Goal: Task Accomplishment & Management: Use online tool/utility

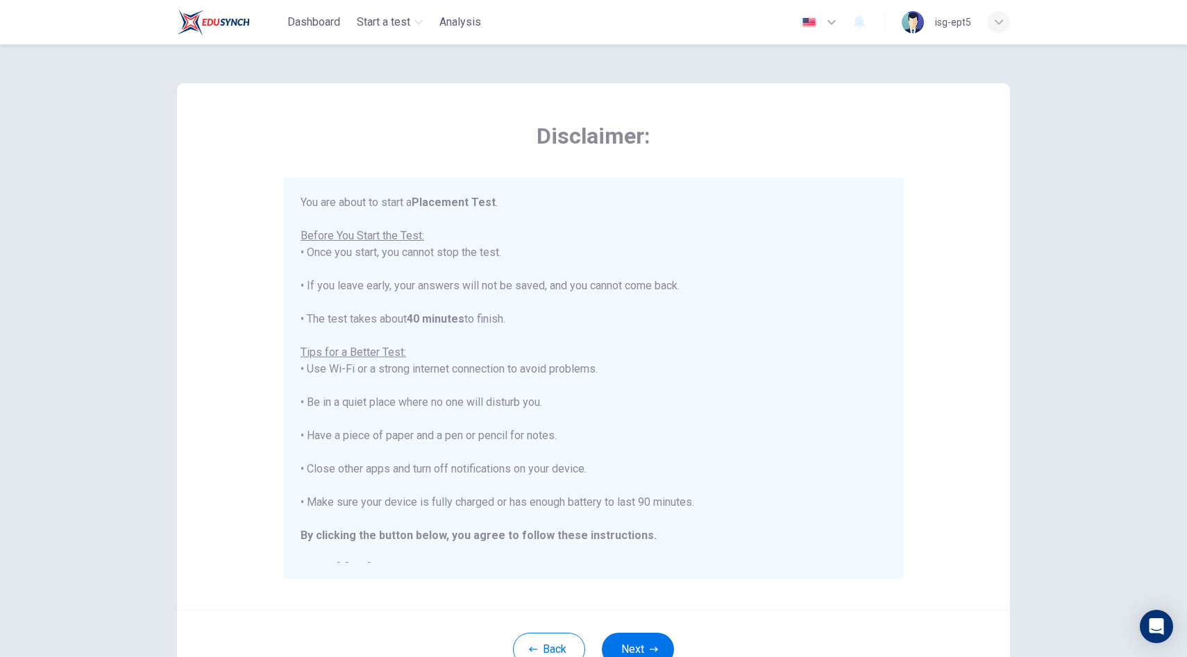
scroll to position [16, 0]
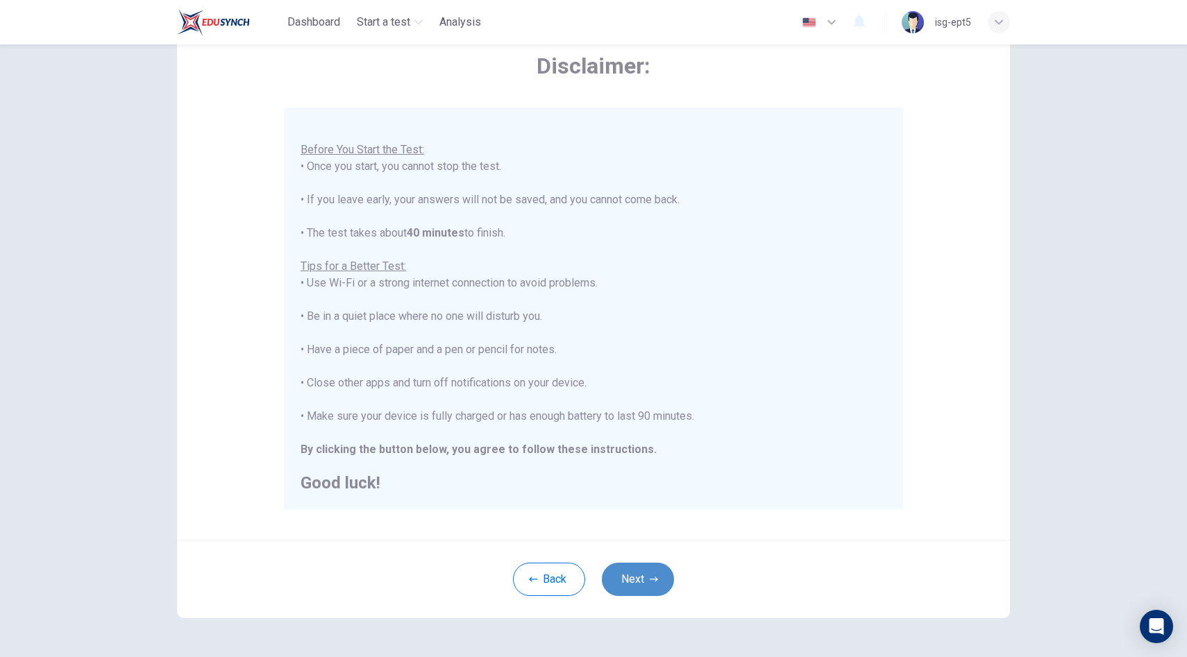
click at [637, 575] on button "Next" at bounding box center [638, 579] width 72 height 33
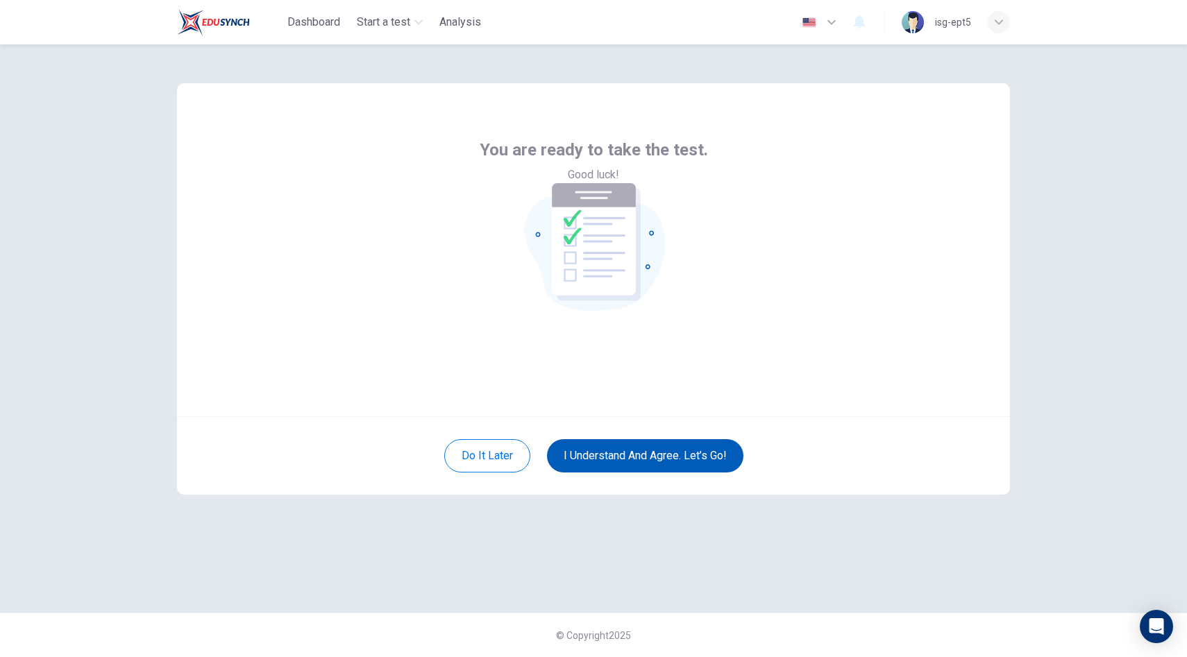
scroll to position [0, 0]
click at [624, 464] on button "I understand and agree. Let’s go!" at bounding box center [645, 455] width 196 height 33
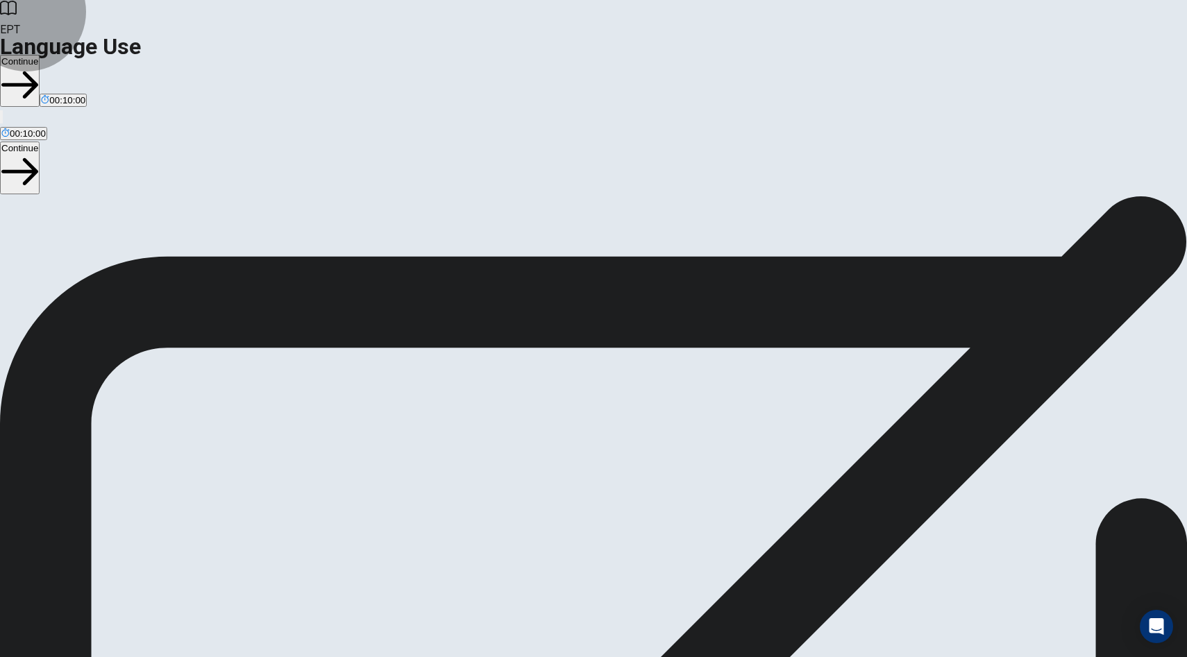
click at [40, 55] on button "Continue" at bounding box center [20, 81] width 40 height 52
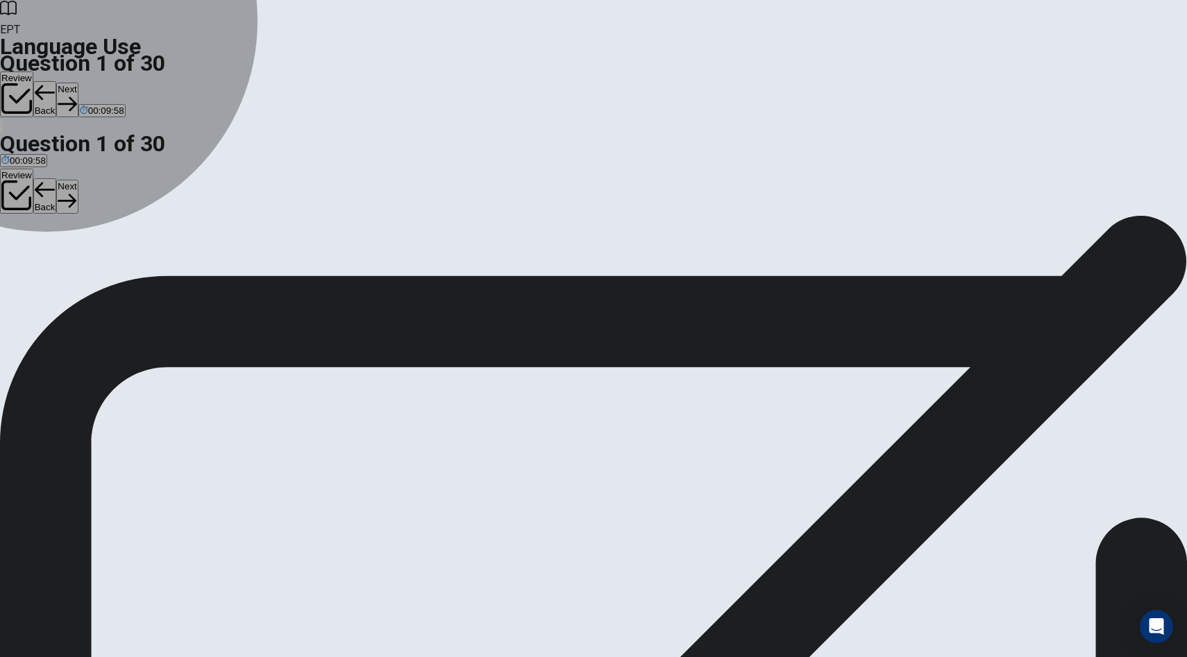
click at [47, 271] on span "are" at bounding box center [40, 265] width 13 height 10
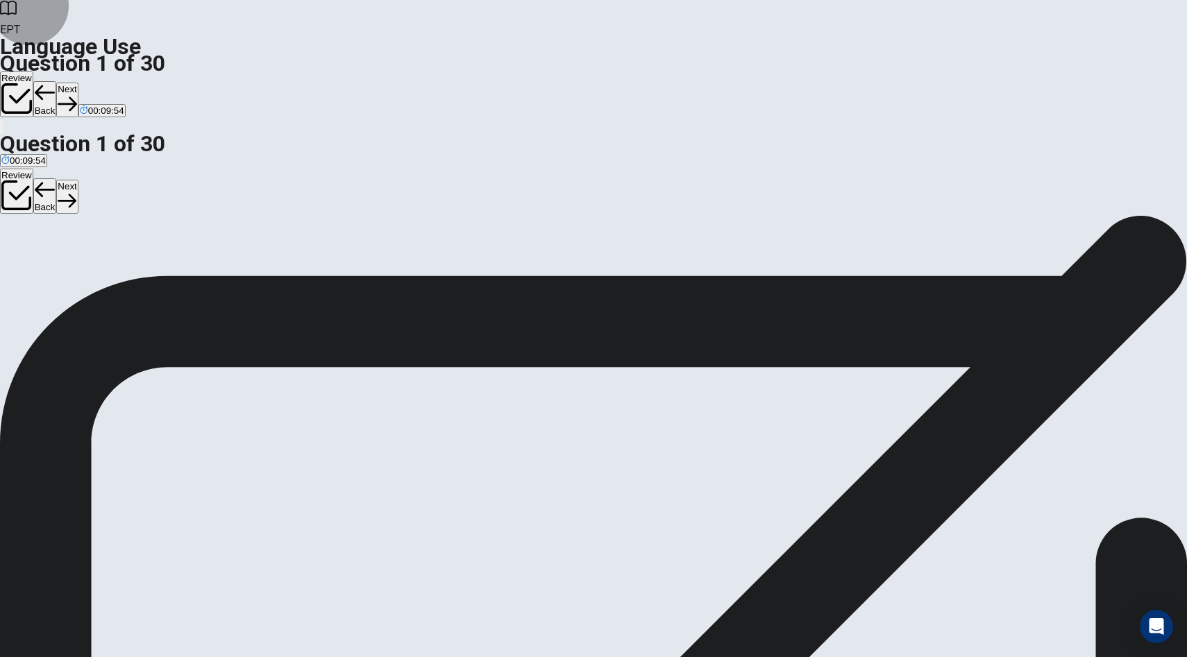
click at [78, 83] on button "Next" at bounding box center [67, 100] width 22 height 34
click at [57, 81] on button "Back" at bounding box center [45, 99] width 24 height 36
click at [78, 83] on button "Next" at bounding box center [67, 100] width 22 height 34
click at [102, 272] on button "D left" at bounding box center [94, 261] width 15 height 24
click at [78, 83] on button "Next" at bounding box center [67, 100] width 22 height 34
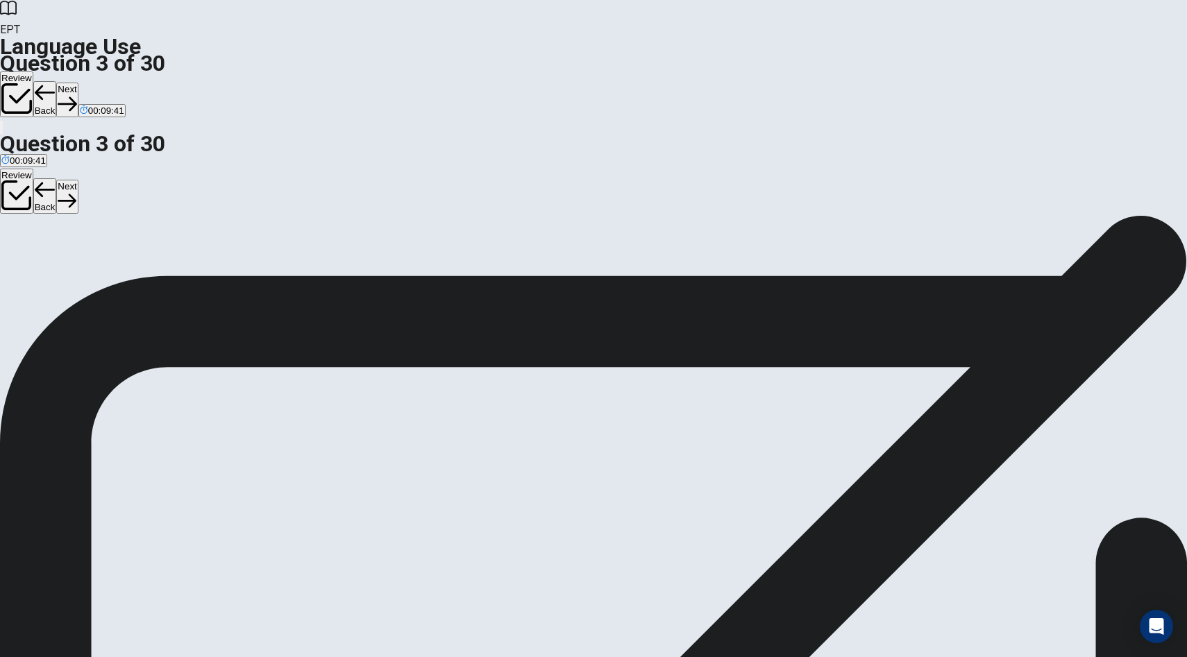
click at [33, 267] on span "Does" at bounding box center [22, 265] width 22 height 10
click at [78, 83] on button "Next" at bounding box center [67, 100] width 22 height 34
click at [58, 272] on button "C Have" at bounding box center [46, 261] width 24 height 24
click at [78, 83] on button "Next" at bounding box center [67, 100] width 22 height 34
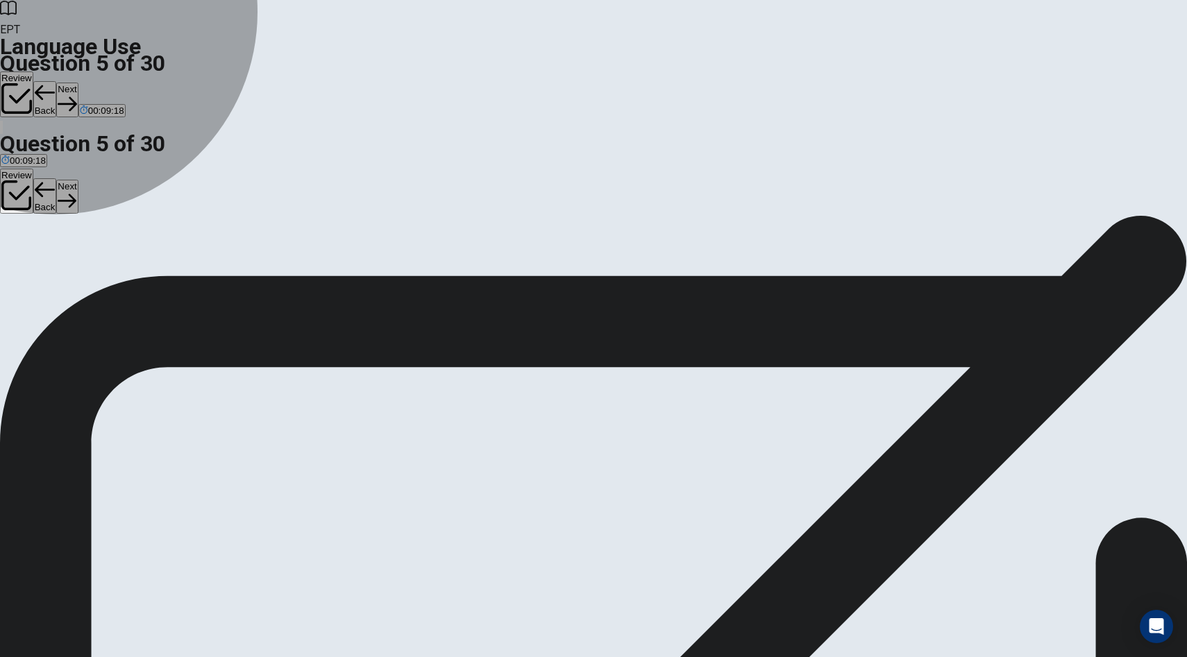
click at [21, 260] on span "work" at bounding box center [10, 265] width 19 height 10
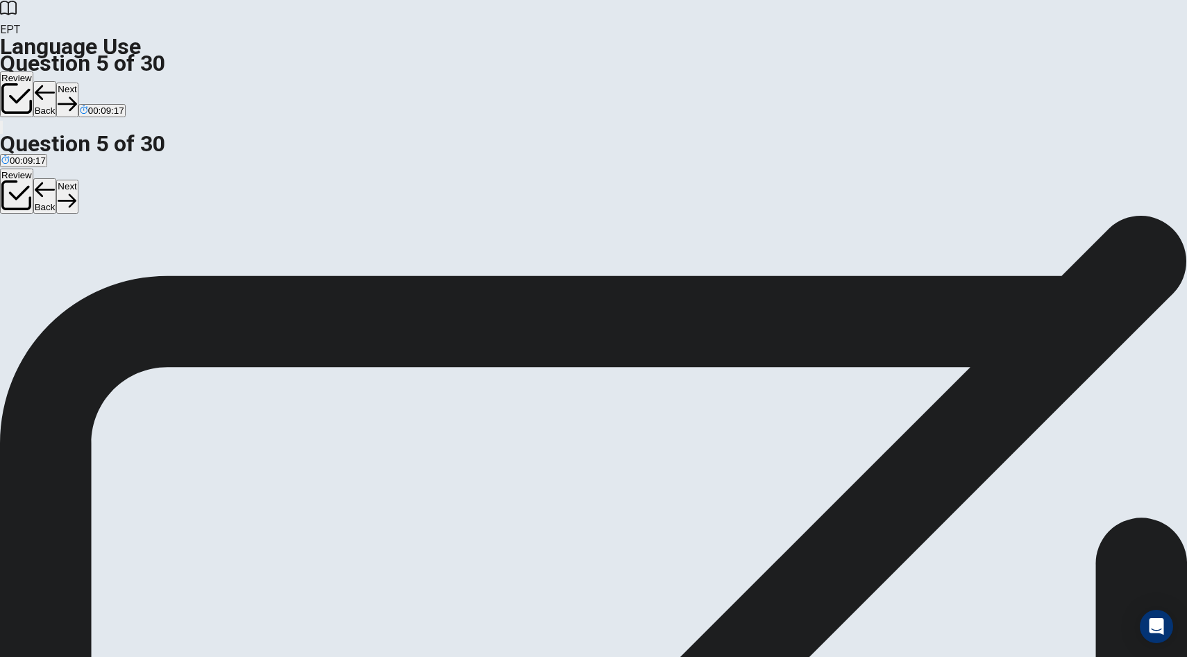
click at [78, 83] on button "Next" at bounding box center [67, 100] width 22 height 34
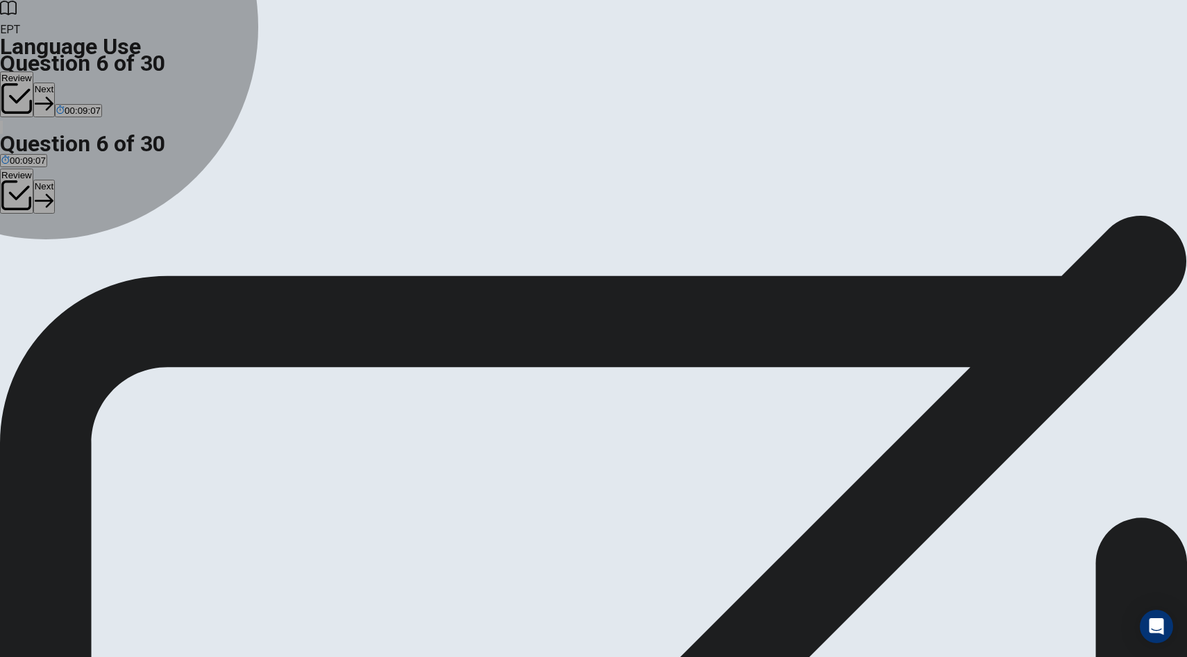
click at [53, 272] on button "C eat" at bounding box center [45, 261] width 16 height 24
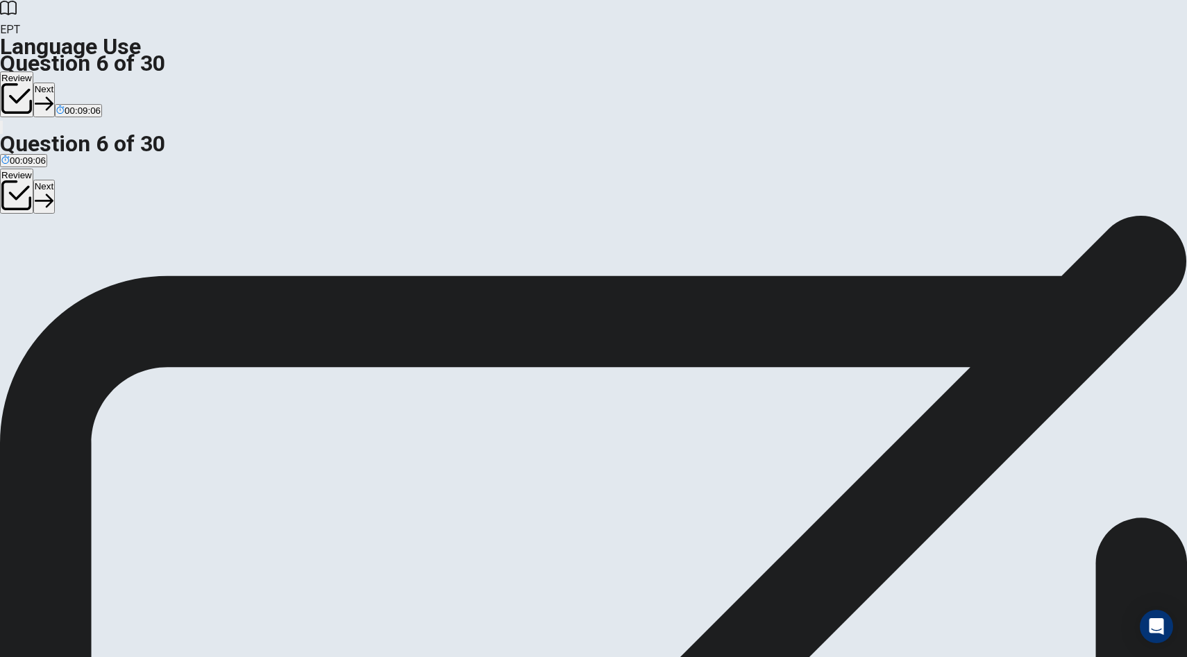
click at [55, 83] on button "Next" at bounding box center [44, 100] width 22 height 34
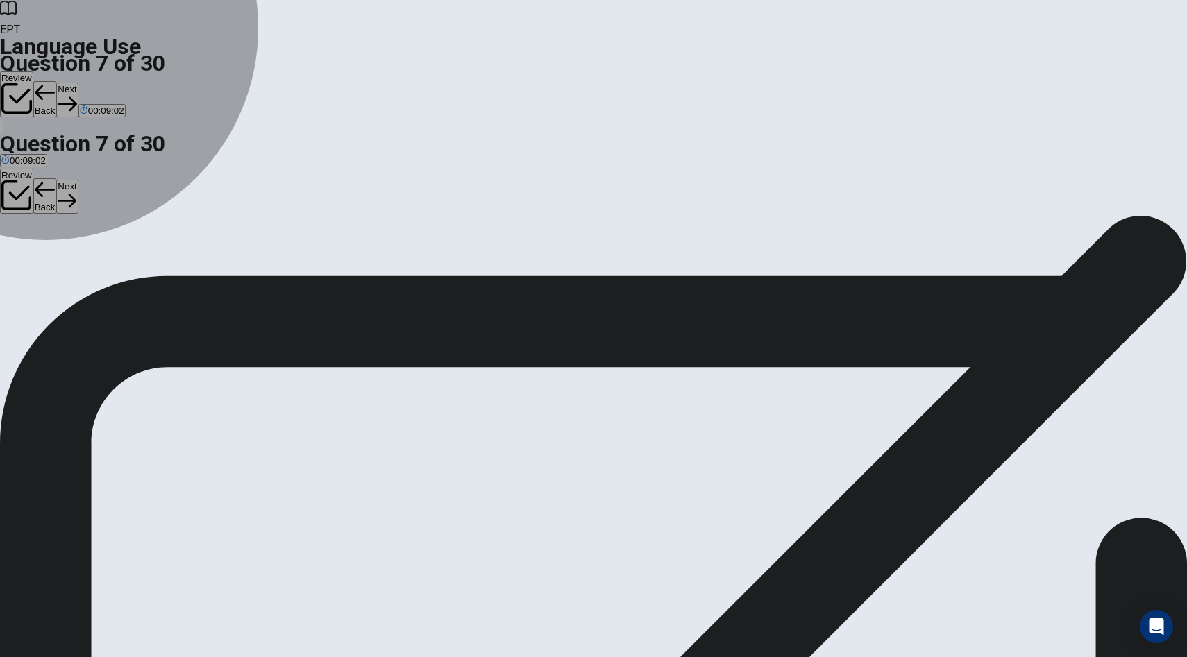
click at [20, 249] on button "A Sick" at bounding box center [10, 261] width 20 height 24
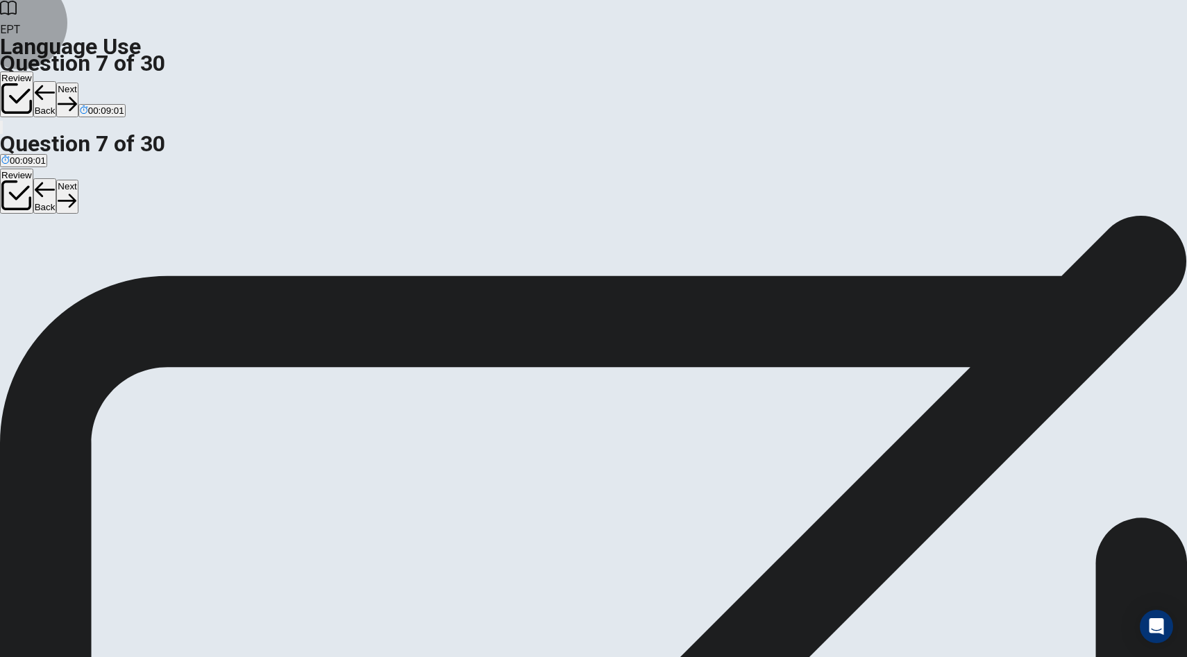
click at [78, 83] on button "Next" at bounding box center [67, 100] width 22 height 34
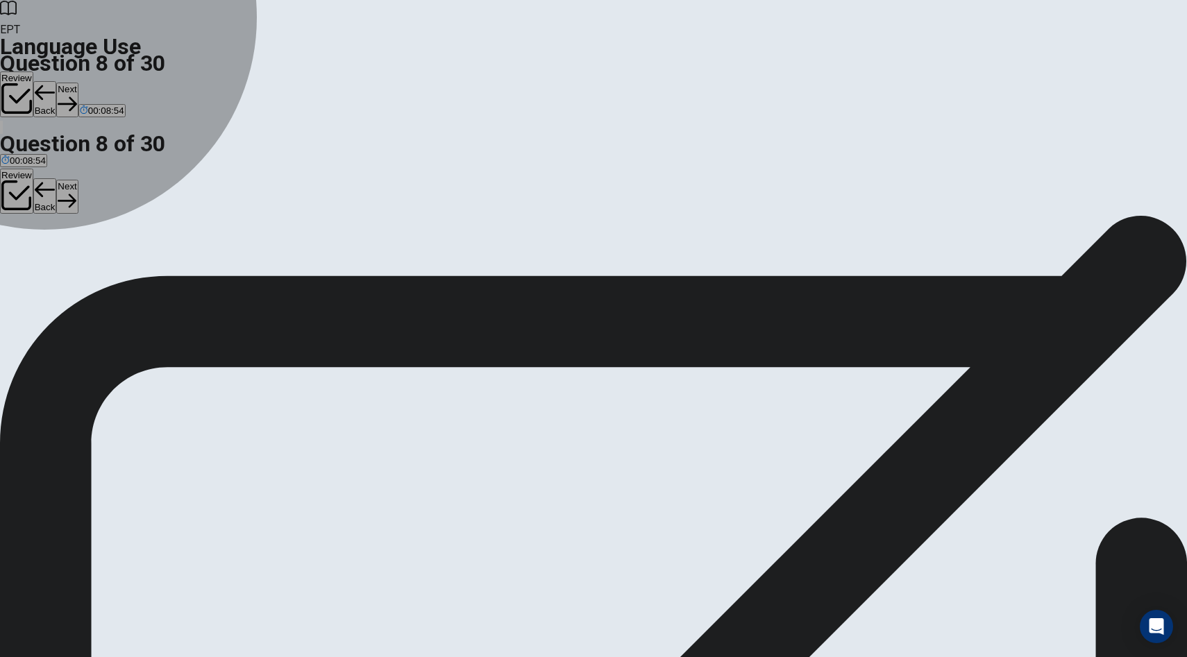
click at [56, 271] on span "open" at bounding box center [45, 265] width 21 height 10
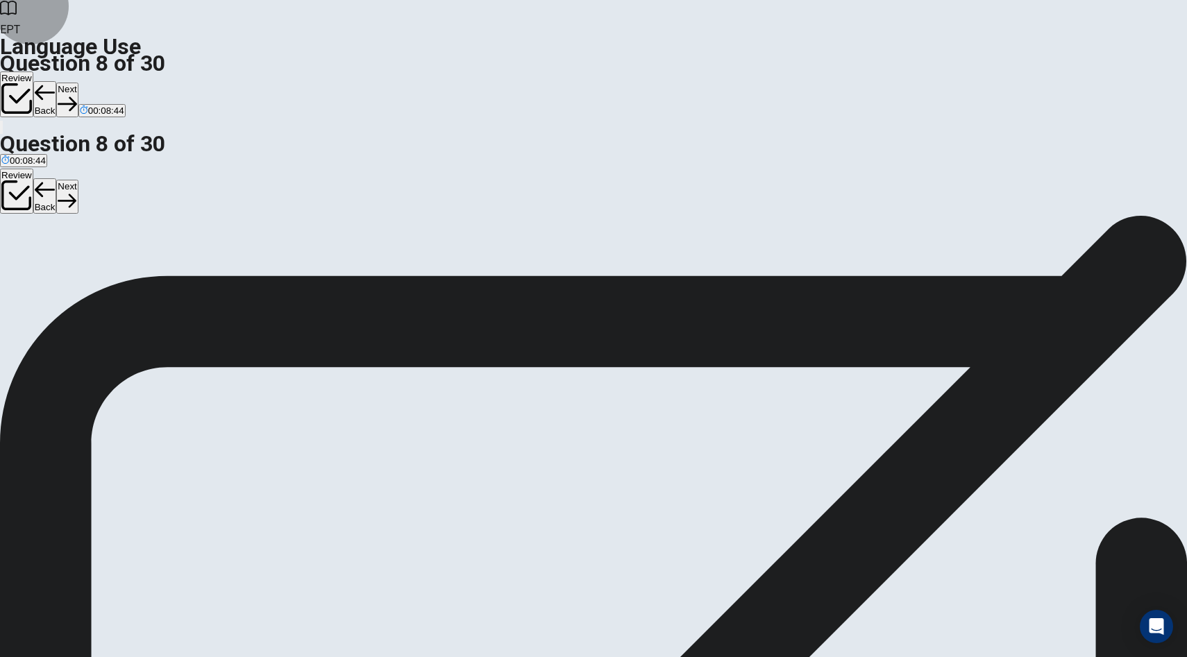
click at [78, 83] on button "Next" at bounding box center [67, 100] width 22 height 34
click at [103, 272] on button "D clock" at bounding box center [91, 261] width 24 height 24
click at [78, 83] on button "Next" at bounding box center [67, 100] width 22 height 34
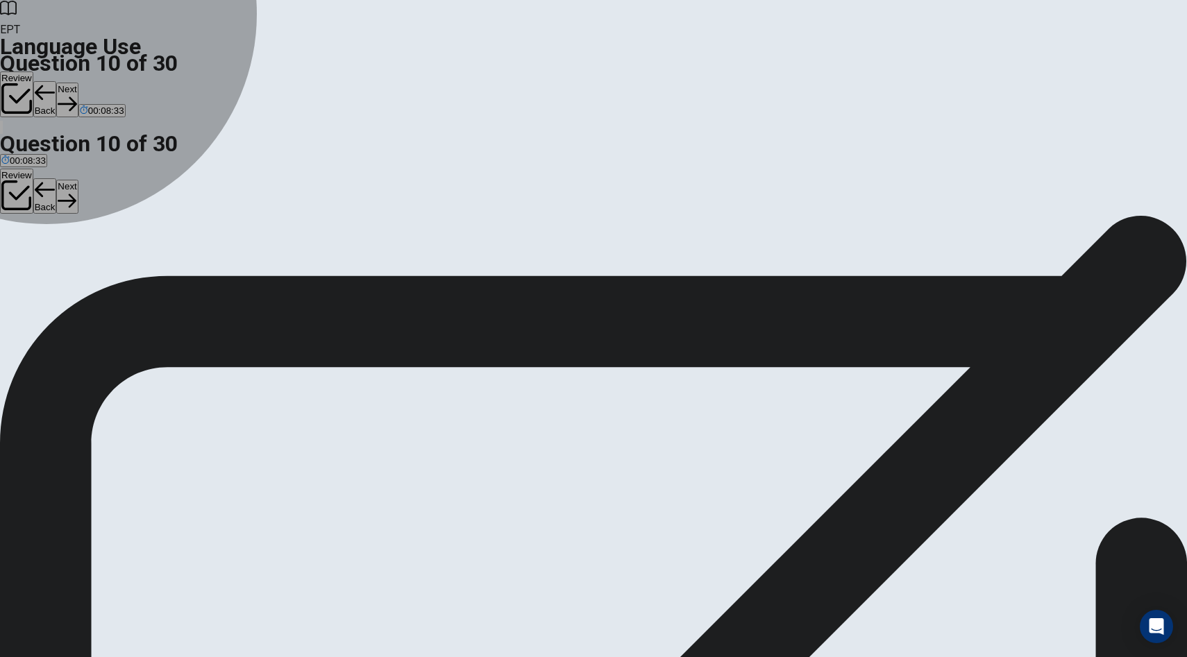
click at [103, 271] on span "plays" at bounding box center [92, 265] width 22 height 10
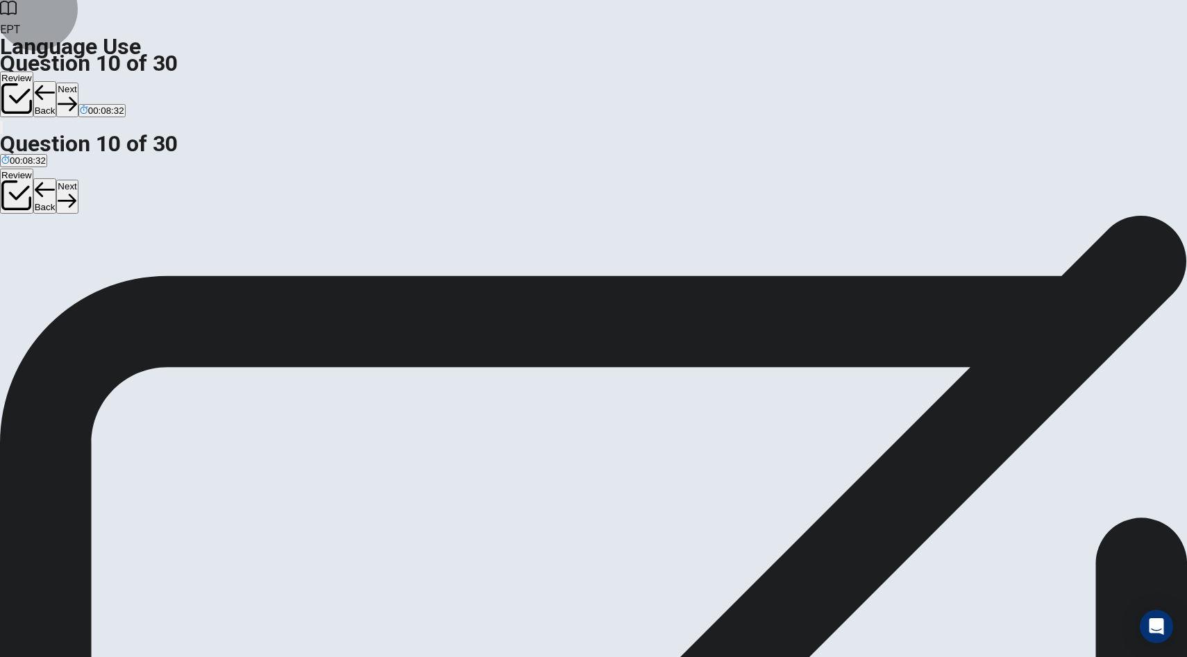
click at [78, 83] on button "Next" at bounding box center [67, 100] width 22 height 34
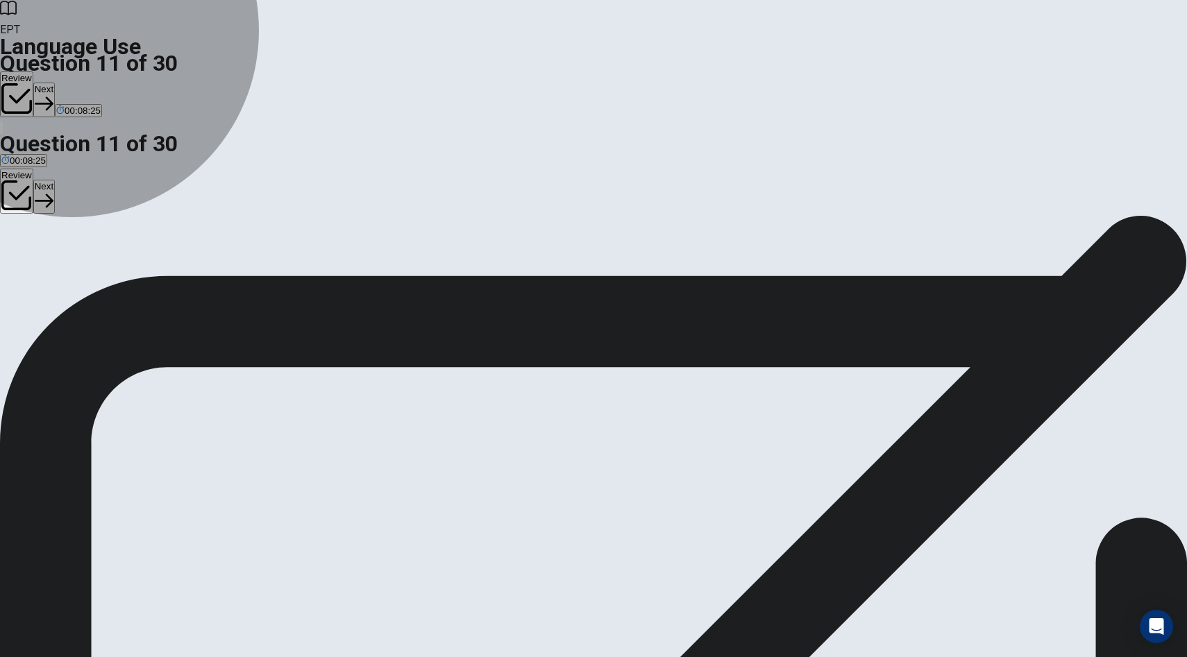
click at [46, 249] on button "A did you do" at bounding box center [23, 261] width 46 height 24
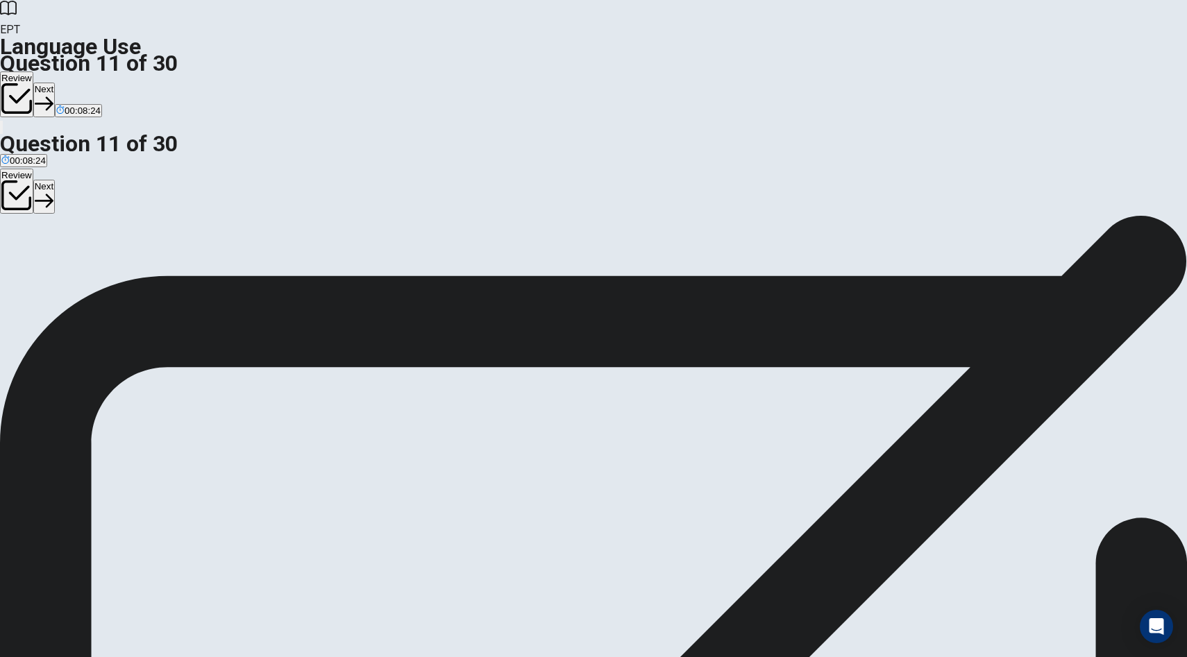
click at [53, 94] on icon "button" at bounding box center [44, 103] width 19 height 19
click at [23, 249] on button "A goes" at bounding box center [11, 261] width 23 height 24
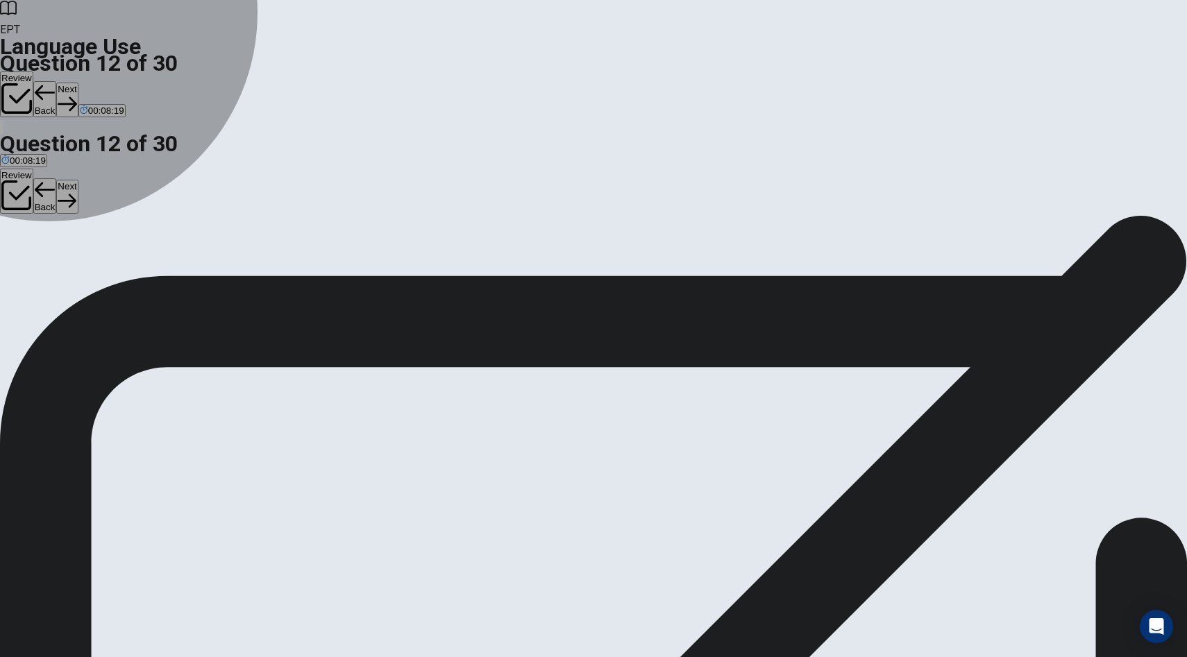
click at [82, 271] on span "went" at bounding box center [71, 265] width 19 height 10
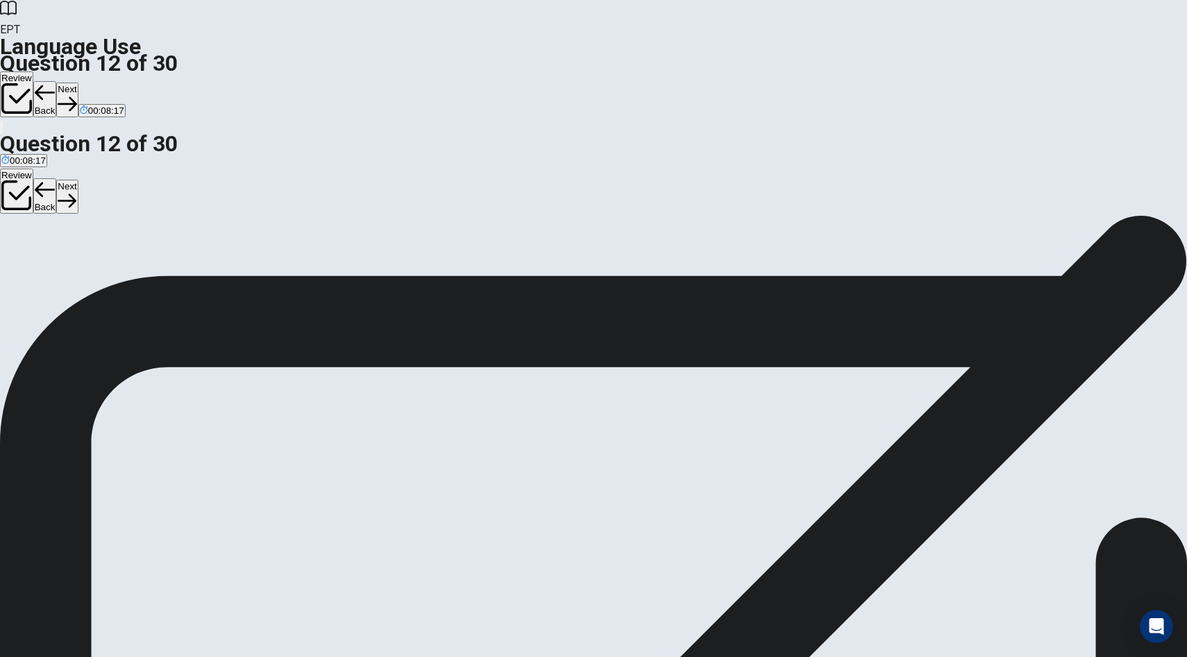
click at [78, 83] on button "Next" at bounding box center [67, 100] width 22 height 34
click at [69, 271] on span "rang" at bounding box center [59, 265] width 19 height 10
click at [78, 83] on button "Next" at bounding box center [67, 100] width 22 height 34
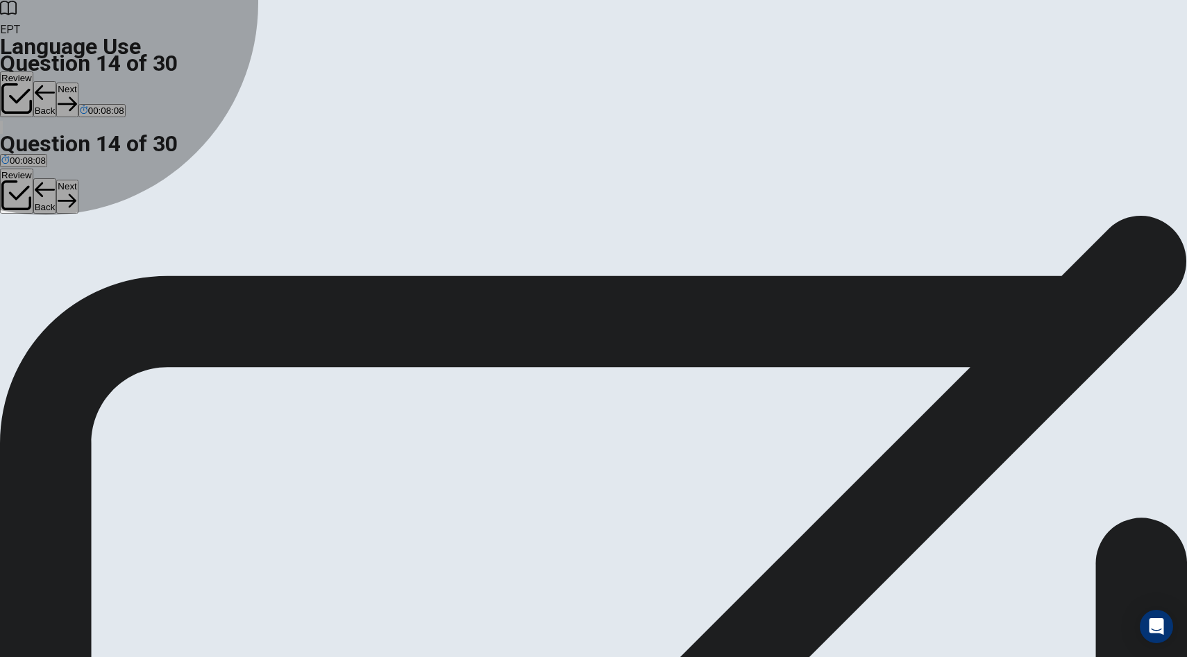
click at [126, 272] on button "D hope" at bounding box center [114, 261] width 24 height 24
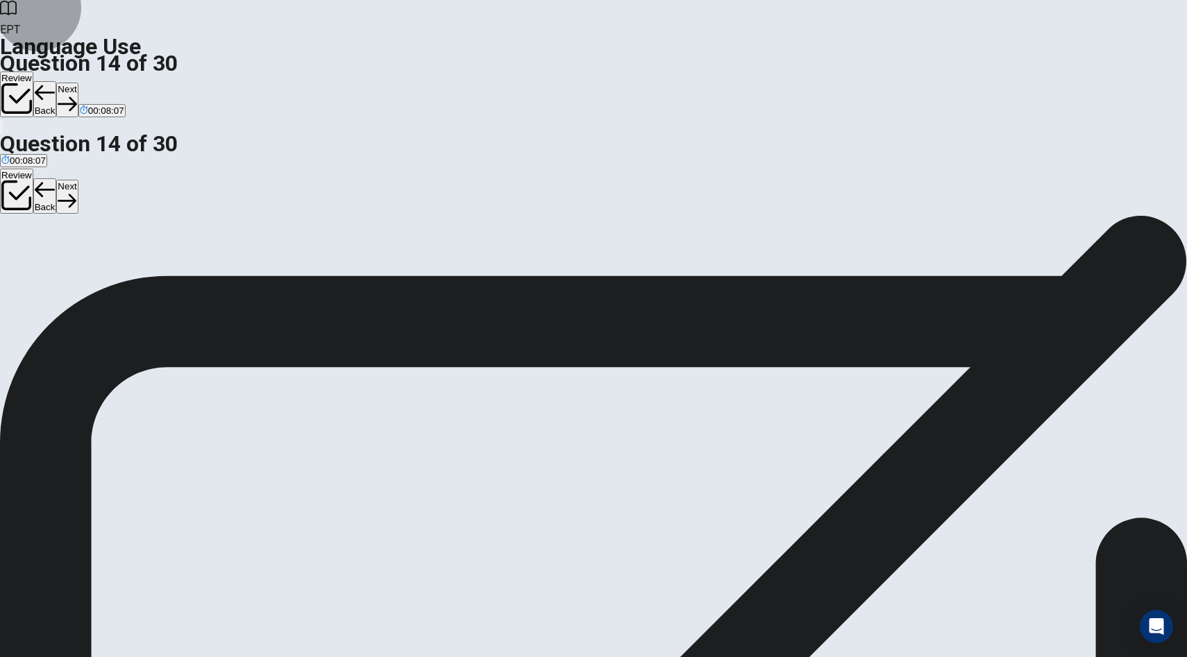
click at [78, 83] on button "Next" at bounding box center [67, 100] width 22 height 34
click at [217, 271] on span "easy to use" at bounding box center [192, 265] width 47 height 10
click at [78, 83] on button "Next" at bounding box center [67, 100] width 22 height 34
click at [119, 271] on span "finishes" at bounding box center [103, 265] width 31 height 10
click at [55, 83] on button "Next" at bounding box center [44, 100] width 22 height 34
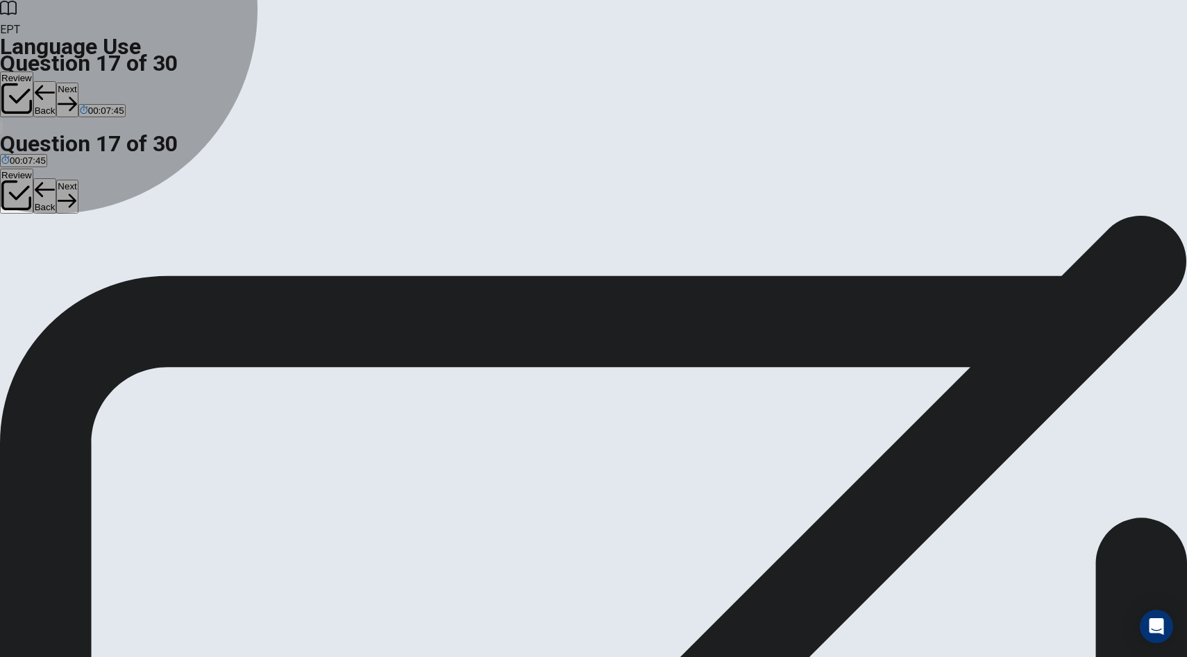
click at [44, 263] on span "send" at bounding box center [34, 265] width 20 height 10
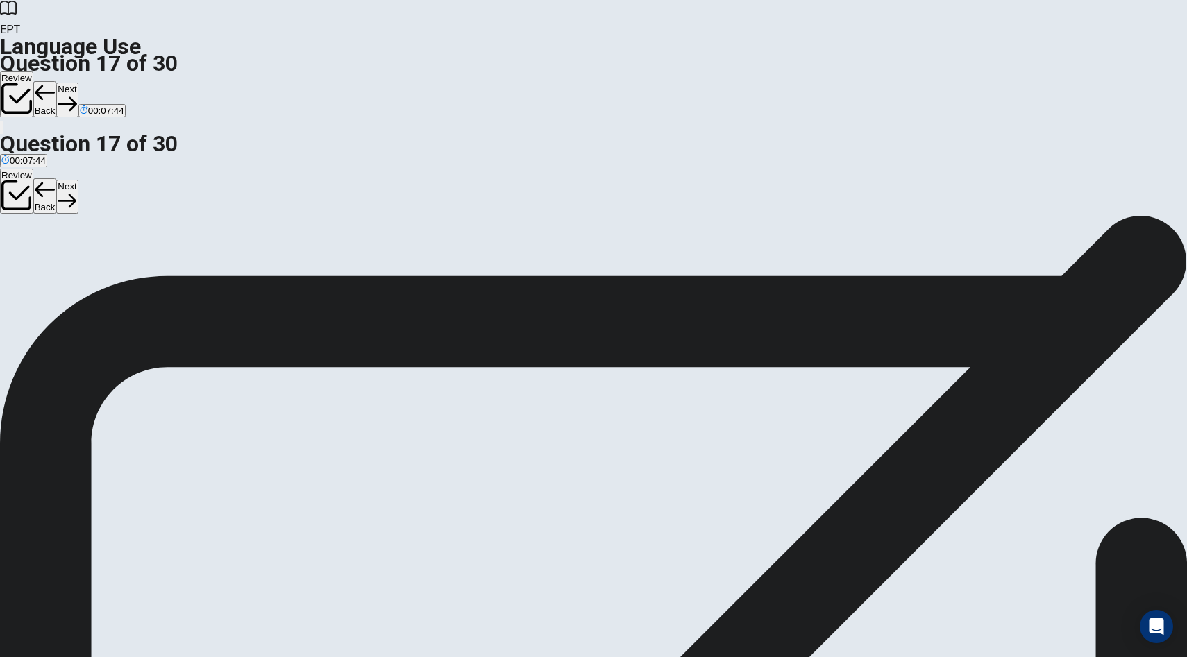
click at [78, 83] on button "Next" at bounding box center [67, 100] width 22 height 34
click at [25, 260] on span "social" at bounding box center [13, 265] width 24 height 10
click at [78, 83] on button "Next" at bounding box center [67, 100] width 22 height 34
click at [46, 249] on button "A interesting" at bounding box center [23, 261] width 46 height 24
click at [78, 83] on button "Next" at bounding box center [67, 100] width 22 height 34
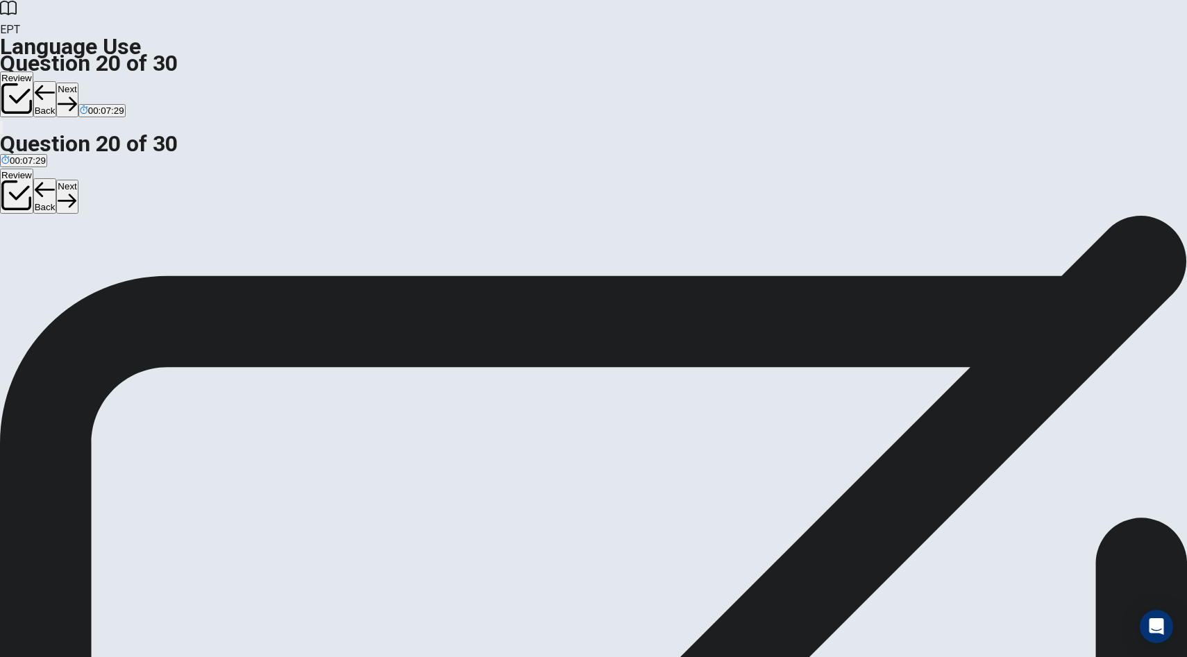
click at [23, 272] on button "B in" at bounding box center [18, 261] width 10 height 24
click at [78, 83] on button "Next" at bounding box center [67, 100] width 22 height 34
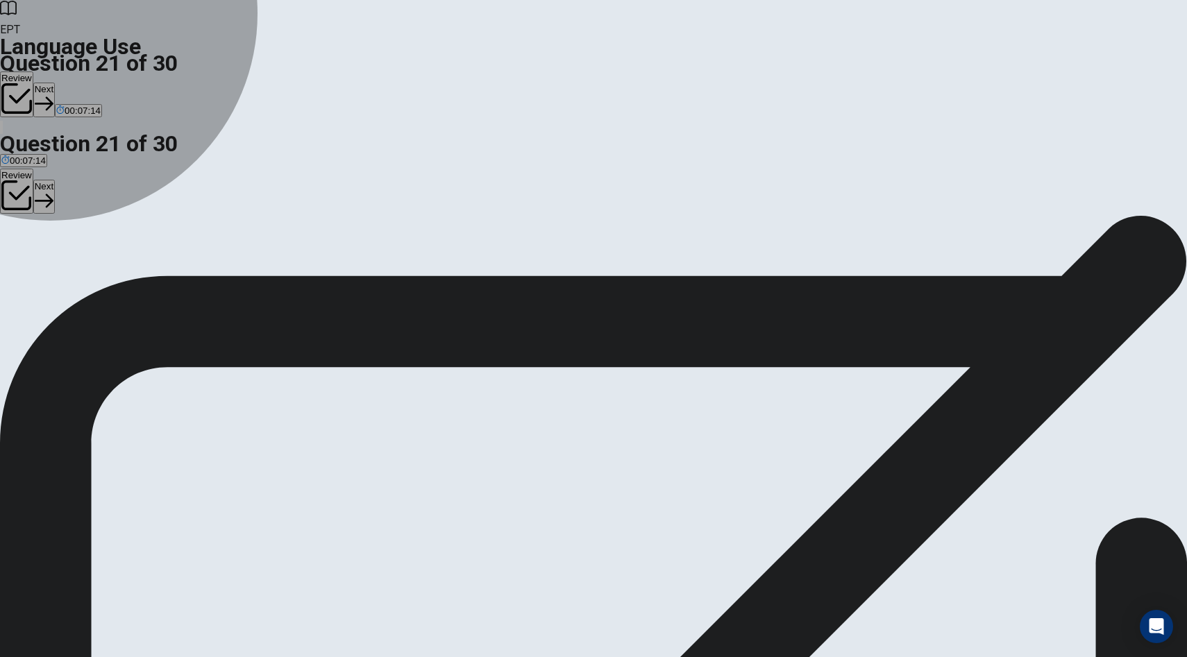
click at [34, 267] on span "was" at bounding box center [25, 265] width 17 height 10
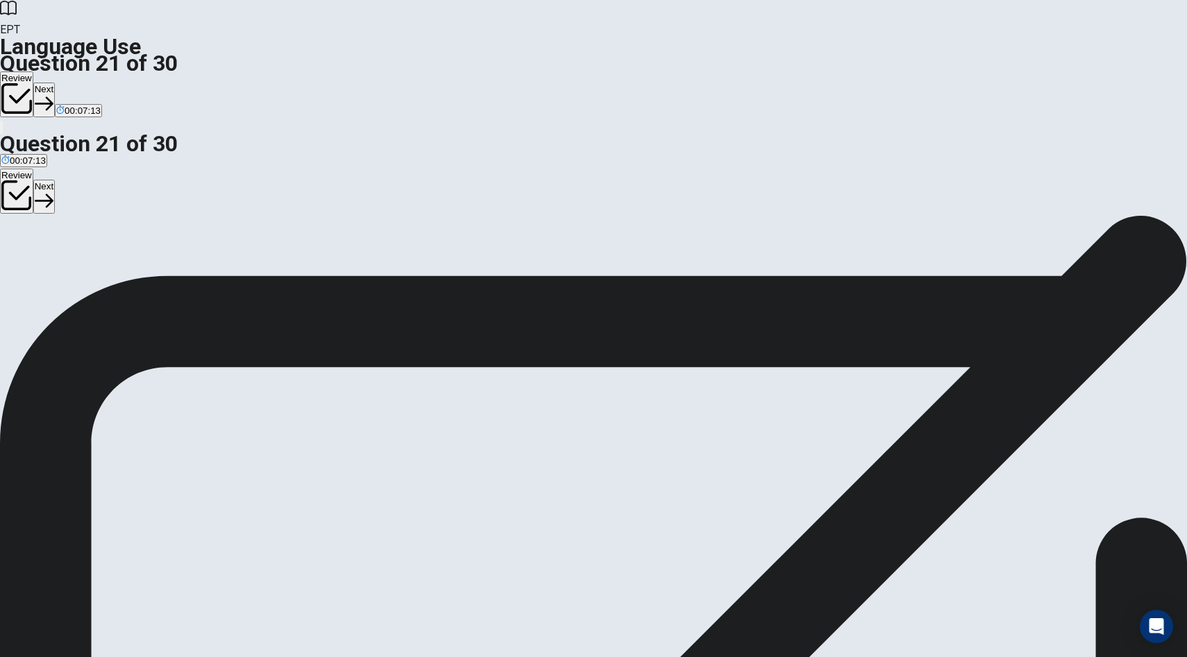
click at [55, 83] on button "Next" at bounding box center [44, 100] width 22 height 34
click at [176, 271] on span "what he did" at bounding box center [152, 265] width 47 height 10
click at [78, 83] on button "Next" at bounding box center [67, 100] width 22 height 34
click at [127, 265] on span "had completed" at bounding box center [97, 265] width 60 height 10
click at [78, 83] on button "Next" at bounding box center [67, 100] width 22 height 34
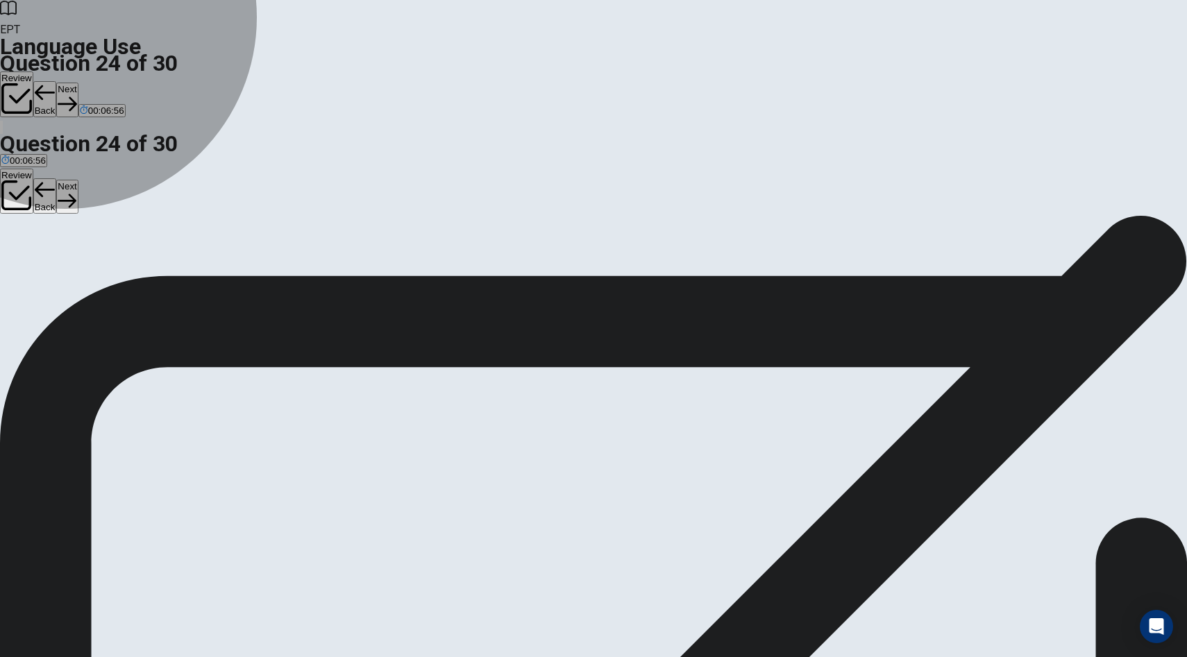
click at [143, 271] on span "received" at bounding box center [125, 265] width 35 height 10
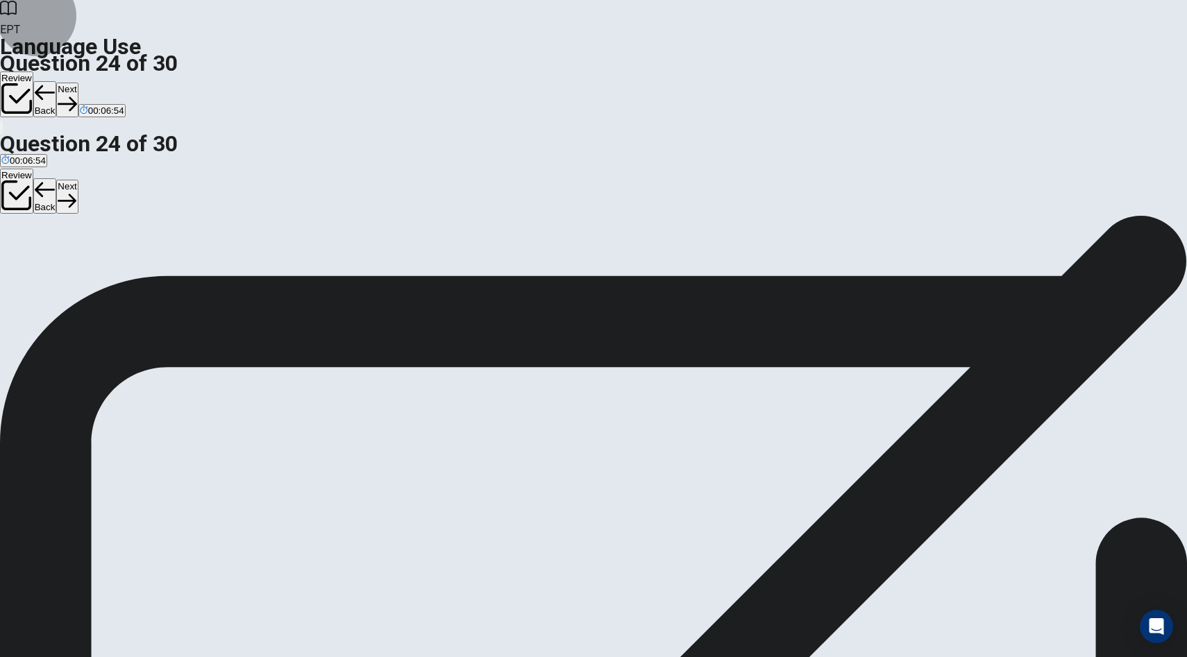
click at [78, 83] on button "Next" at bounding box center [67, 100] width 22 height 34
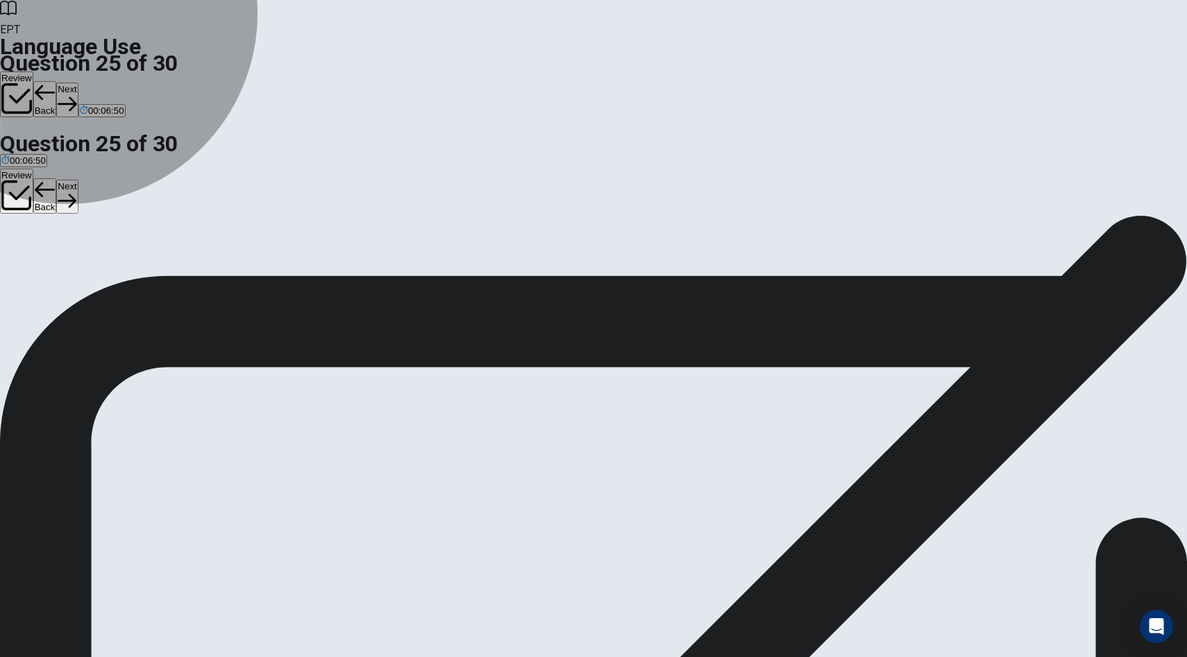
click at [121, 267] on span "lower in quality" at bounding box center [90, 265] width 61 height 10
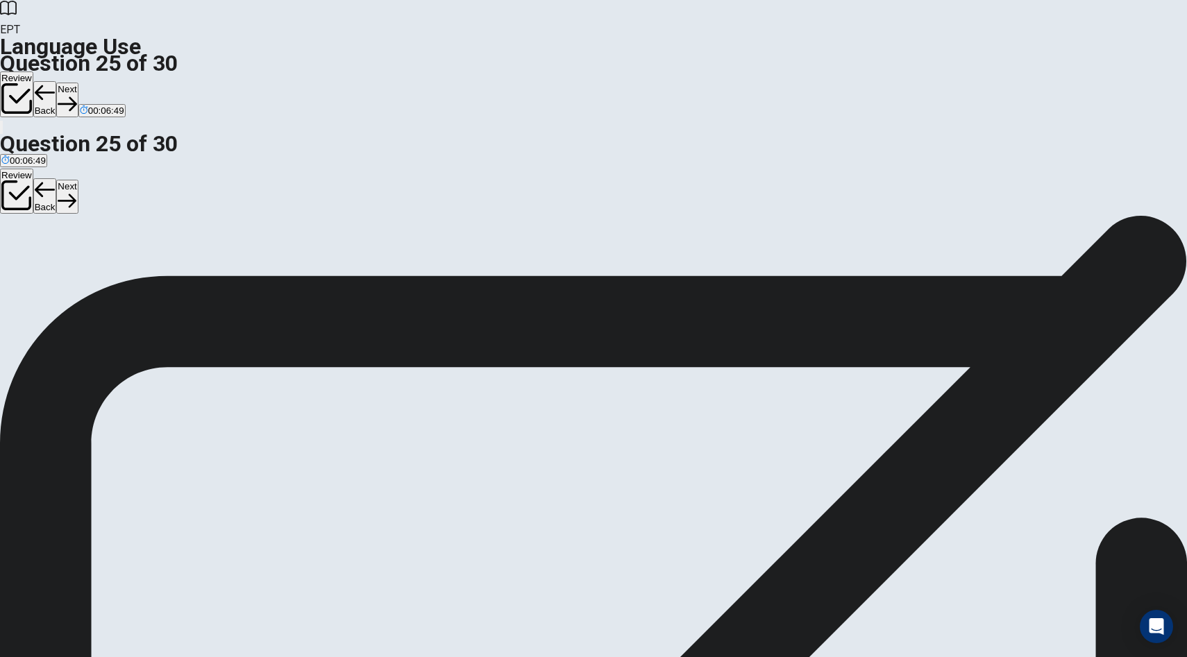
click at [76, 94] on icon "button" at bounding box center [67, 103] width 19 height 19
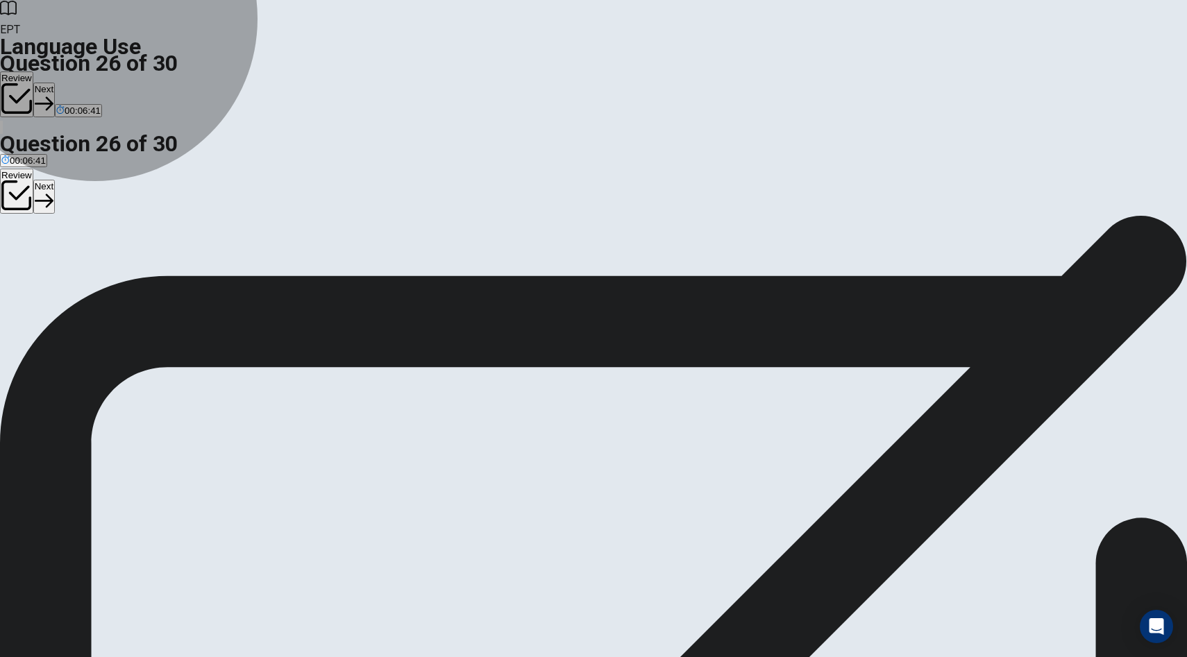
click at [91, 271] on span "collect together" at bounding box center [59, 265] width 62 height 10
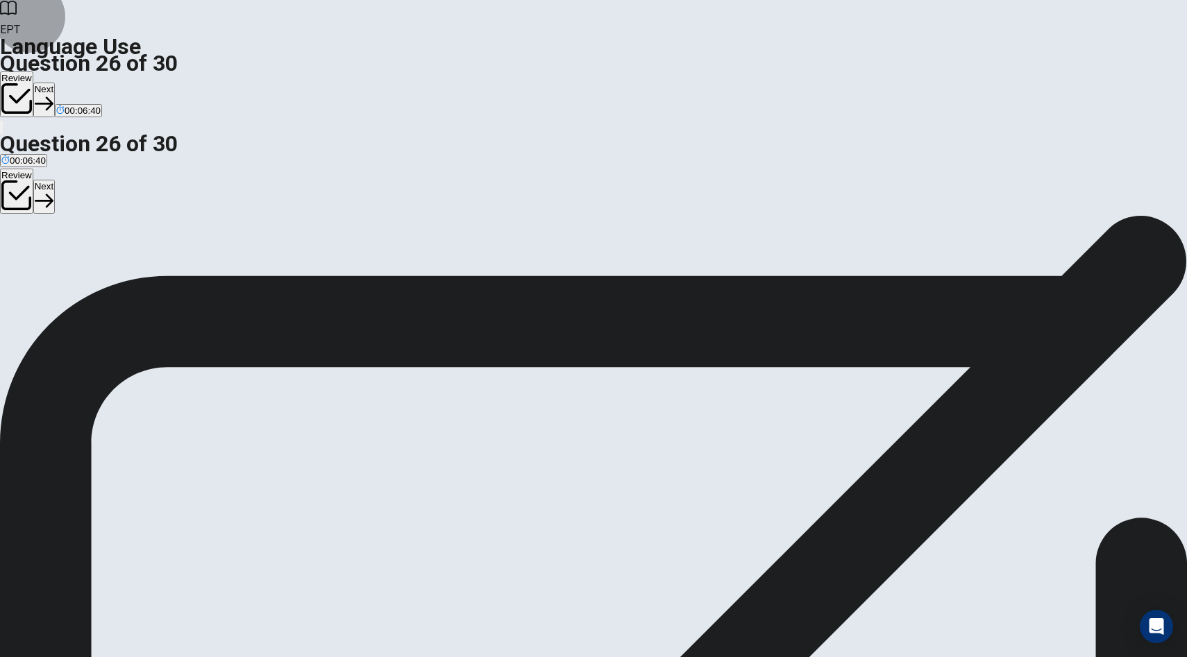
click at [55, 83] on button "Next" at bounding box center [44, 100] width 22 height 34
click at [28, 249] on button "A strong" at bounding box center [14, 261] width 28 height 24
click at [78, 83] on button "Next" at bounding box center [67, 100] width 22 height 34
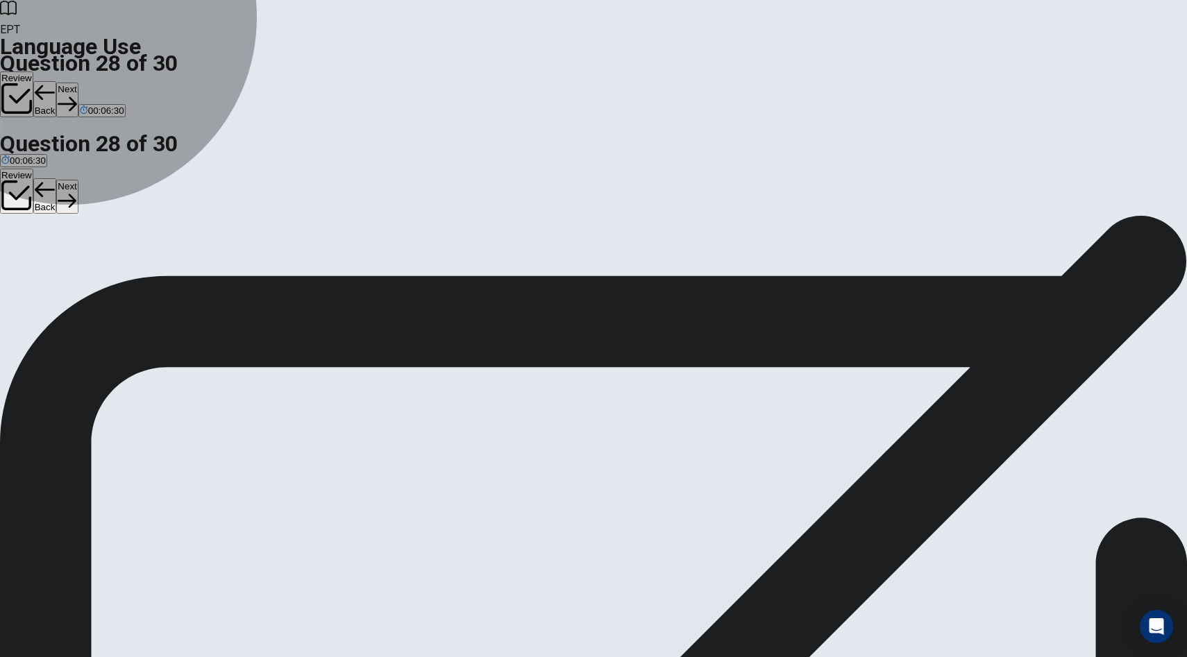
click at [30, 249] on button "A expect" at bounding box center [15, 261] width 30 height 24
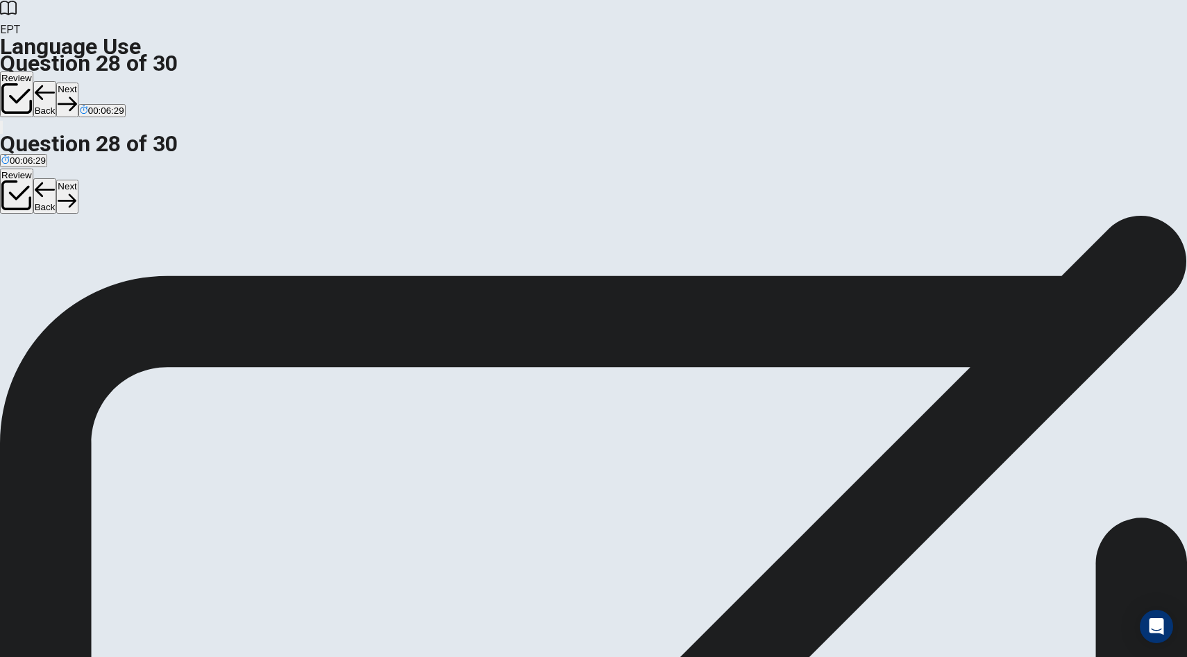
click at [78, 83] on button "Next" at bounding box center [67, 100] width 22 height 34
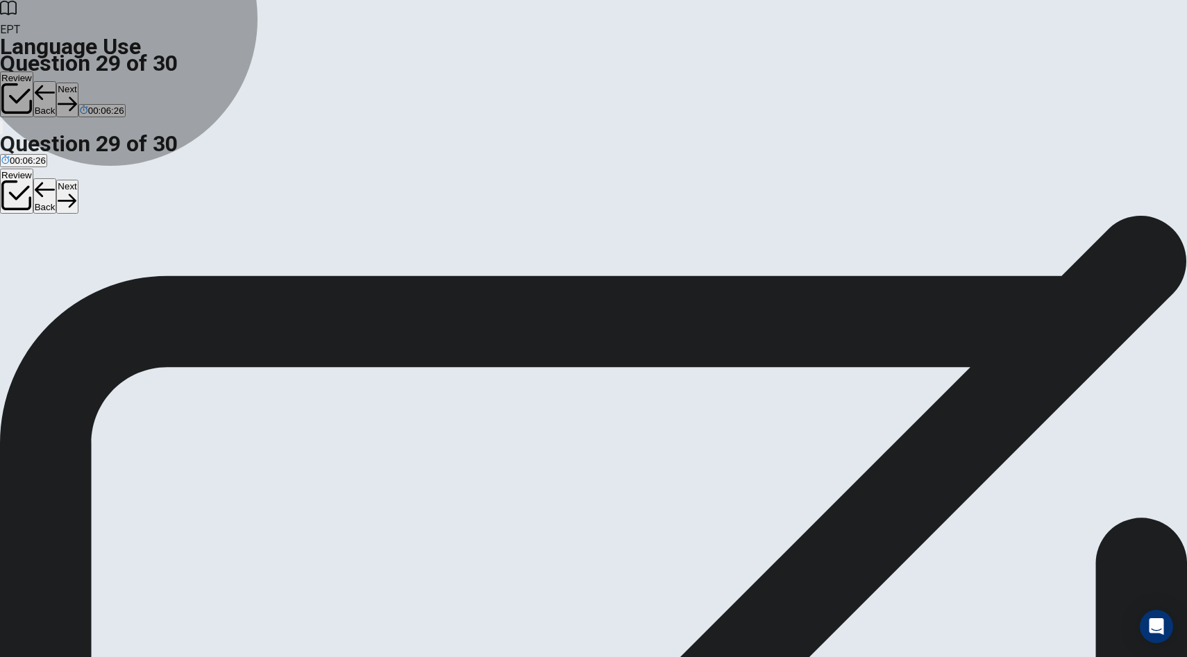
click at [310, 271] on span "help resolve a conflict" at bounding box center [265, 265] width 89 height 10
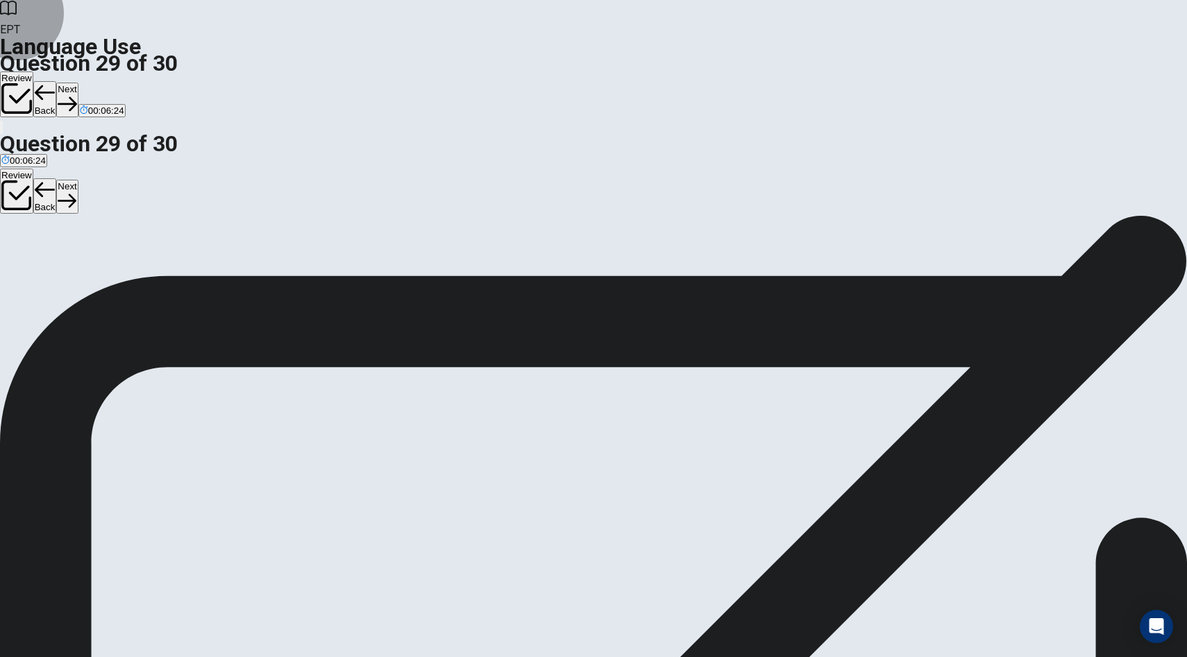
click at [78, 83] on button "Next" at bounding box center [67, 100] width 22 height 34
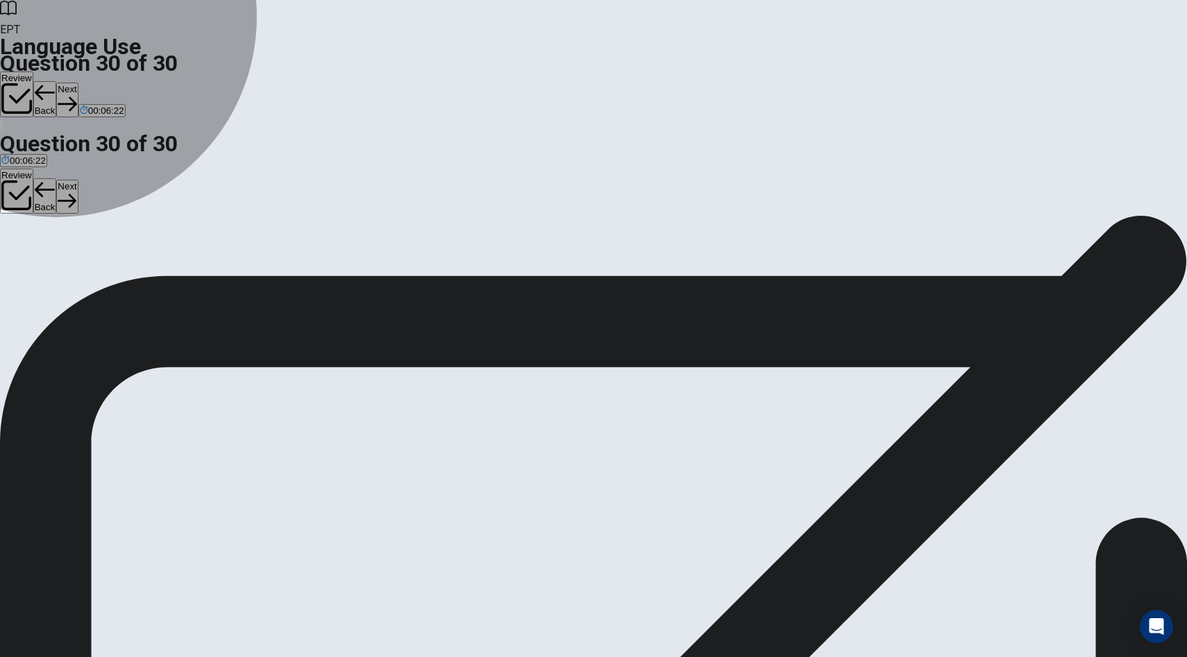
click at [35, 260] on span "repaired" at bounding box center [18, 265] width 34 height 10
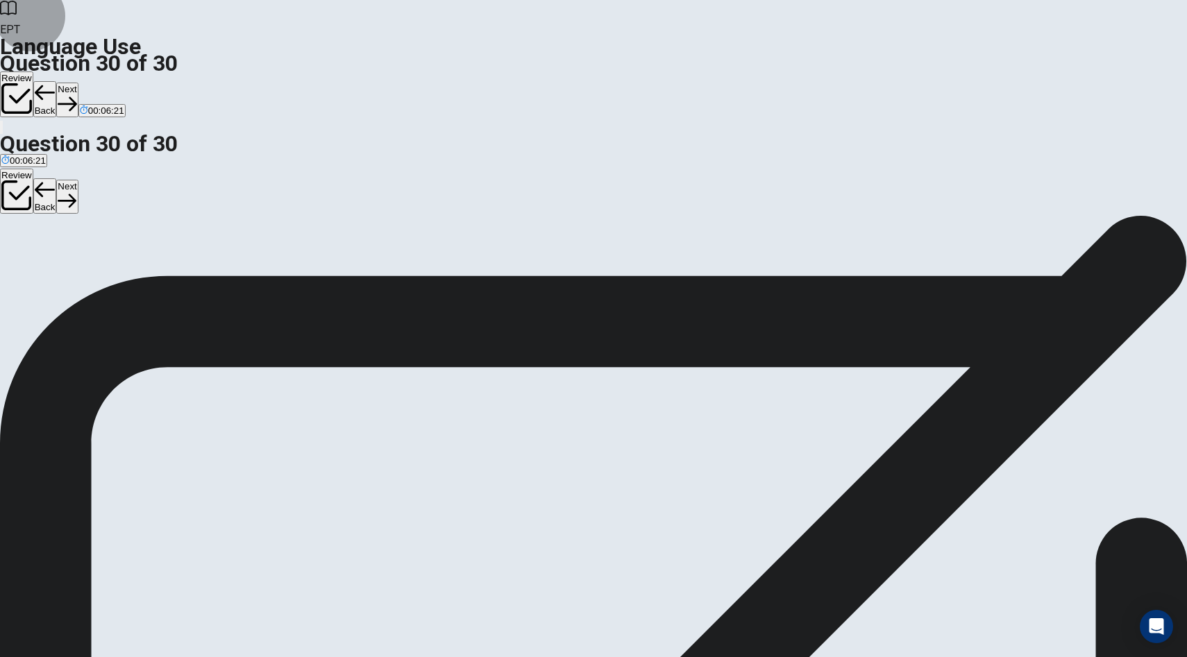
click at [78, 83] on button "Next" at bounding box center [67, 100] width 22 height 34
click at [37, 249] on button "A repaired" at bounding box center [18, 261] width 37 height 24
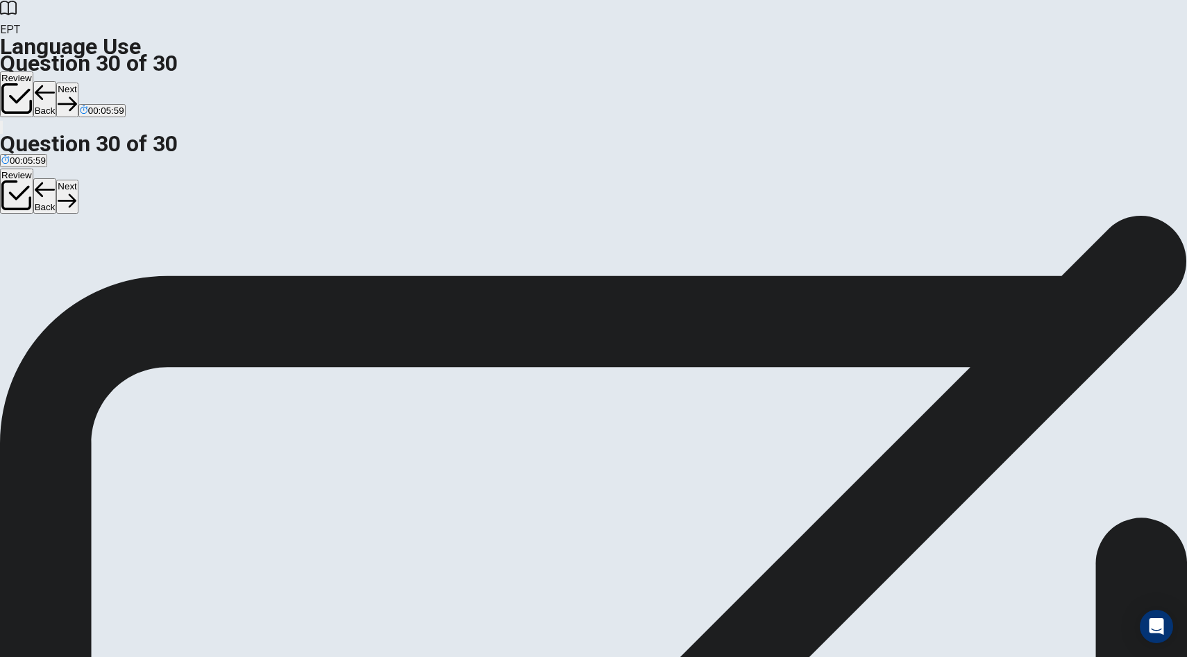
click at [78, 83] on button "Next" at bounding box center [67, 100] width 22 height 34
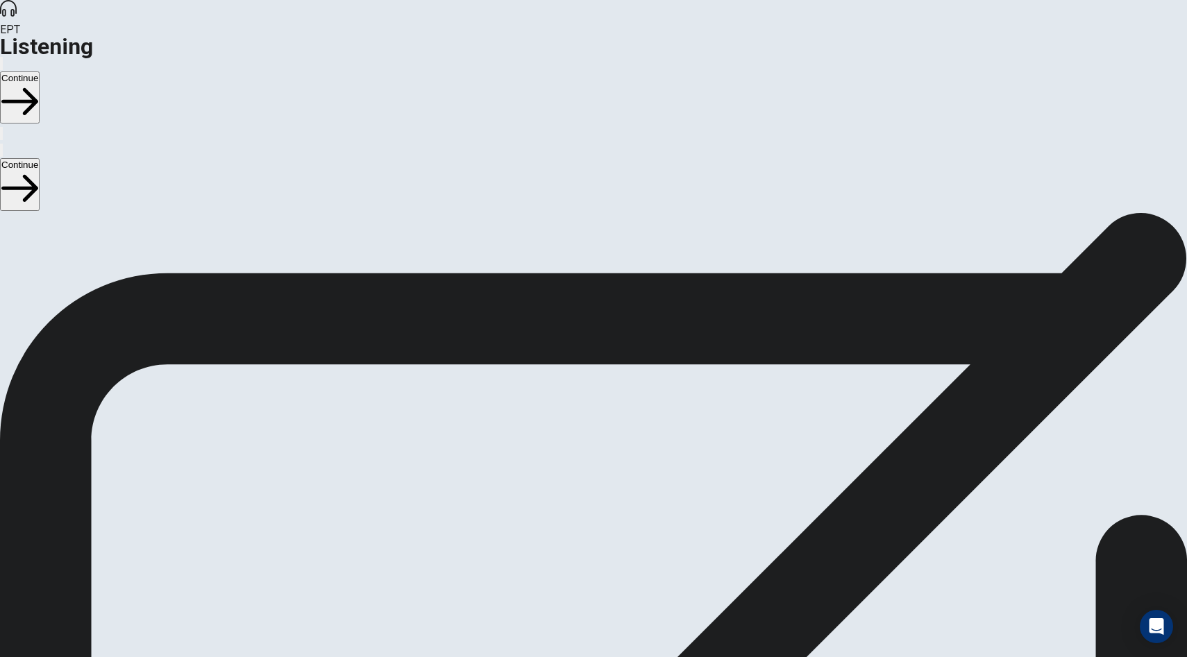
click at [40, 71] on button "Continue" at bounding box center [20, 97] width 40 height 52
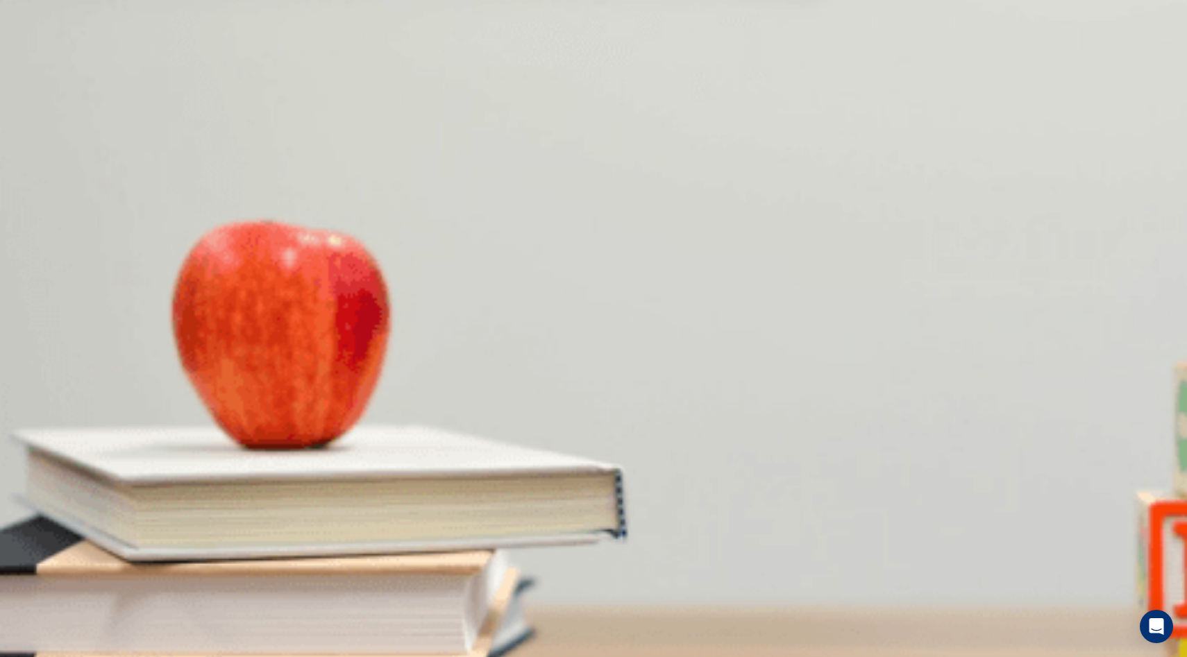
click at [230, 274] on span "She doesn’t like spicy food" at bounding box center [175, 279] width 110 height 10
click at [513, 391] on span "They let you choose your spice level" at bounding box center [438, 396] width 149 height 10
click at [277, 449] on span "She will make a reservation to try the restaurant" at bounding box center [179, 454] width 196 height 10
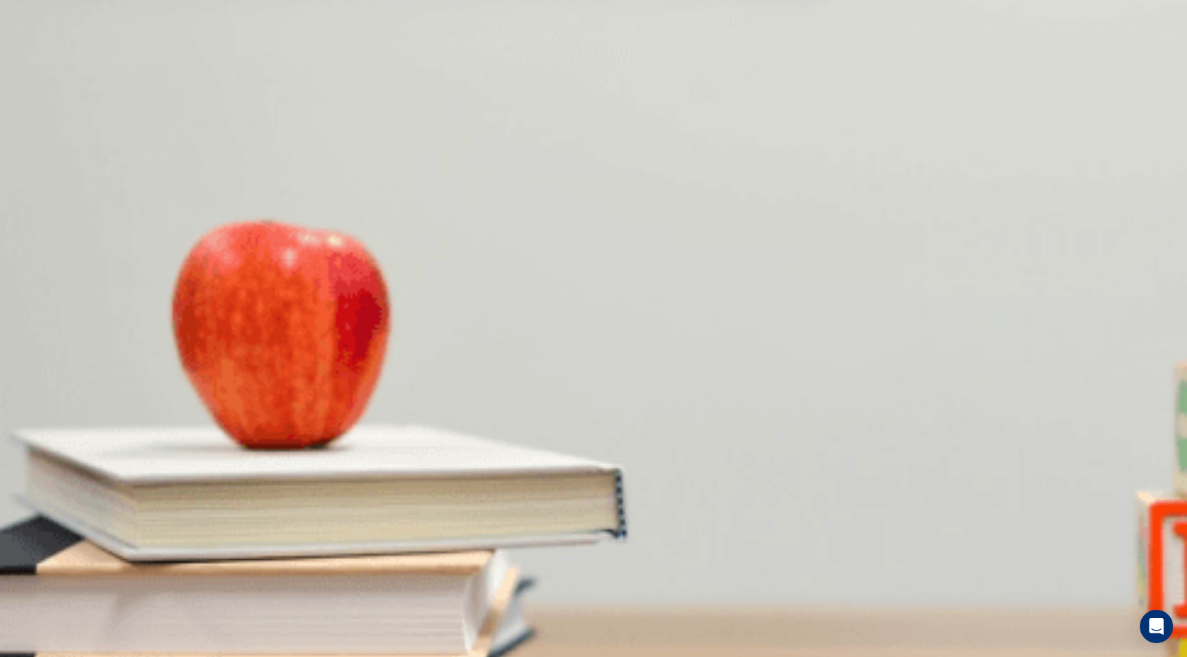
scroll to position [1295, 0]
click at [192, 496] on button "D Thai" at bounding box center [181, 508] width 21 height 24
click at [301, 343] on span "It was fantastic" at bounding box center [269, 338] width 61 height 10
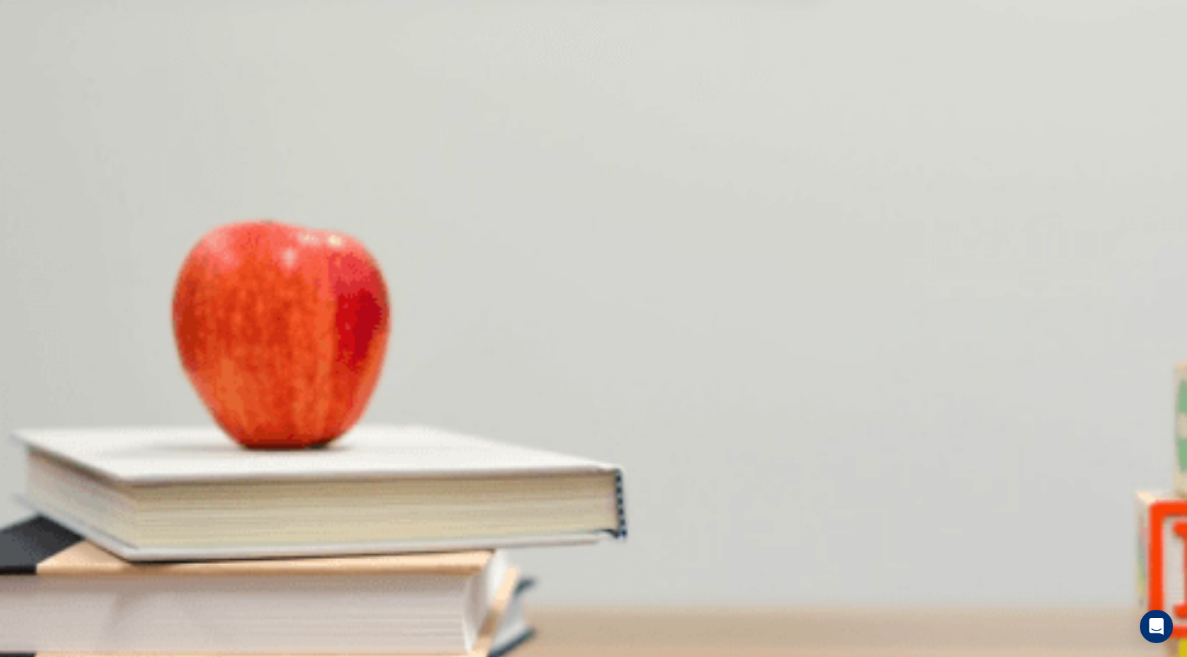
click at [40, 71] on button "Continue" at bounding box center [20, 97] width 40 height 52
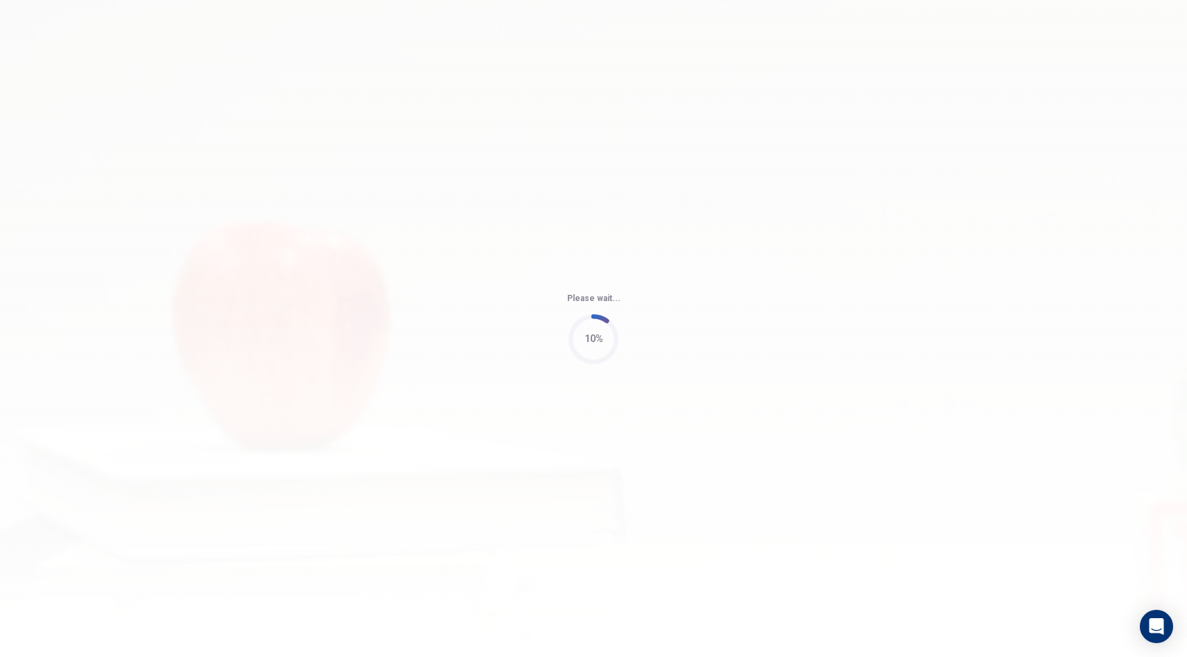
type input "68"
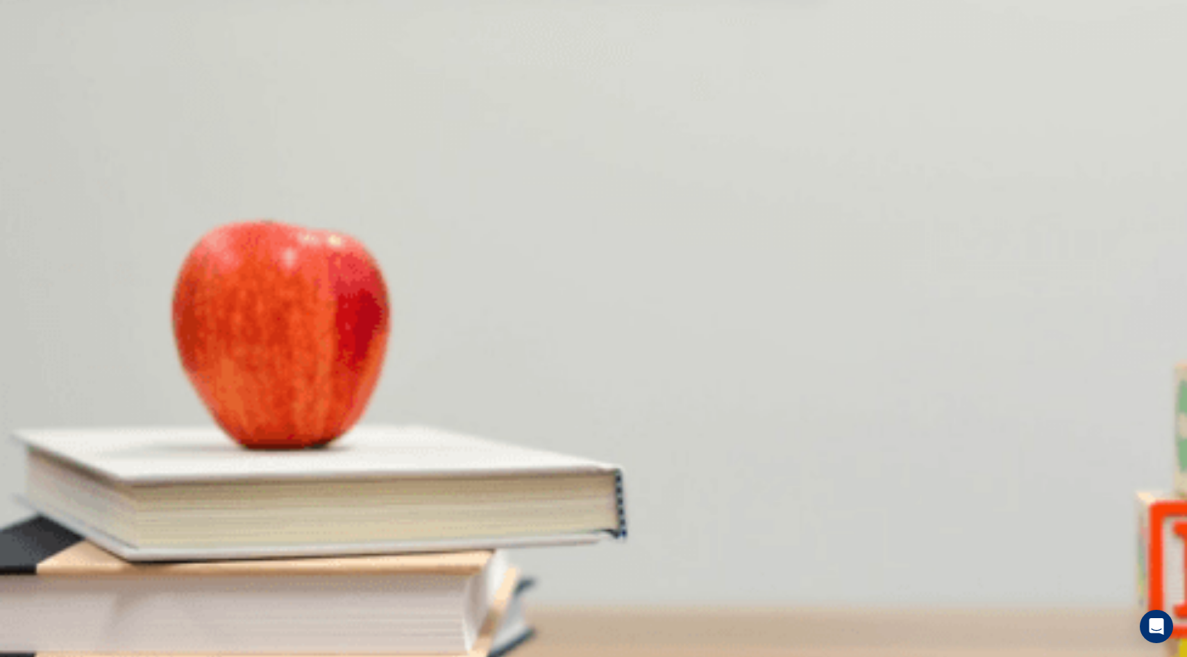
scroll to position [1295, 0]
click at [214, 507] on span "[GEOGRAPHIC_DATA] and [GEOGRAPHIC_DATA]" at bounding box center [107, 512] width 213 height 10
click at [344, 449] on span "For better package deals" at bounding box center [293, 454] width 102 height 10
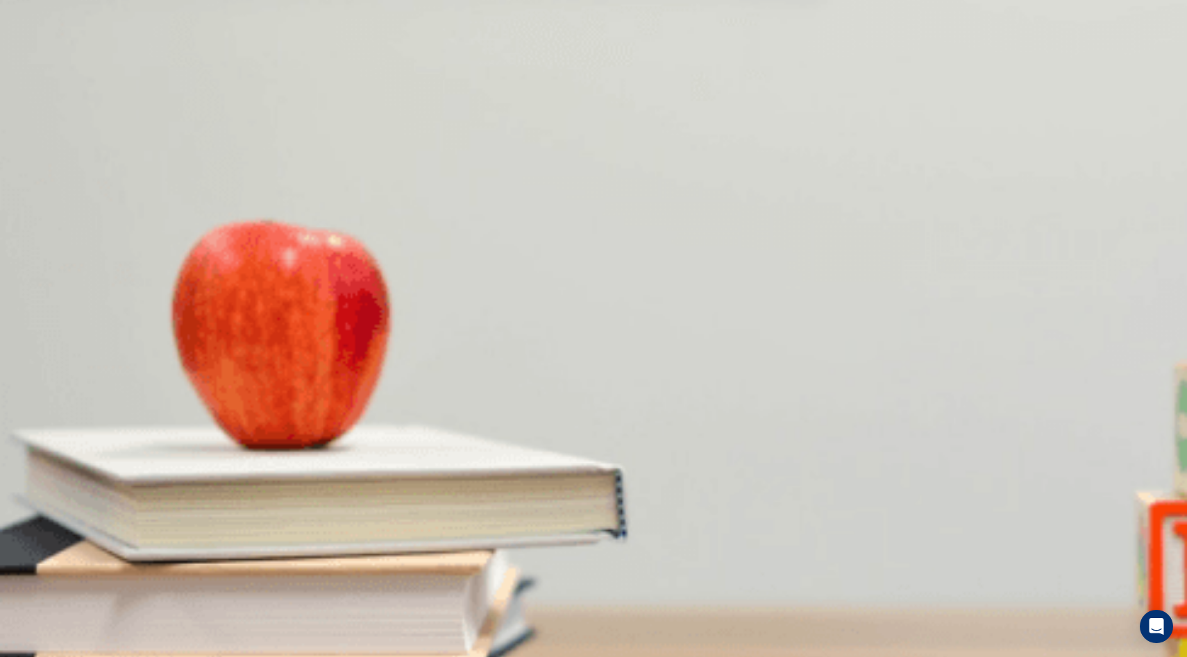
click at [344, 391] on span "Snorkeling or a boat tour" at bounding box center [292, 396] width 101 height 10
click at [405, 333] on span "Greece is better for water activities" at bounding box center [333, 338] width 142 height 10
click at [30, 274] on span "$2,000" at bounding box center [15, 279] width 28 height 10
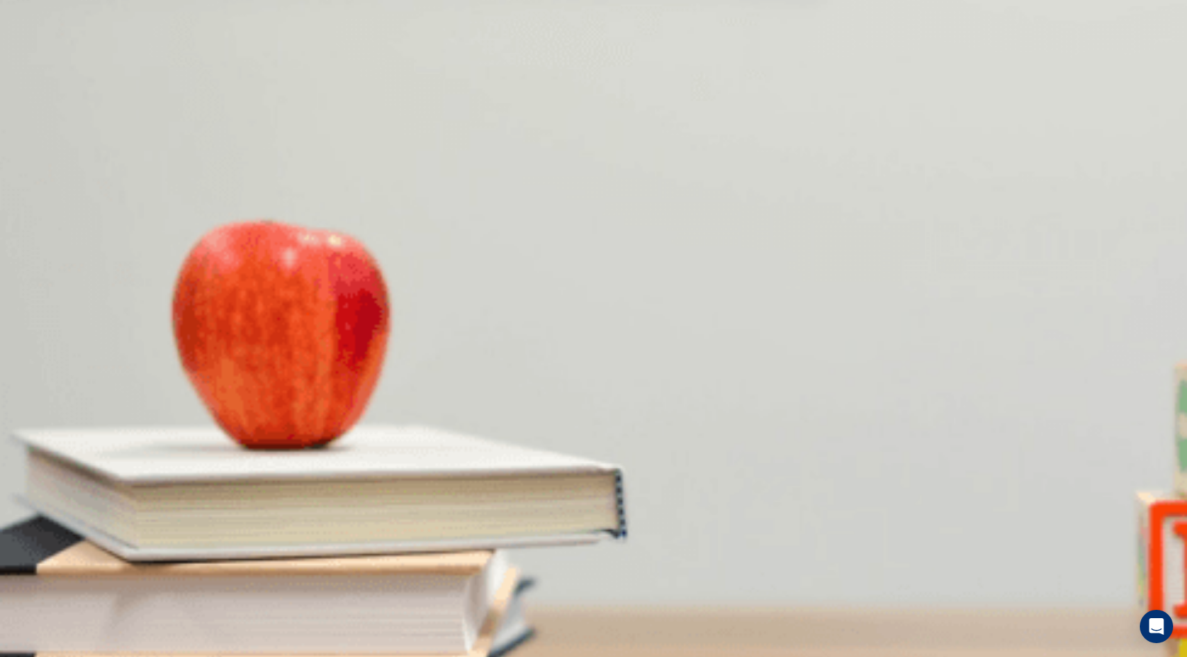
click at [40, 71] on button "Continue" at bounding box center [20, 97] width 40 height 52
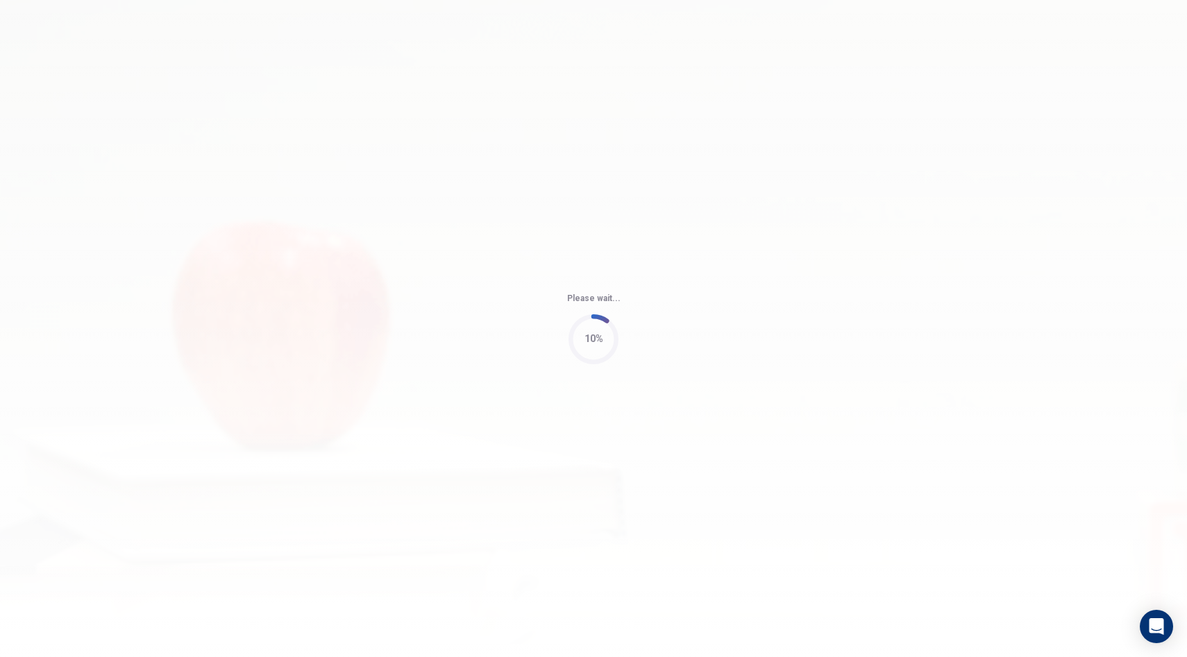
type input "67"
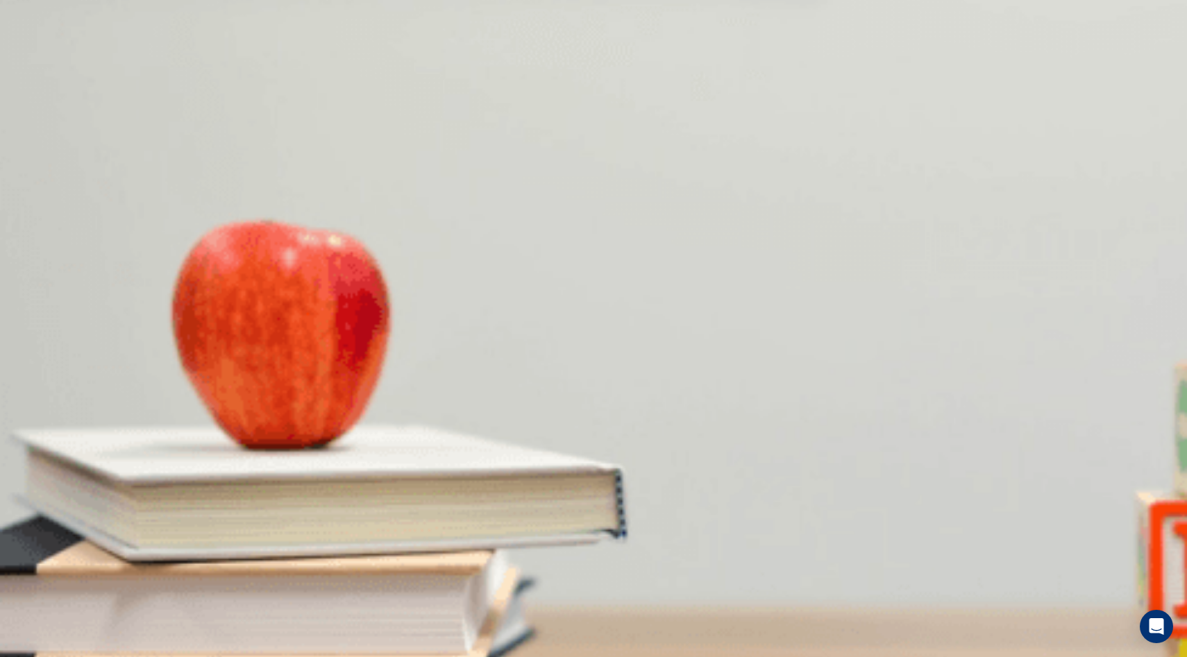
scroll to position [595, 0]
click at [233, 401] on span "It lacks scalability" at bounding box center [197, 396] width 71 height 10
click at [95, 333] on span "Poor customer support" at bounding box center [48, 338] width 94 height 10
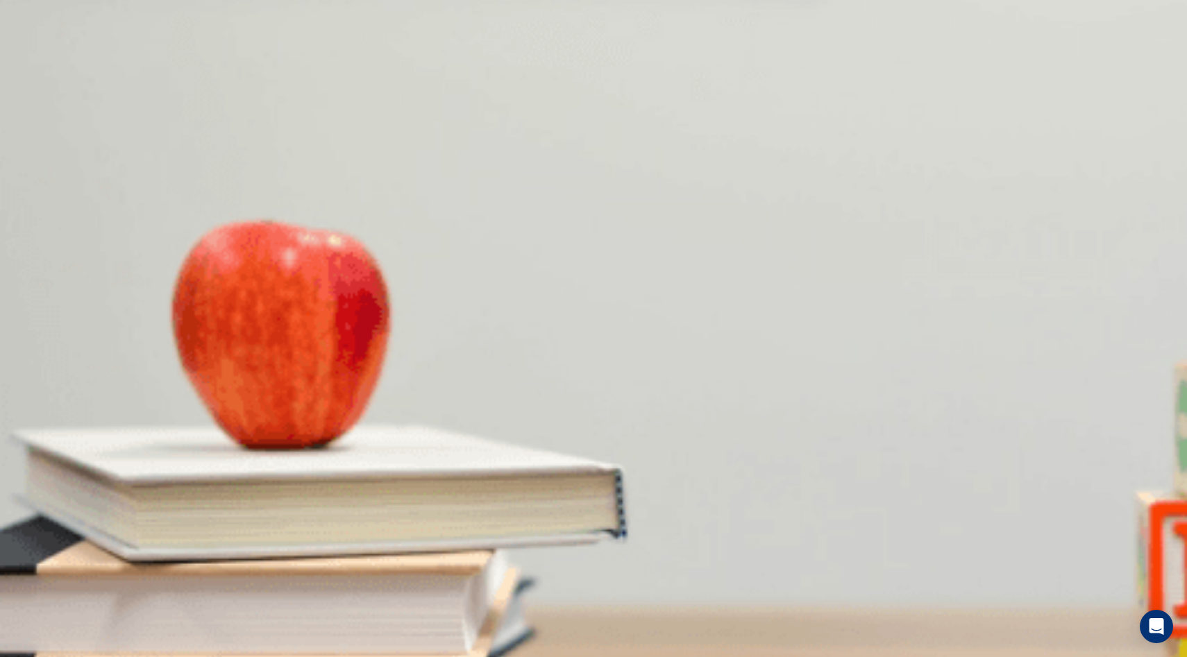
click at [106, 274] on span "It’s not mobile-compatible" at bounding box center [53, 279] width 105 height 10
click at [504, 437] on button "C Present the options to the team [DATE]" at bounding box center [422, 449] width 163 height 24
click at [26, 507] on span "Three" at bounding box center [13, 512] width 24 height 10
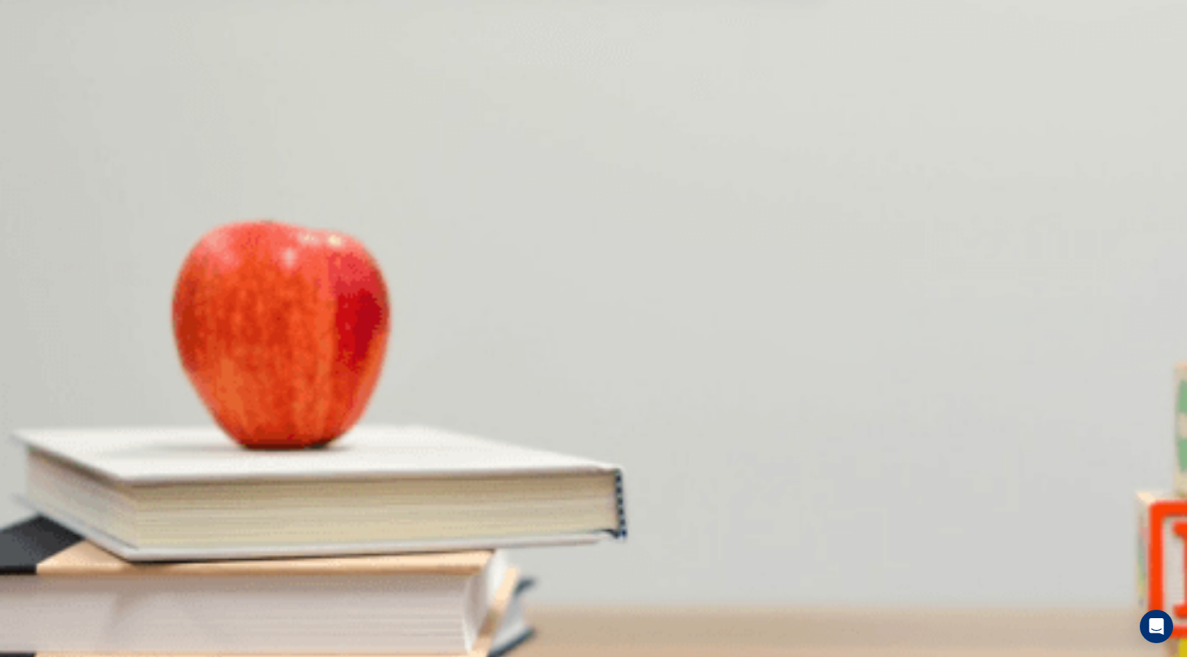
scroll to position [681, 0]
click at [51, 391] on span "It’s outdated" at bounding box center [26, 396] width 50 height 10
click at [40, 71] on button "Continue" at bounding box center [20, 97] width 40 height 52
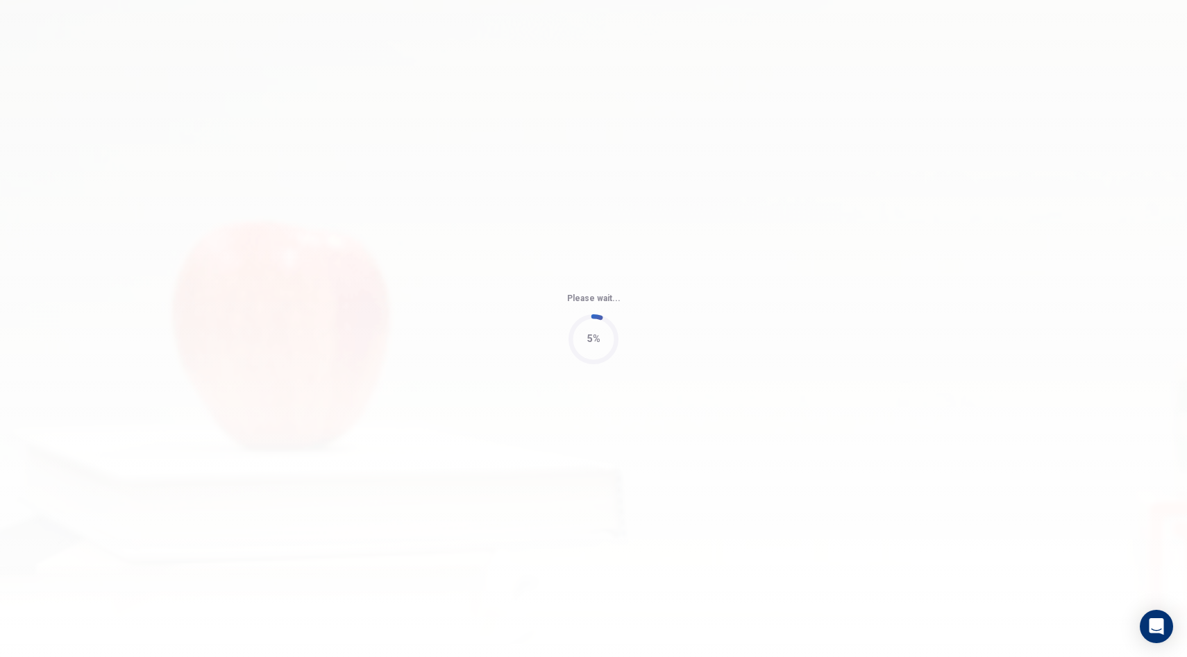
type input "82"
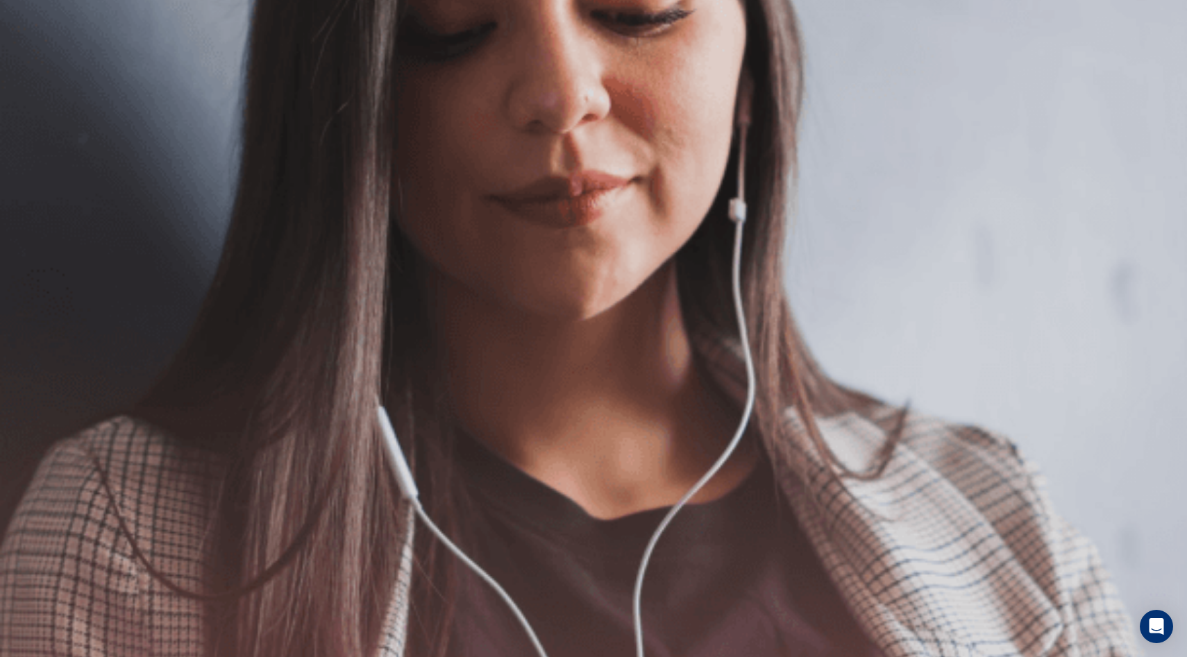
scroll to position [92, 0]
click at [40, 71] on button "Continue" at bounding box center [20, 97] width 40 height 52
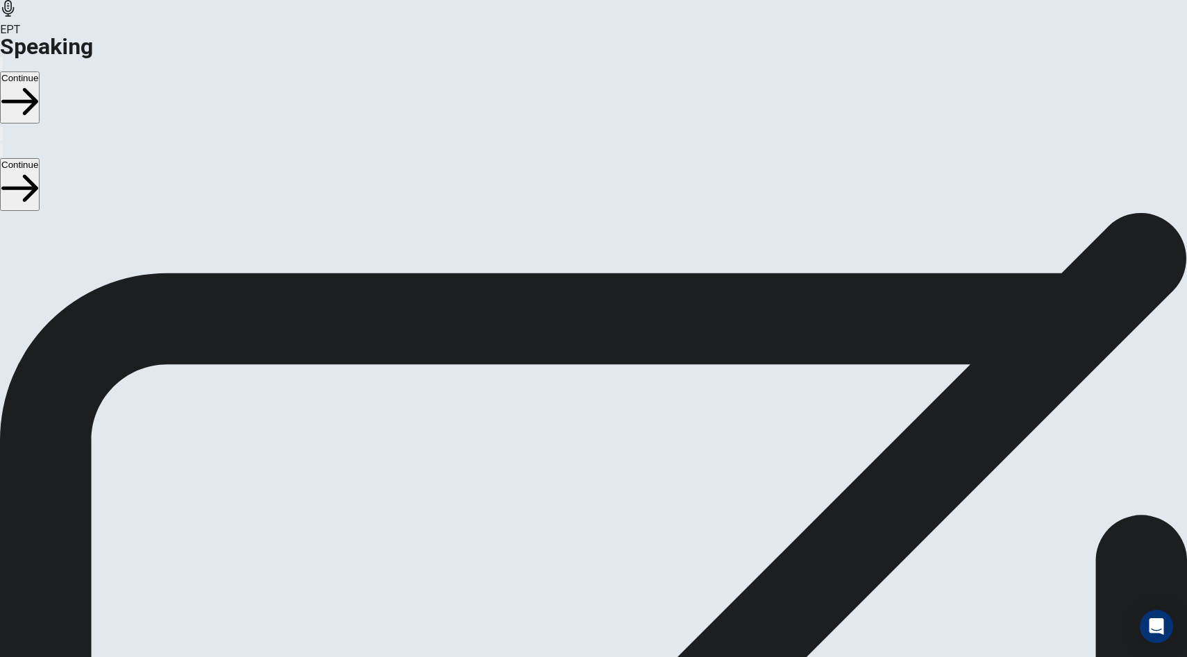
click at [618, 357] on div "Stop Recording" at bounding box center [593, 445] width 49 height 176
click at [578, 398] on button "Play Audio" at bounding box center [576, 404] width 3 height 13
click at [40, 71] on button "Continue" at bounding box center [20, 97] width 40 height 52
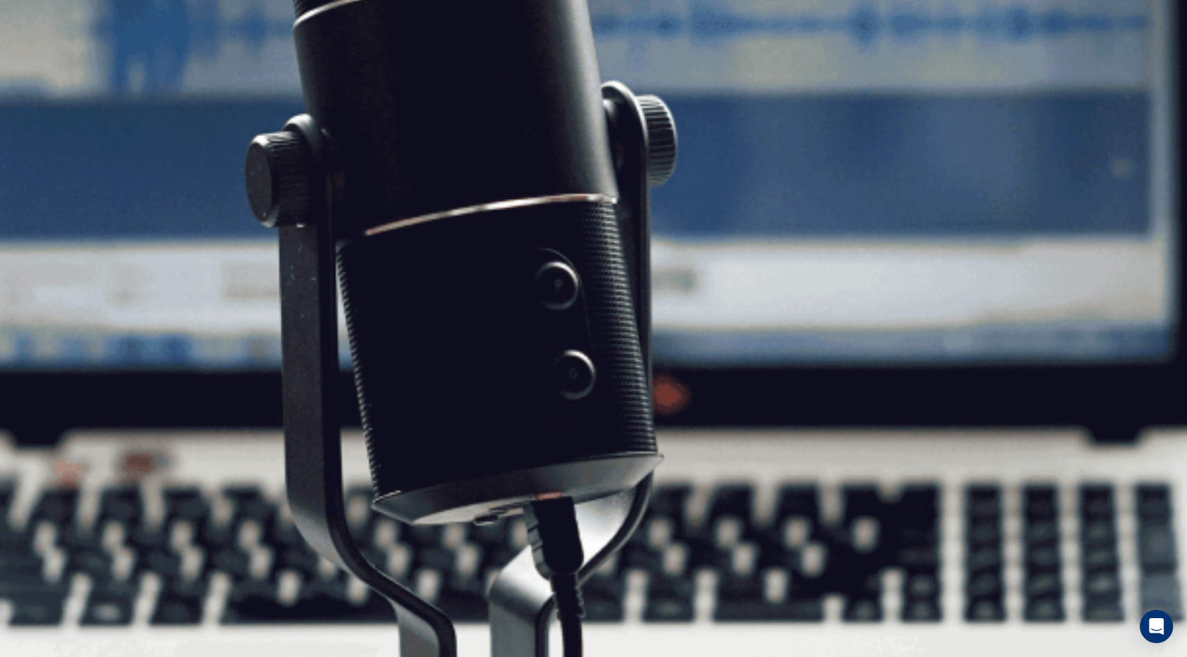
click at [40, 71] on button "Continue" at bounding box center [20, 97] width 40 height 52
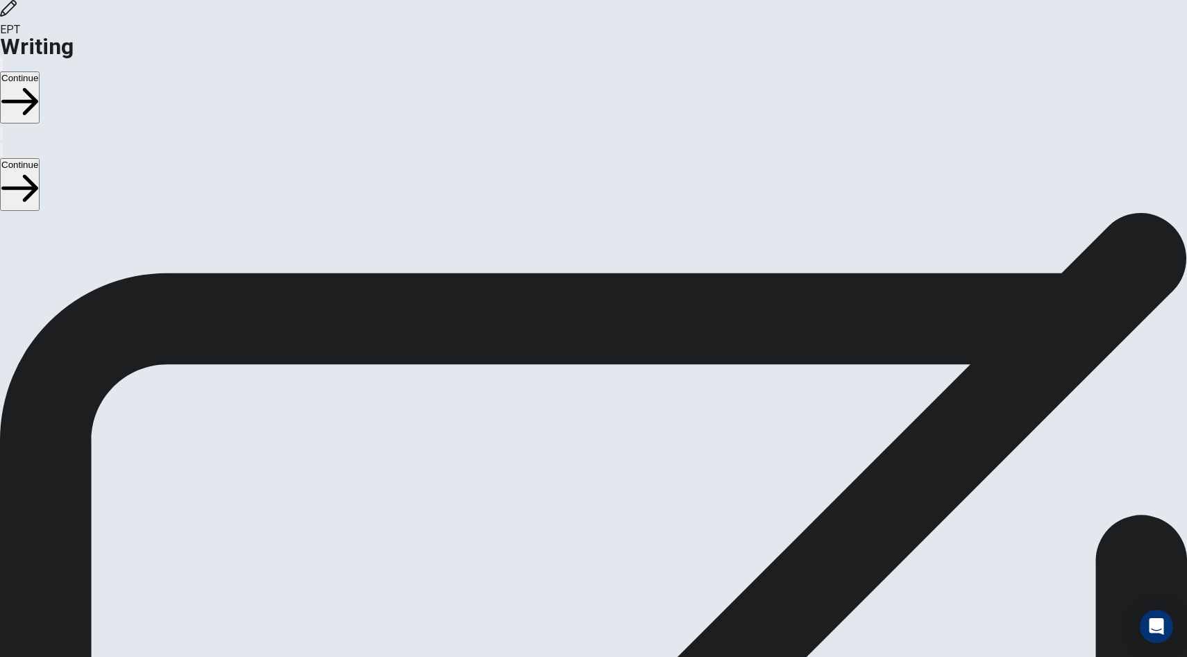
click at [40, 71] on button "Continue" at bounding box center [20, 97] width 40 height 52
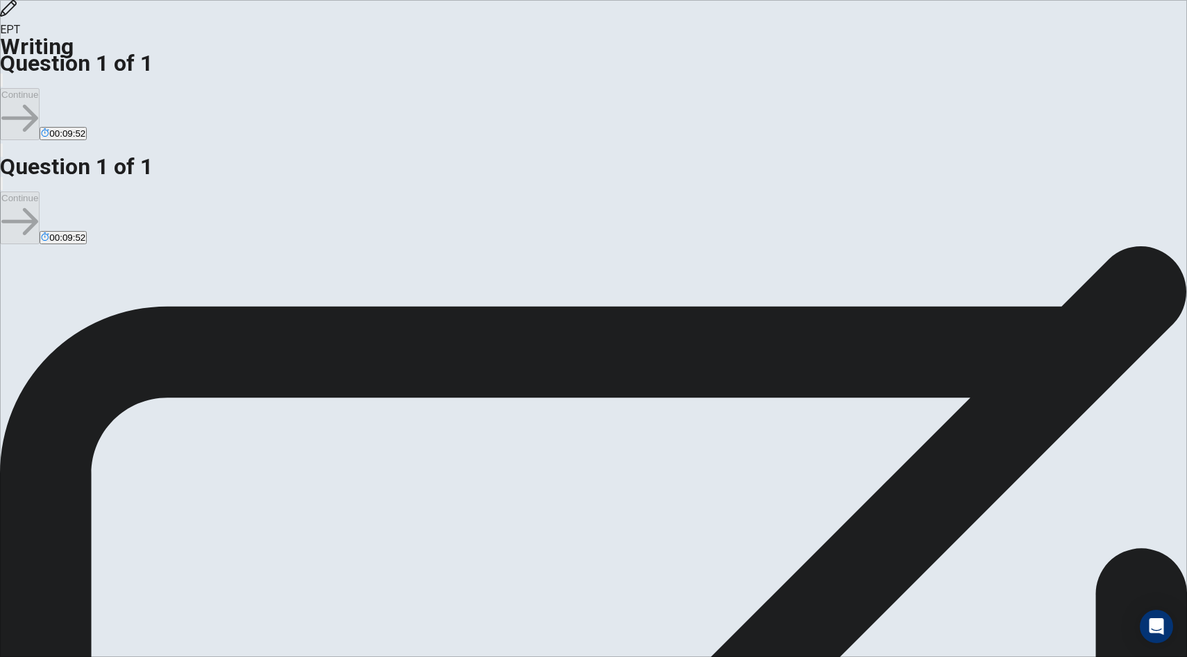
type textarea "I"
type textarea "x"
type textarea "I"
type textarea "x"
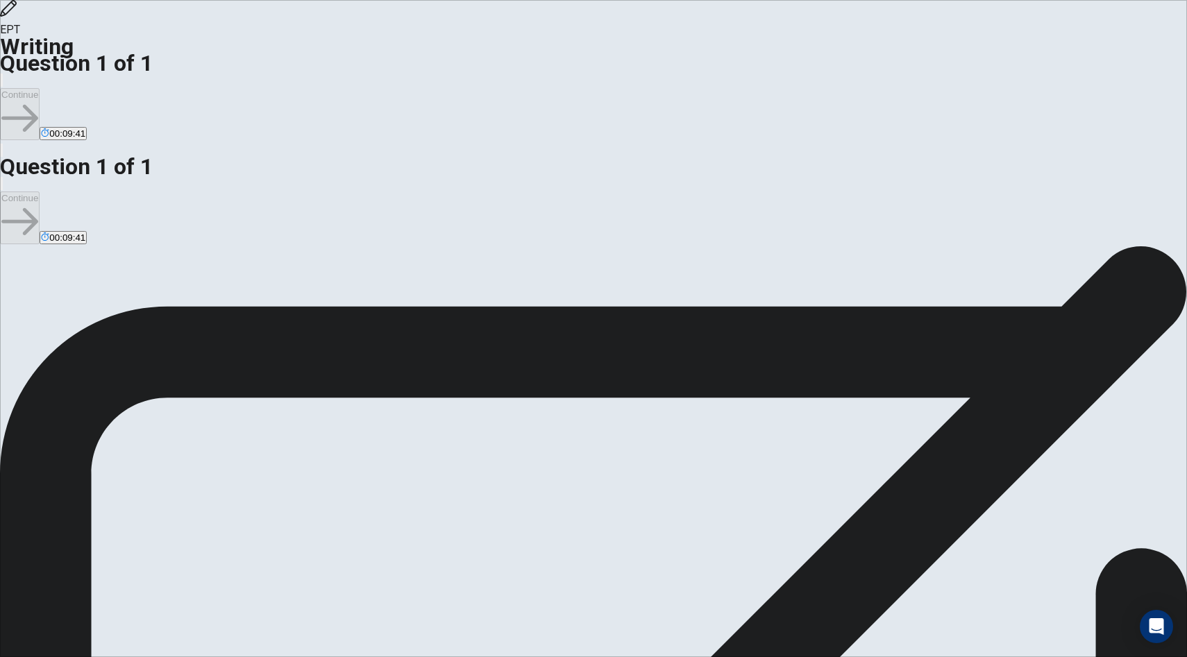
type textarea "I s"
type textarea "x"
type textarea "I st"
type textarea "x"
type textarea "I str"
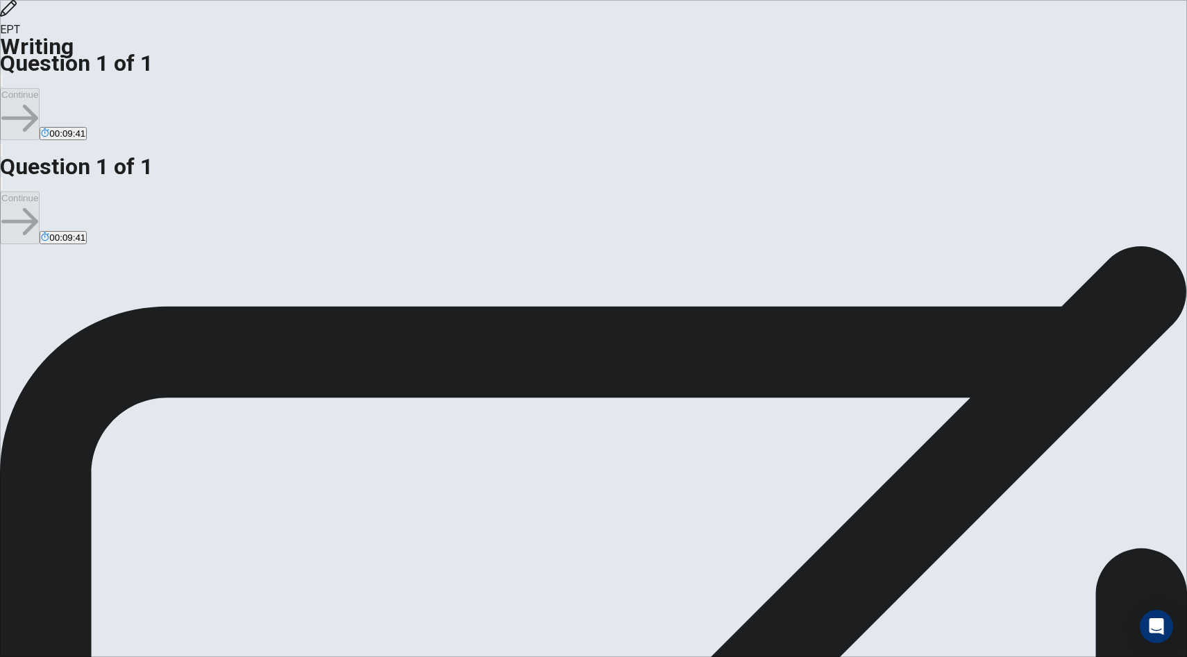
type textarea "x"
type textarea "I stri"
type textarea "x"
type textarea "I str"
type textarea "x"
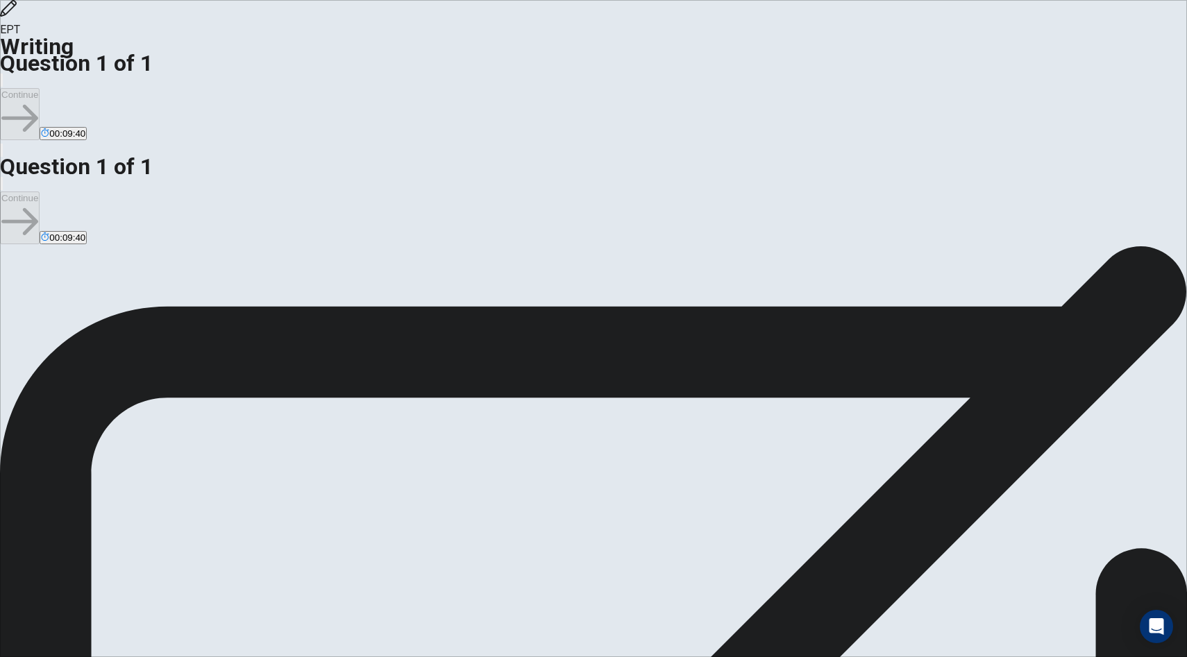
type textarea "I stro"
type textarea "x"
type textarea "I stron"
type textarea "x"
type textarea "I strong"
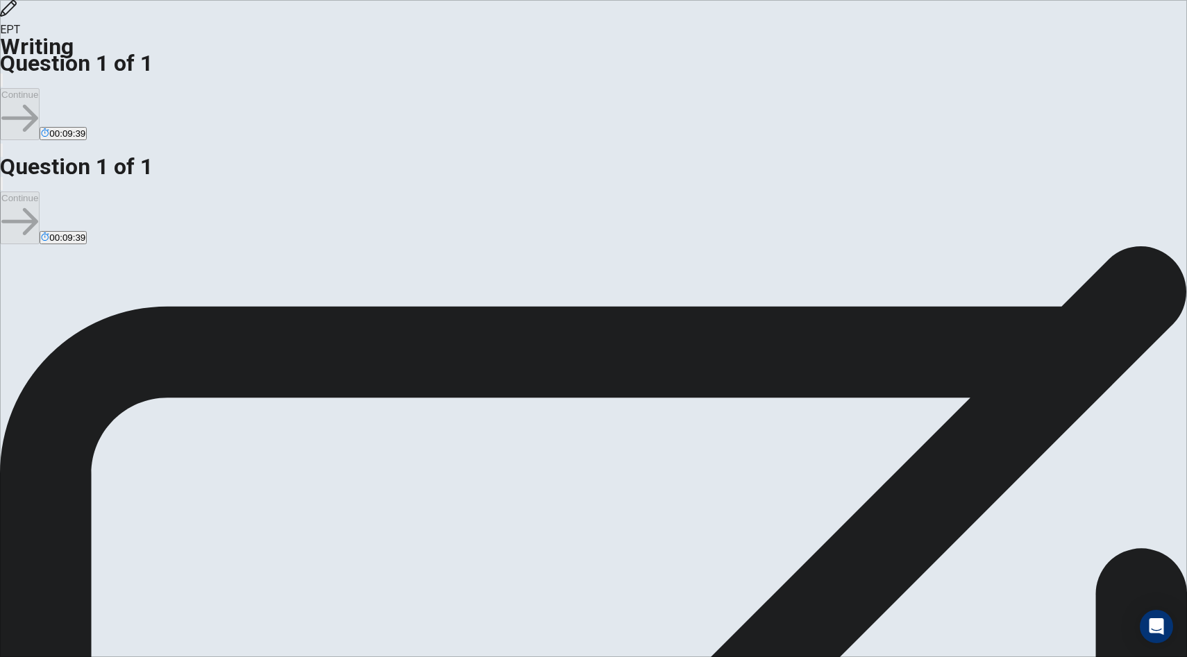
type textarea "x"
type textarea "I strongl"
type textarea "x"
type textarea "I strongly"
type textarea "x"
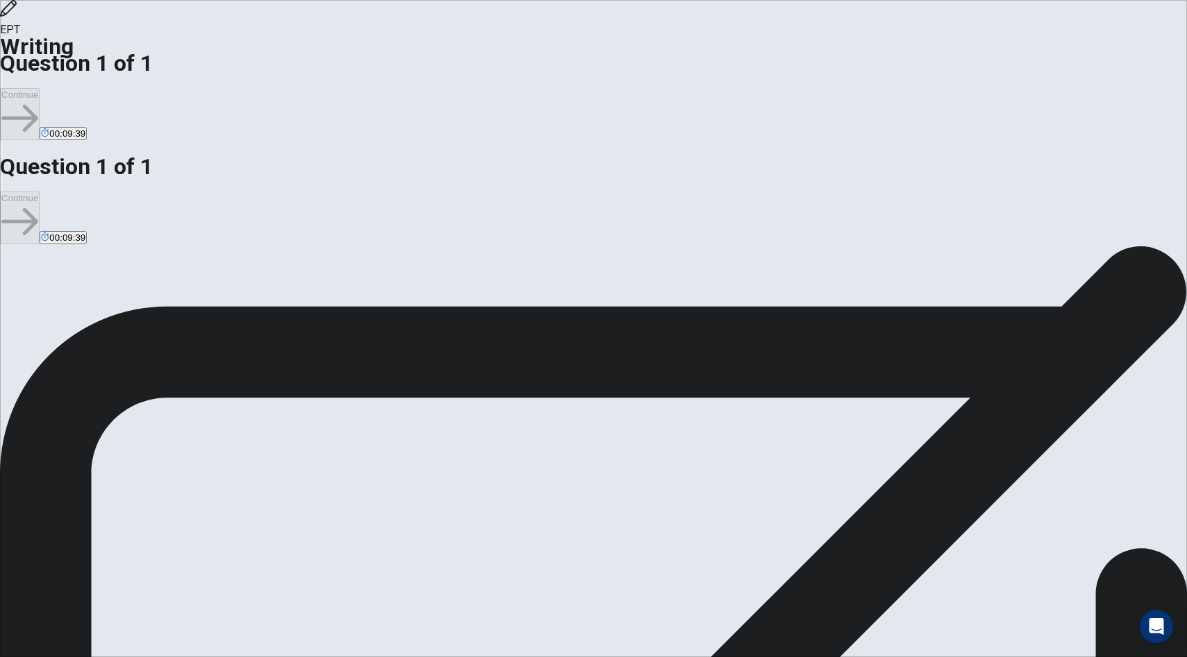
type textarea "I strongly"
type textarea "x"
type textarea "I strongly b"
type textarea "x"
type textarea "I strongly be"
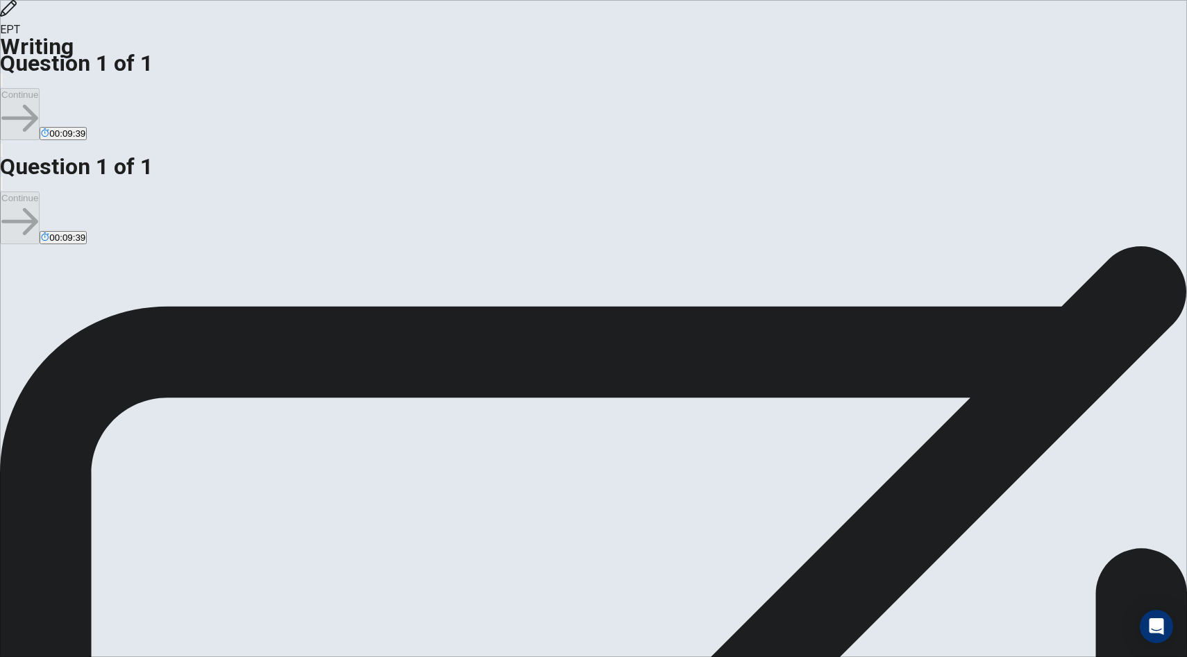
type textarea "x"
type textarea "I strongly bel"
type textarea "x"
type textarea "I strongly beli"
type textarea "x"
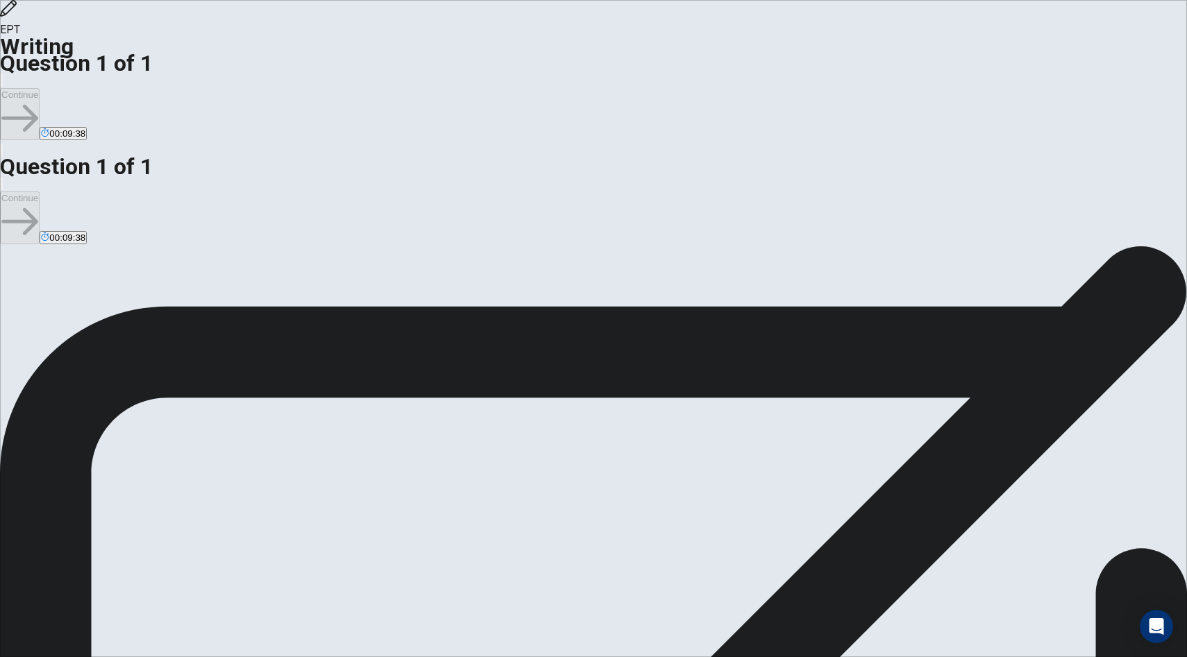
type textarea "I strongly belie"
type textarea "x"
type textarea "I strongly believ"
type textarea "x"
type textarea "I strongly believe"
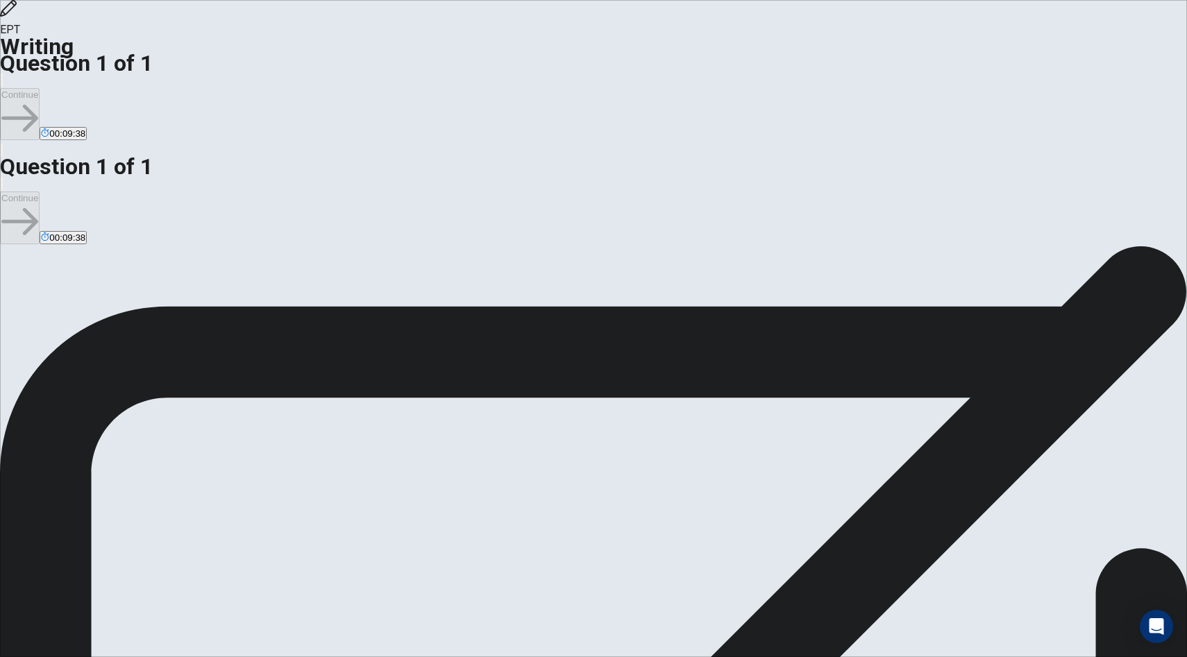
type textarea "x"
type textarea "I strongly believe"
type textarea "x"
type textarea "I strongly believe t"
type textarea "x"
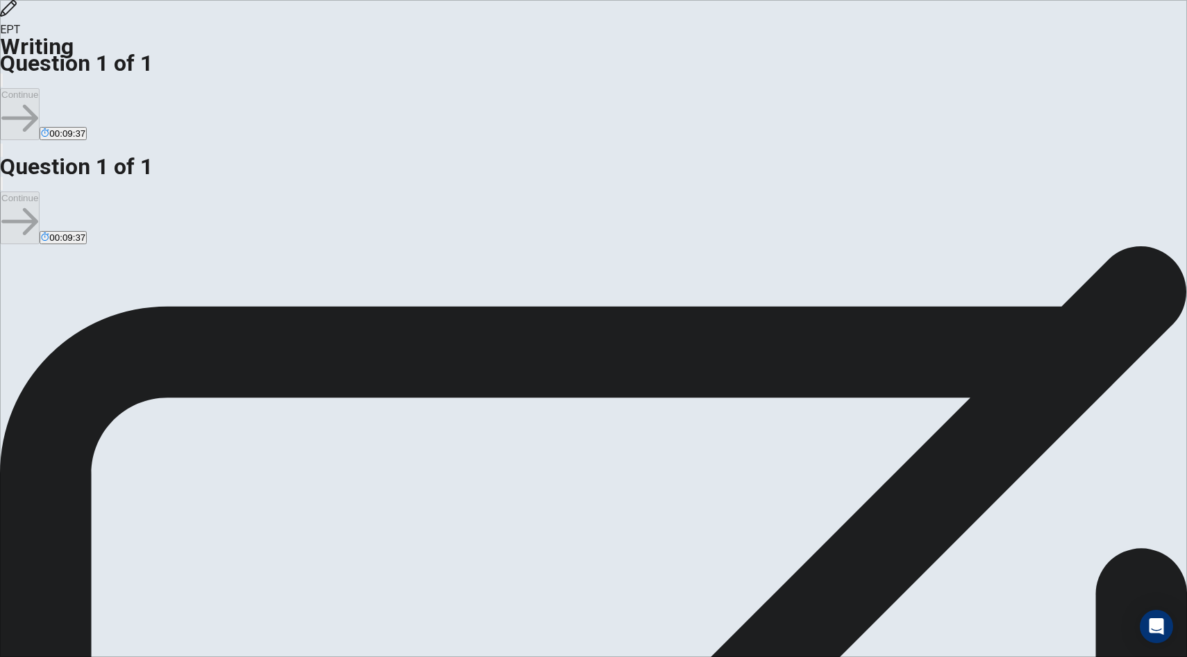
type textarea "I strongly believe th"
type textarea "x"
type textarea "I strongly believe tha"
type textarea "x"
type textarea "I strongly believe that"
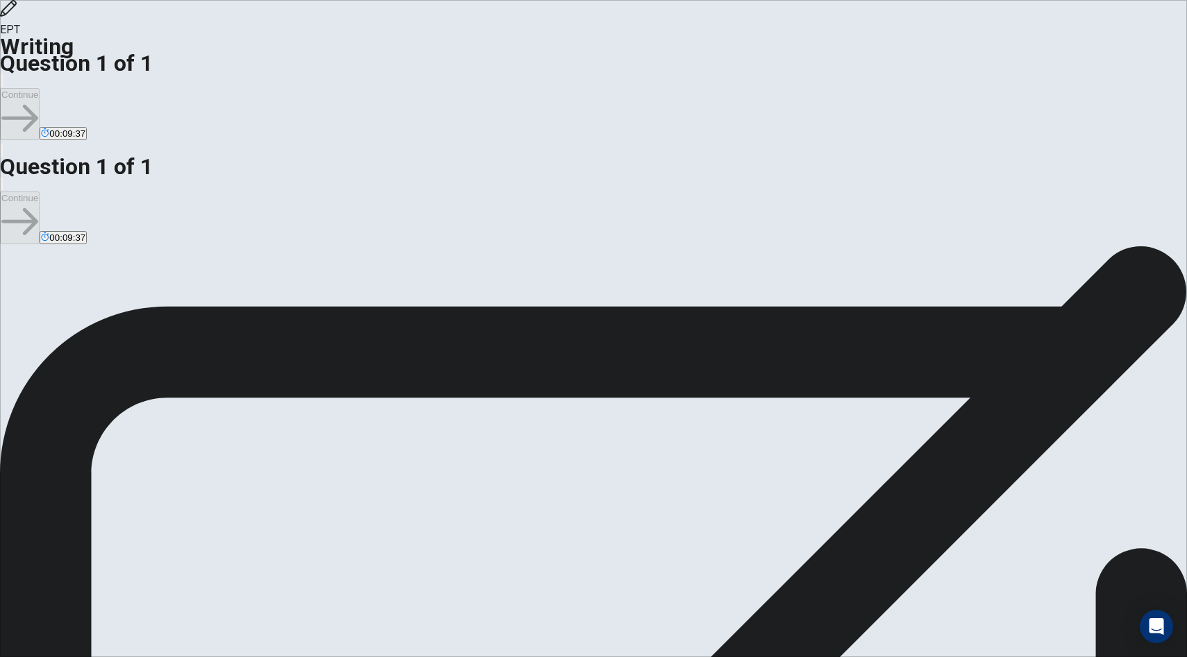
type textarea "x"
type textarea "I strongly believe that"
type textarea "x"
type textarea "I strongly believe that w"
type textarea "x"
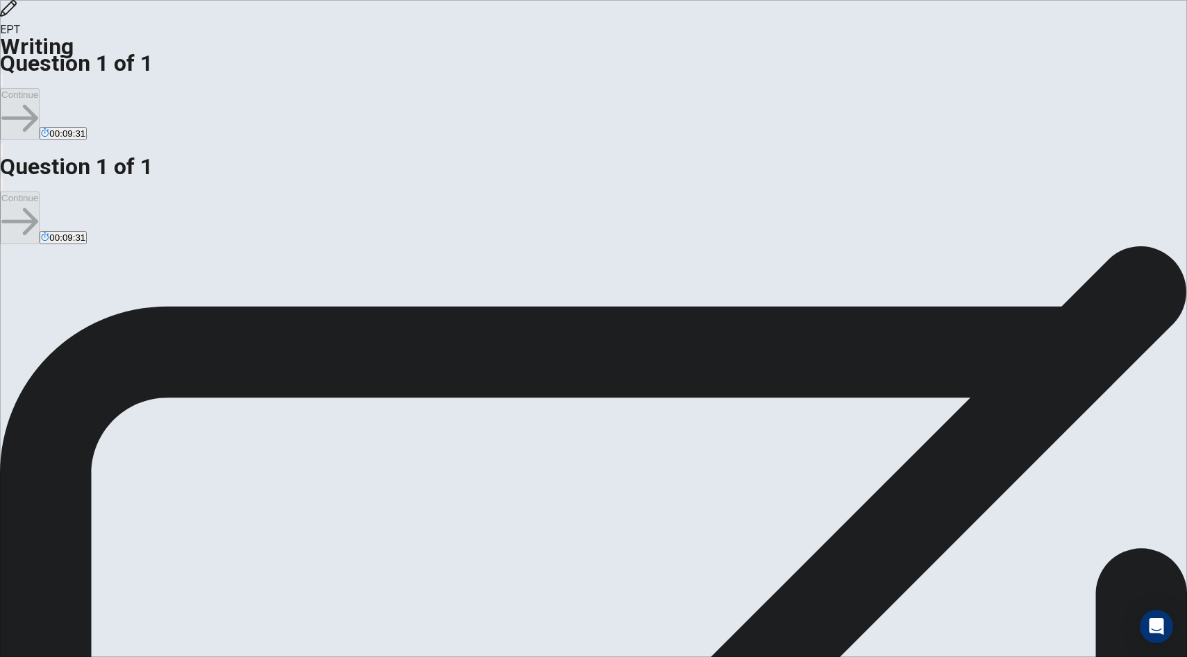
type textarea "I strongly believe that we"
type textarea "x"
type textarea "I strongly believe that we"
type textarea "x"
type textarea "I strongly believe that we s"
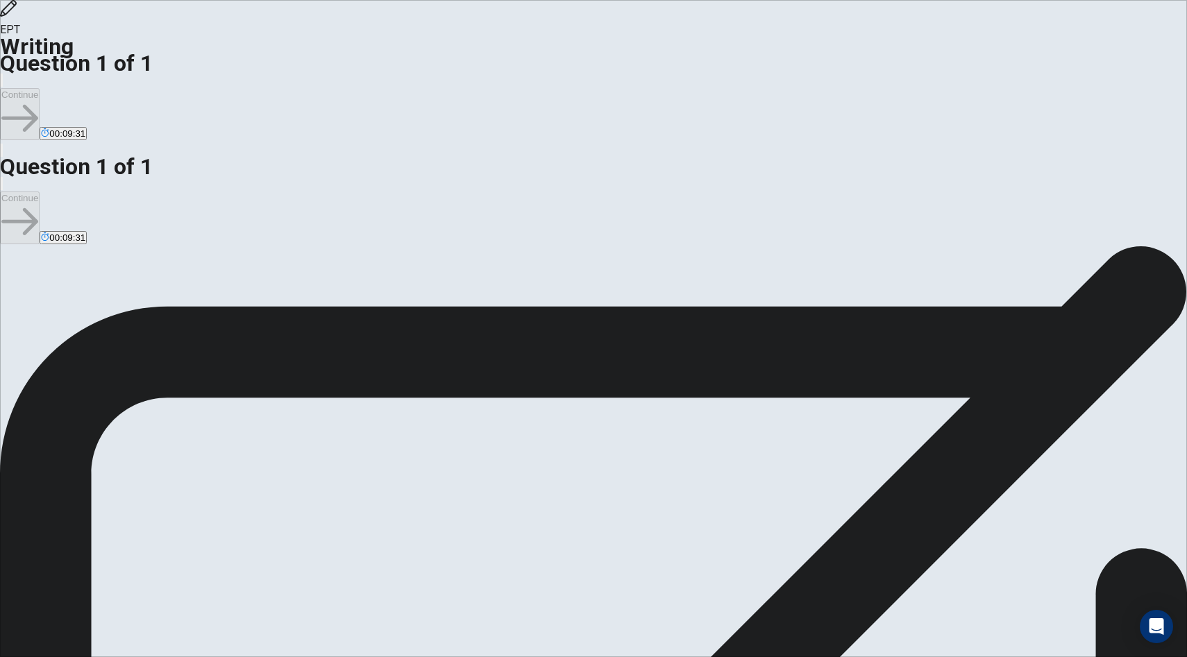
type textarea "x"
type textarea "I strongly believe that we sh"
type textarea "x"
type textarea "I strongly believe that we sho"
type textarea "x"
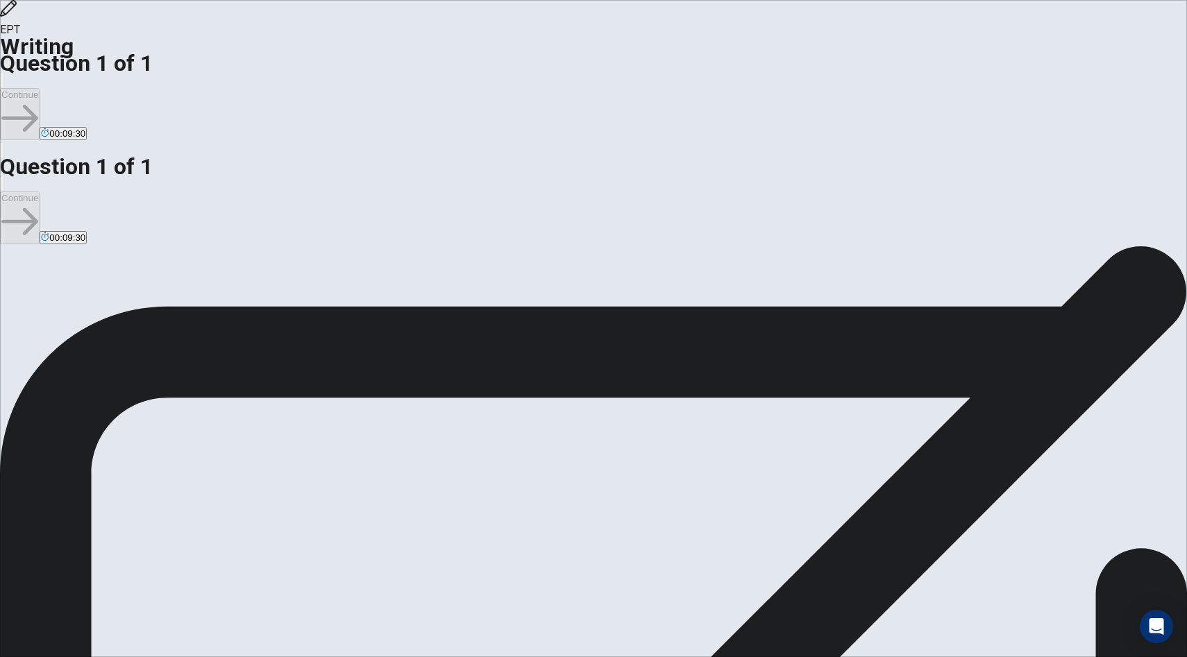
type textarea "I strongly believe that we shou"
type textarea "x"
type textarea "I strongly believe that we shoul"
type textarea "x"
type textarea "I strongly believe that we should"
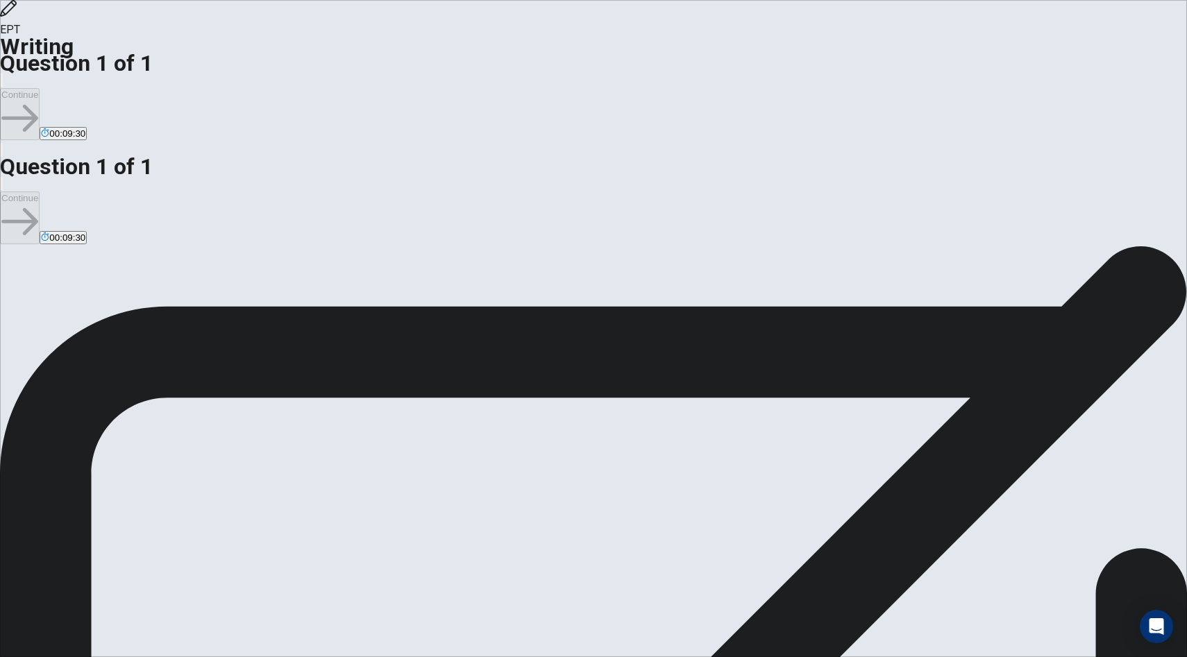
type textarea "x"
type textarea "I strongly believe that we should"
type textarea "x"
type textarea "I strongly believe that we should m"
type textarea "x"
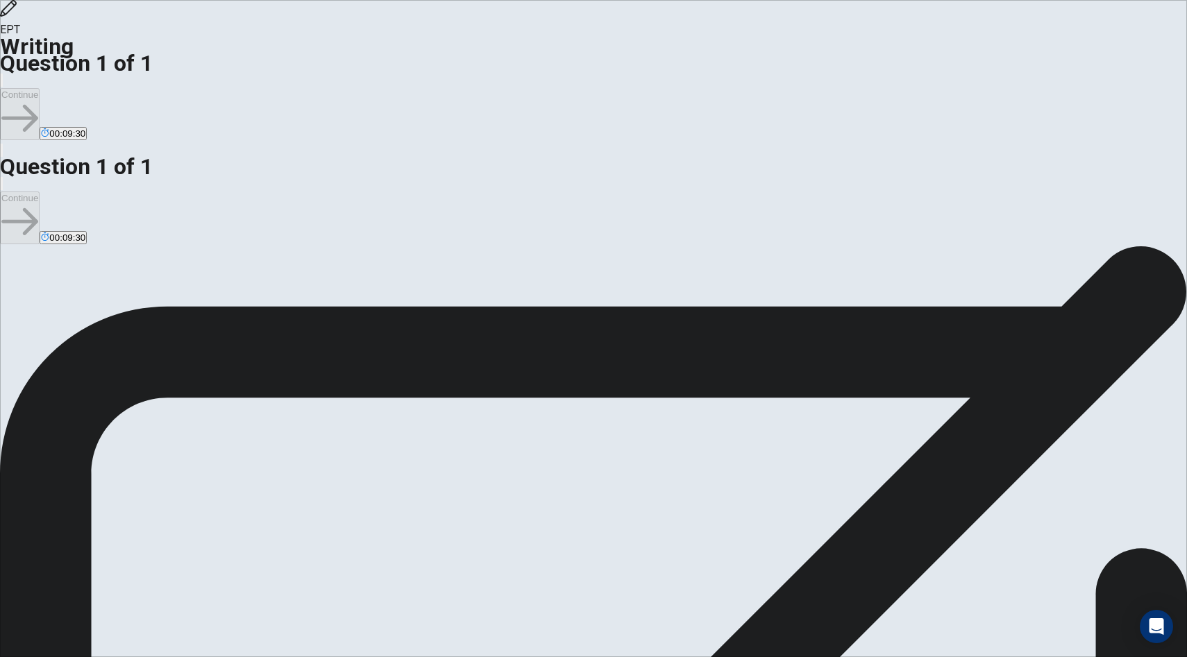
type textarea "I strongly believe that we should ma"
type textarea "x"
type textarea "I strongly believe that we should mai"
type textarea "x"
type textarea "I strongly believe that we should main"
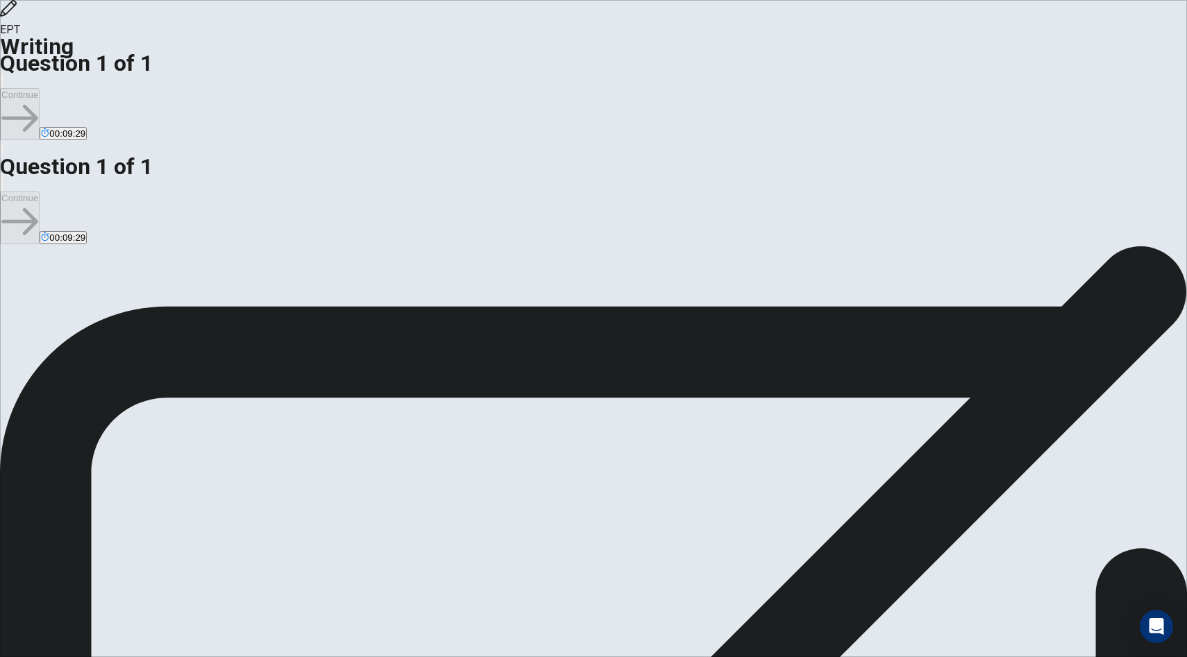
type textarea "x"
type textarea "I strongly believe that we should maint"
type textarea "x"
type textarea "I strongly believe that we should mainta"
type textarea "x"
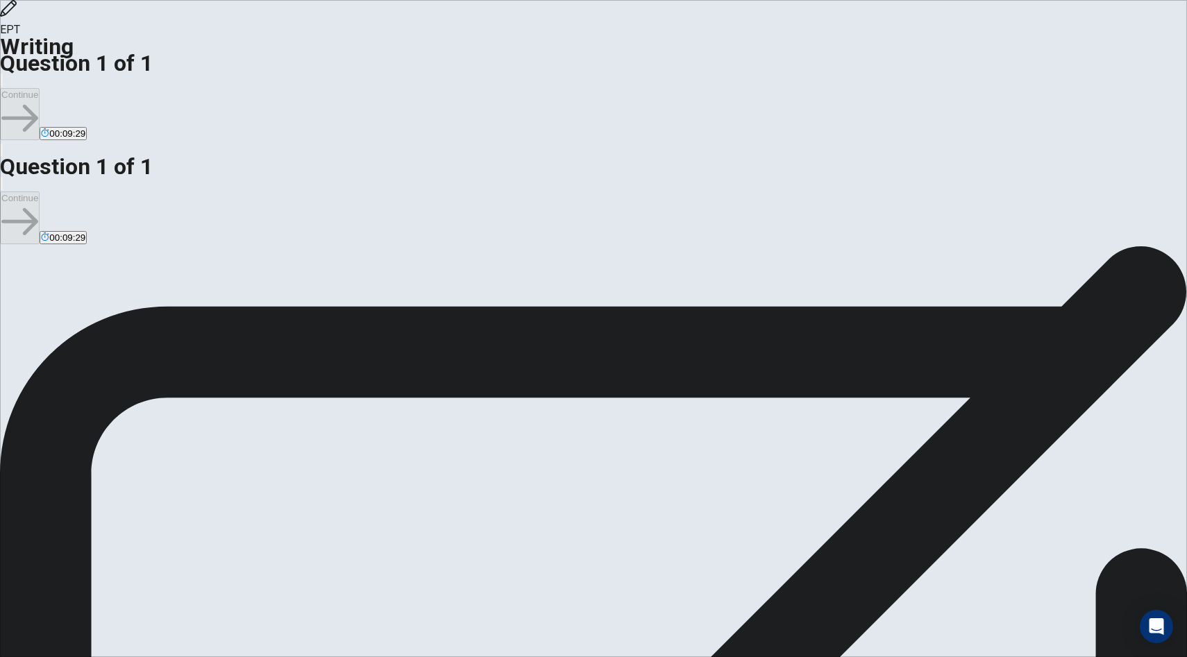
type textarea "I strongly believe that we should maintai"
type textarea "x"
type textarea "I strongly believe that we should maintain"
type textarea "x"
type textarea "I strongly believe that we should maintain"
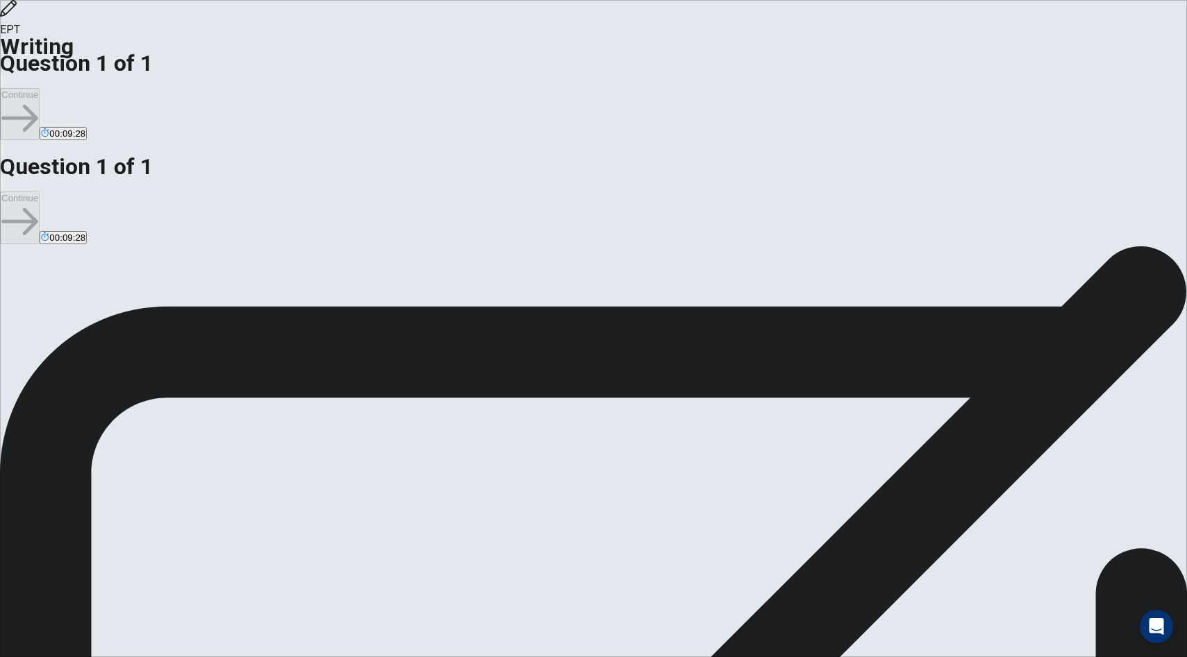
type textarea "x"
type textarea "I strongly believe that we should maintain t"
type textarea "x"
type textarea "I strongly believe that we should maintain th"
type textarea "x"
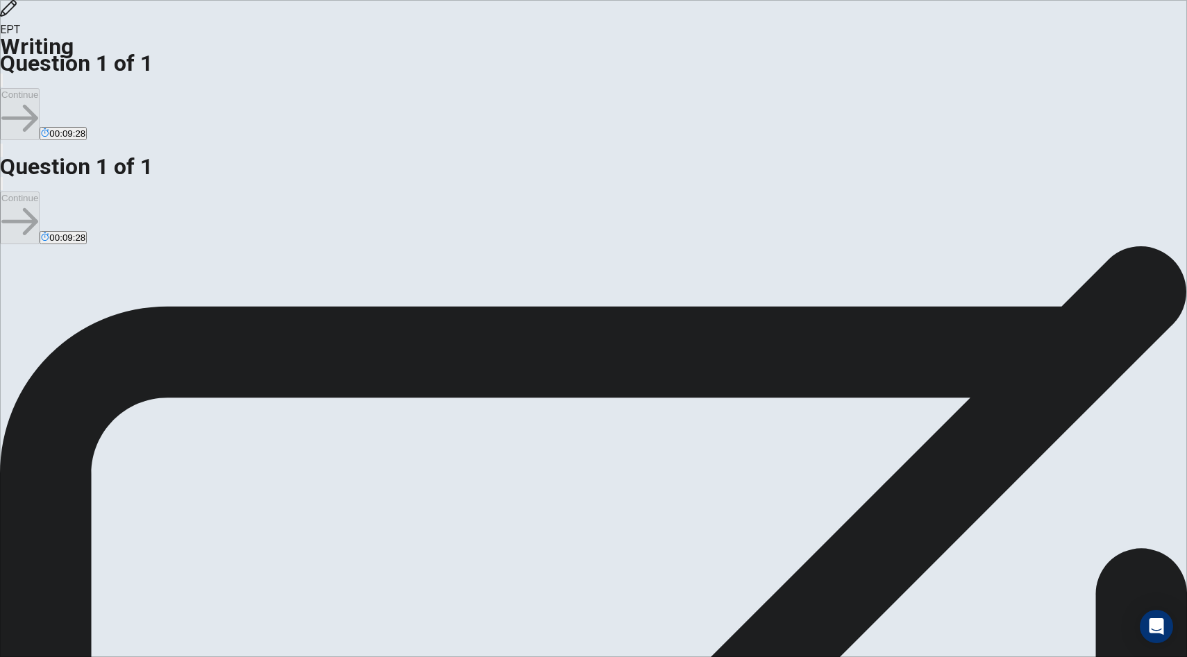
type textarea "I strongly believe that we should maintain the"
type textarea "x"
type textarea "I strongly believe that we should maintain the"
type textarea "x"
type textarea "I strongly believe that we should maintain the n"
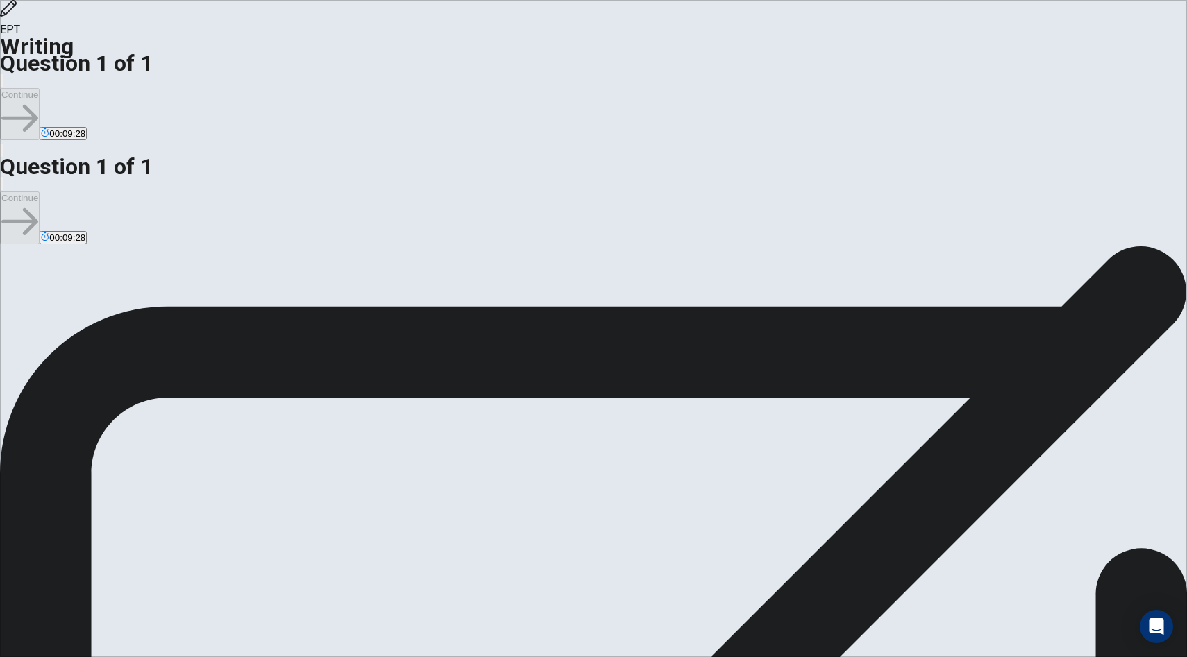
type textarea "x"
type textarea "I strongly believe that we should maintain the nt"
type textarea "x"
type textarea "I strongly believe that we should maintain the ntr"
type textarea "x"
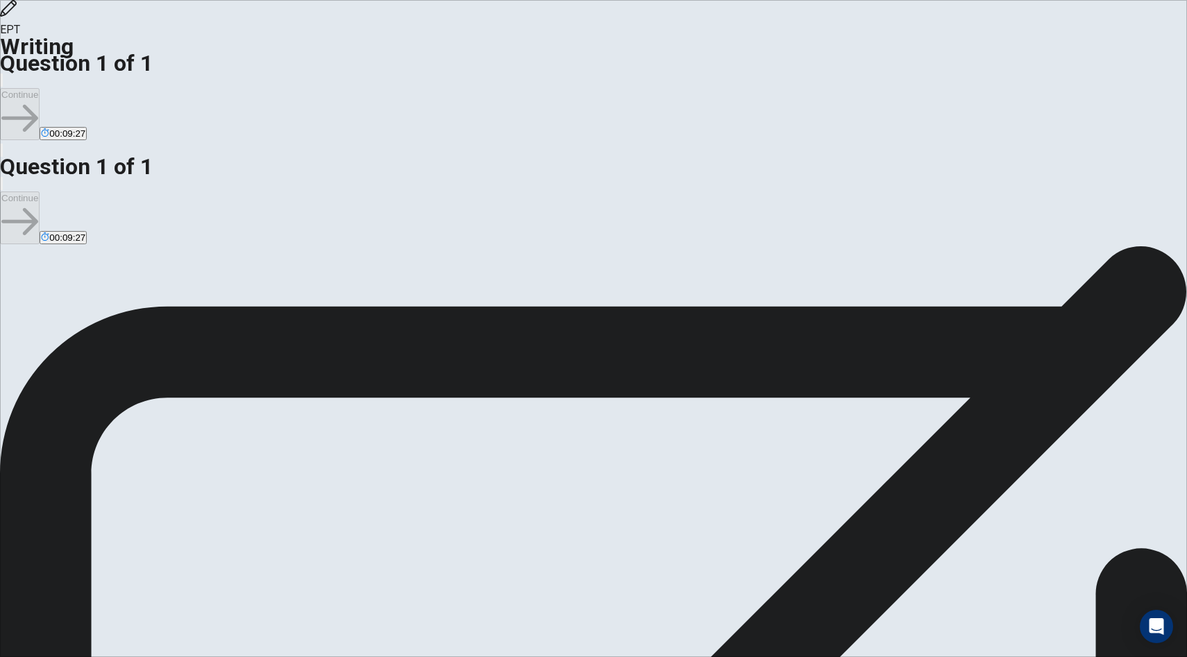
type textarea "I strongly believe that we should maintain the ntra"
type textarea "x"
type textarea "I strongly believe that we should maintain the ntrad"
type textarea "x"
type textarea "I strongly believe that we should maintain the ntradi"
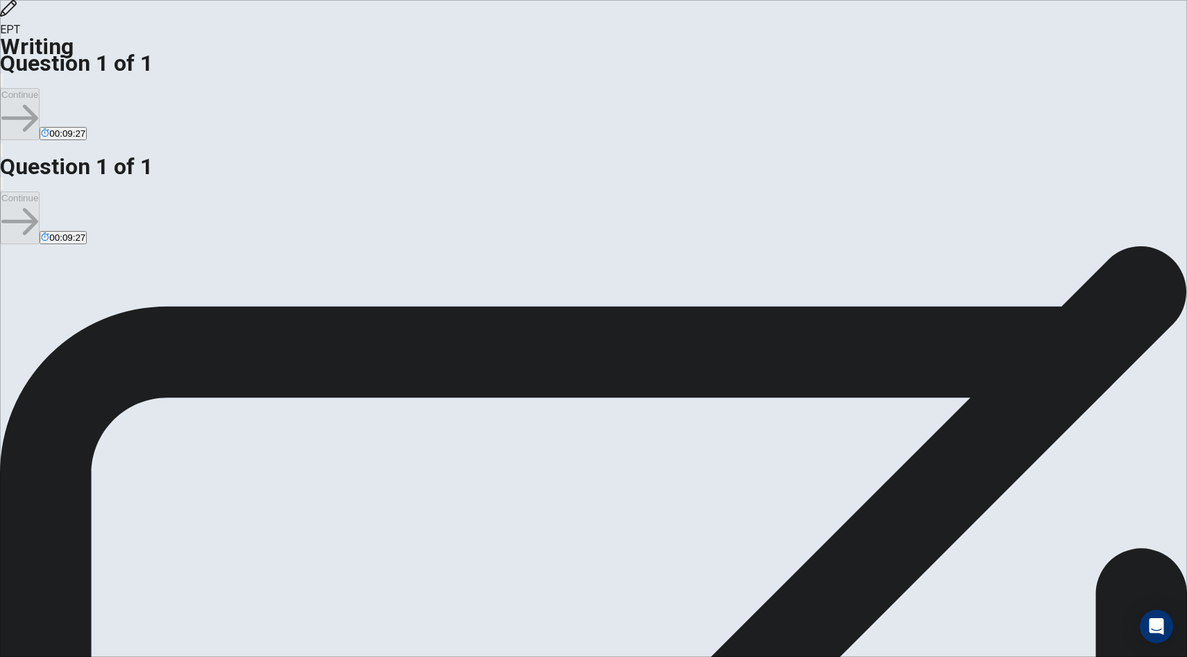
type textarea "x"
type textarea "I strongly believe that we should maintain the ntrad"
type textarea "x"
type textarea "I strongly believe that we should maintain the ntra"
type textarea "x"
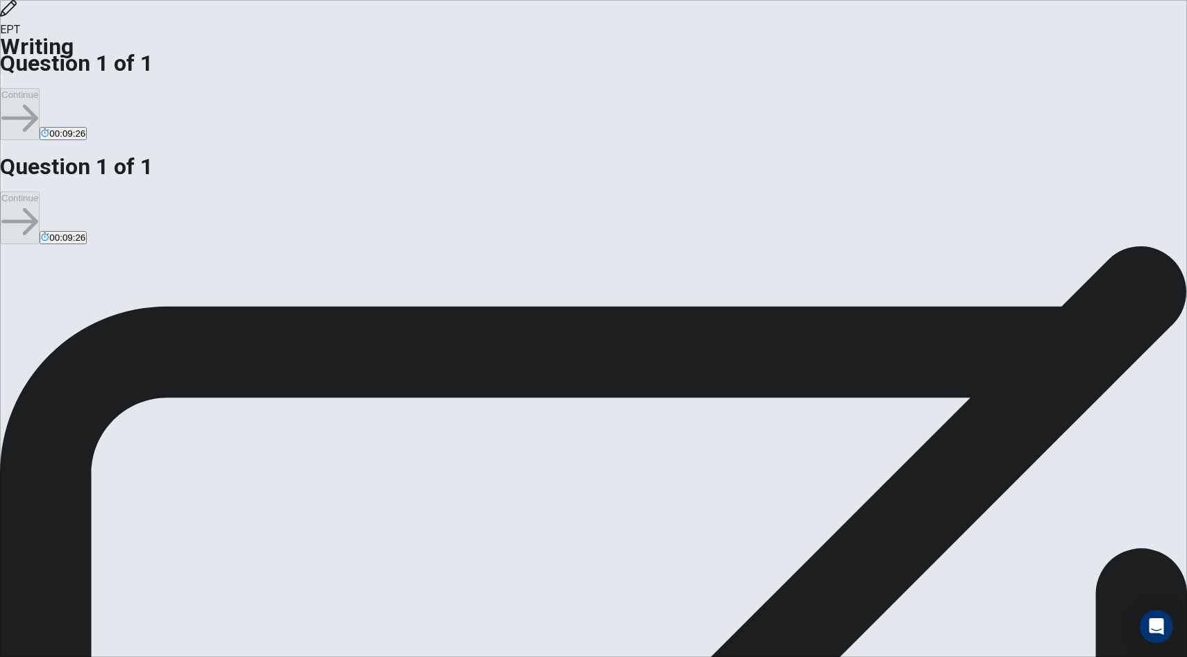
type textarea "I strongly believe that we should maintain the ntr"
type textarea "x"
type textarea "I strongly believe that we should maintain the nt"
type textarea "x"
type textarea "I strongly believe that we should maintain the n"
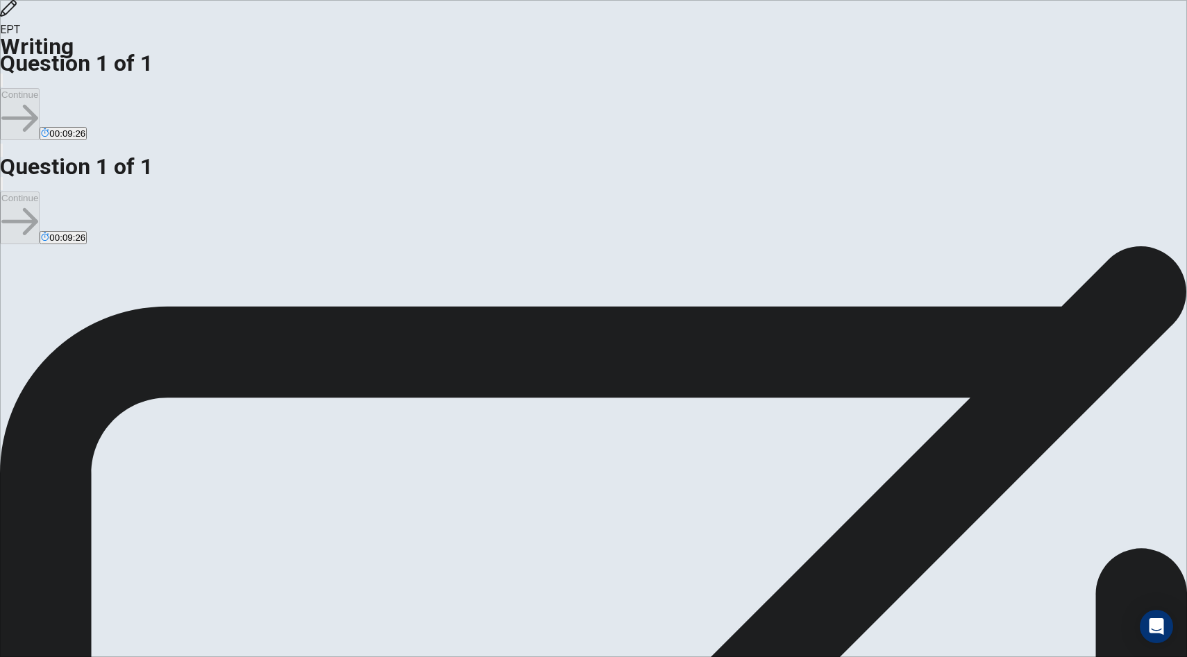
type textarea "x"
type textarea "I strongly believe that we should maintain the"
type textarea "x"
type textarea "I strongly believe that we should maintain the t"
type textarea "x"
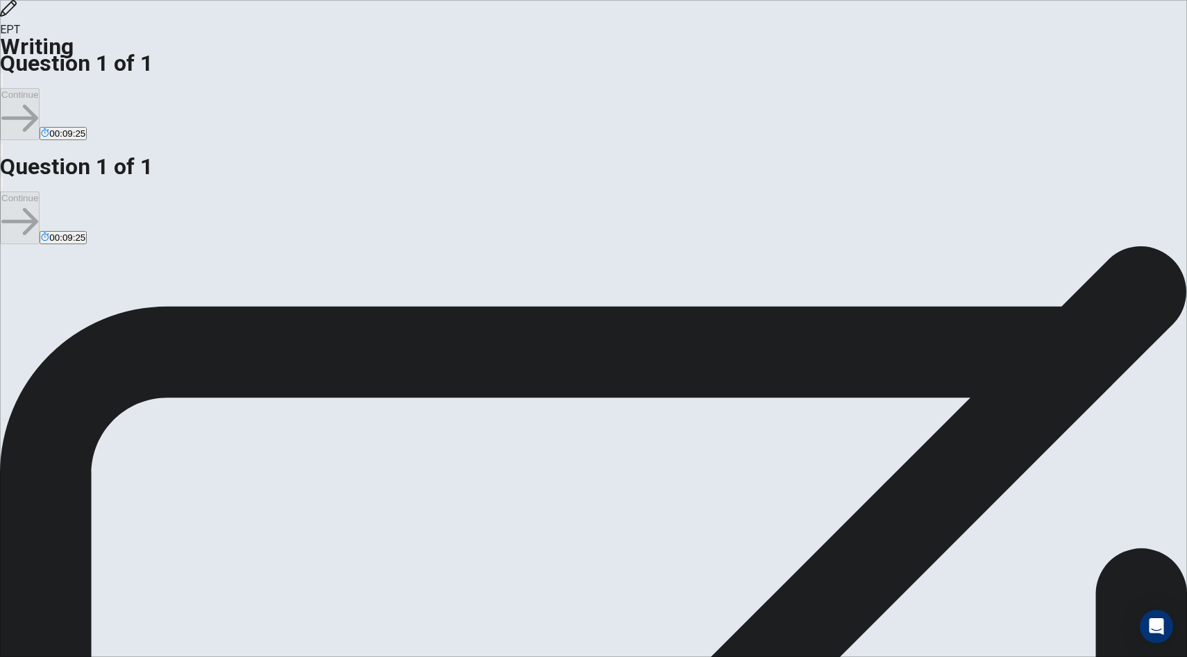
type textarea "I strongly believe that we should maintain the tr"
type textarea "x"
type textarea "I strongly believe that we should maintain the tra"
type textarea "x"
type textarea "I strongly believe that we should maintain the trad"
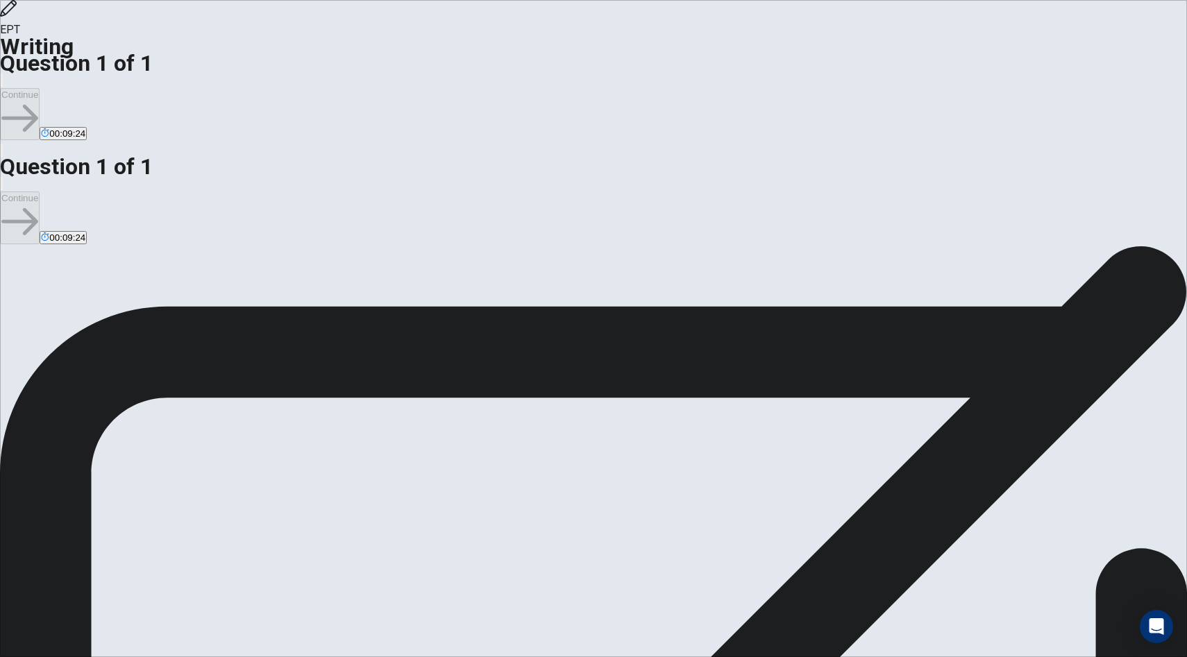
type textarea "x"
type textarea "I strongly believe that we should maintain the tradi"
type textarea "x"
type textarea "I strongly believe that we should maintain the tradit"
type textarea "x"
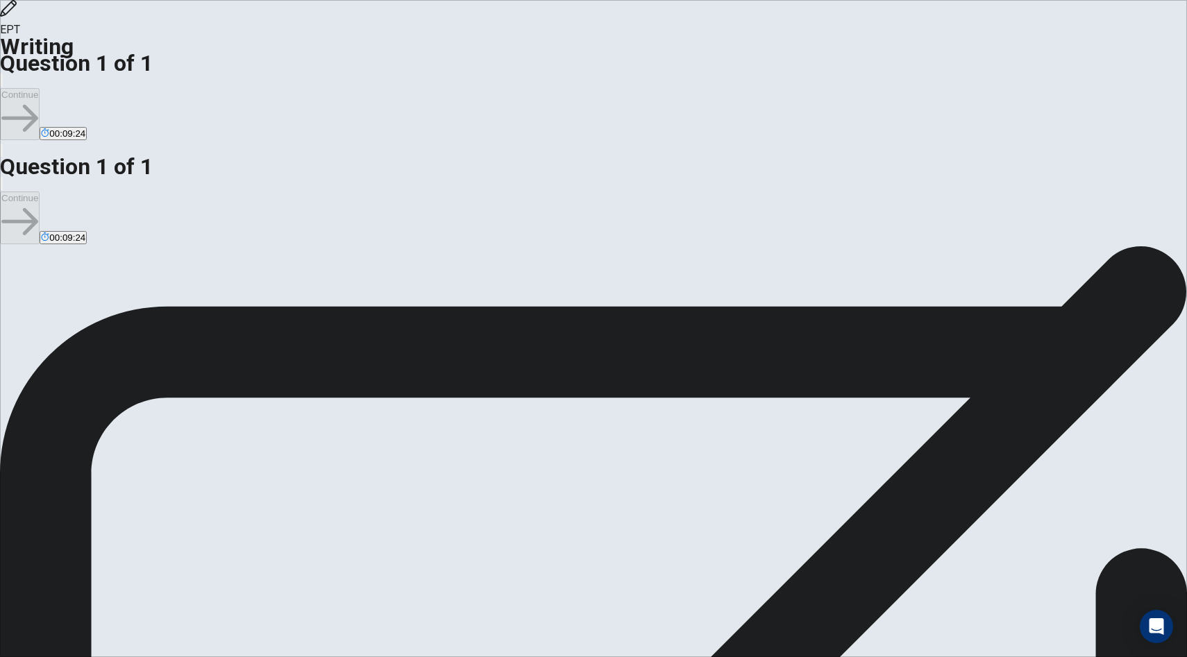
type textarea "I strongly believe that we should maintain the traditi"
type textarea "x"
type textarea "I strongly believe that we should maintain the traditio"
type textarea "x"
type textarea "I strongly believe that we should maintain the tradition"
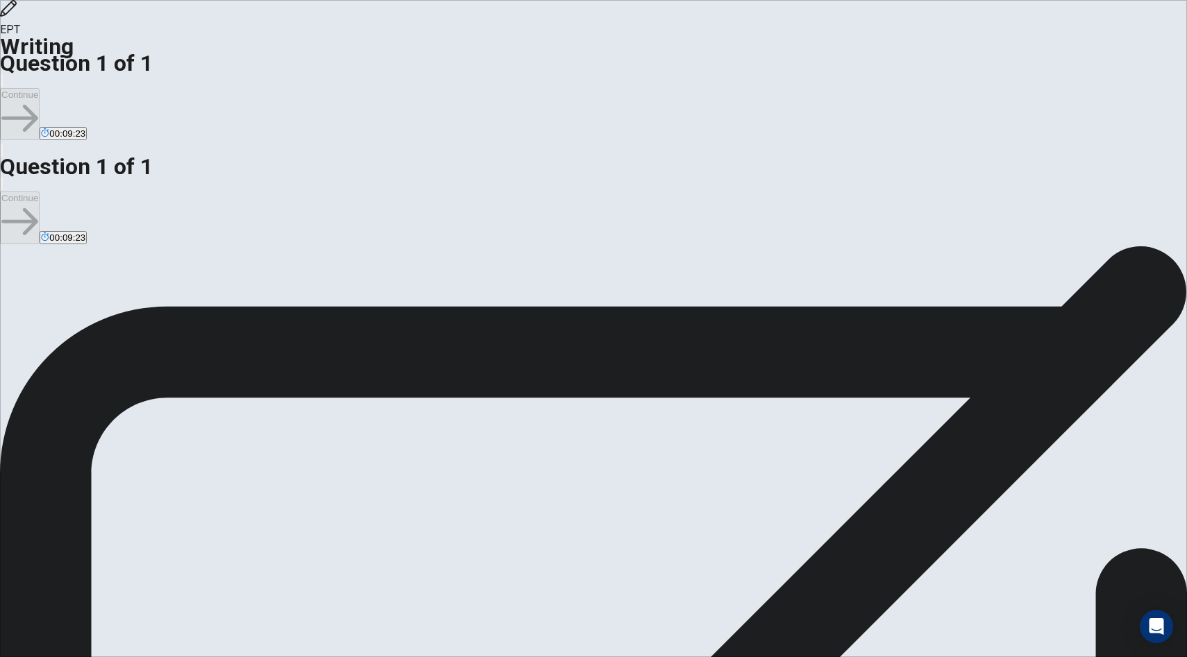
type textarea "x"
type textarea "I strongly believe that we should maintain the tradition"
type textarea "x"
type textarea "I strongly believe that we should maintain the tradition o"
type textarea "x"
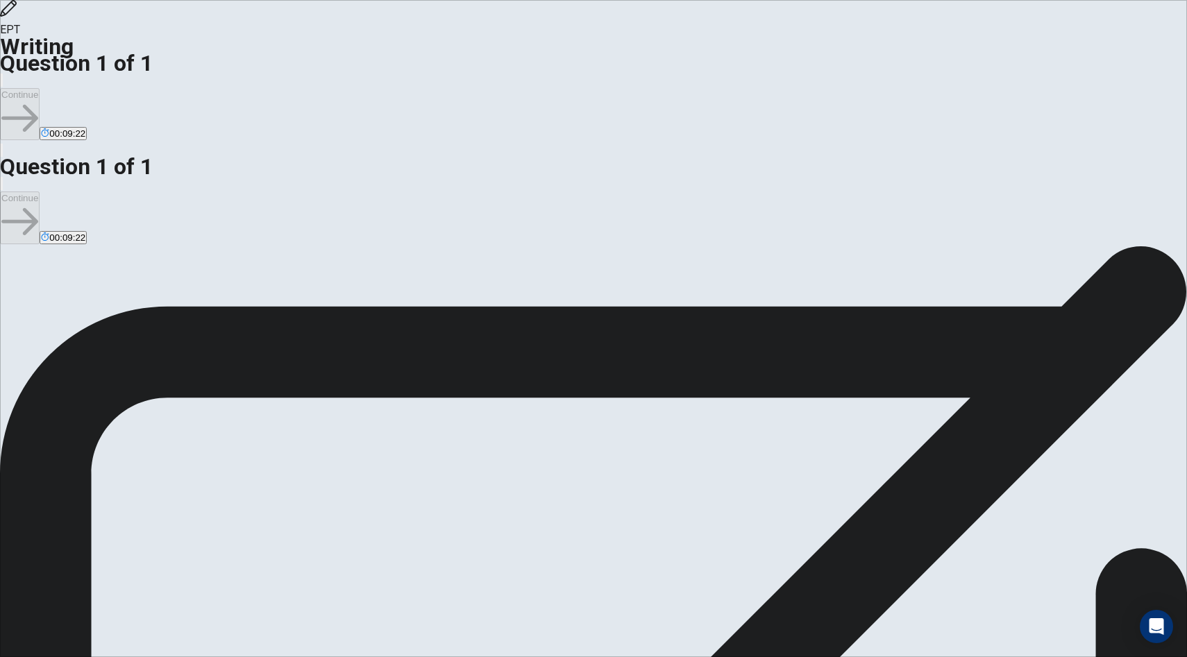
type textarea "I strongly believe that we should maintain the tradition of"
type textarea "x"
type textarea "I strongly believe that we should maintain the tradition of"
type textarea "x"
type textarea "I strongly believe that we should maintain the tradition of r"
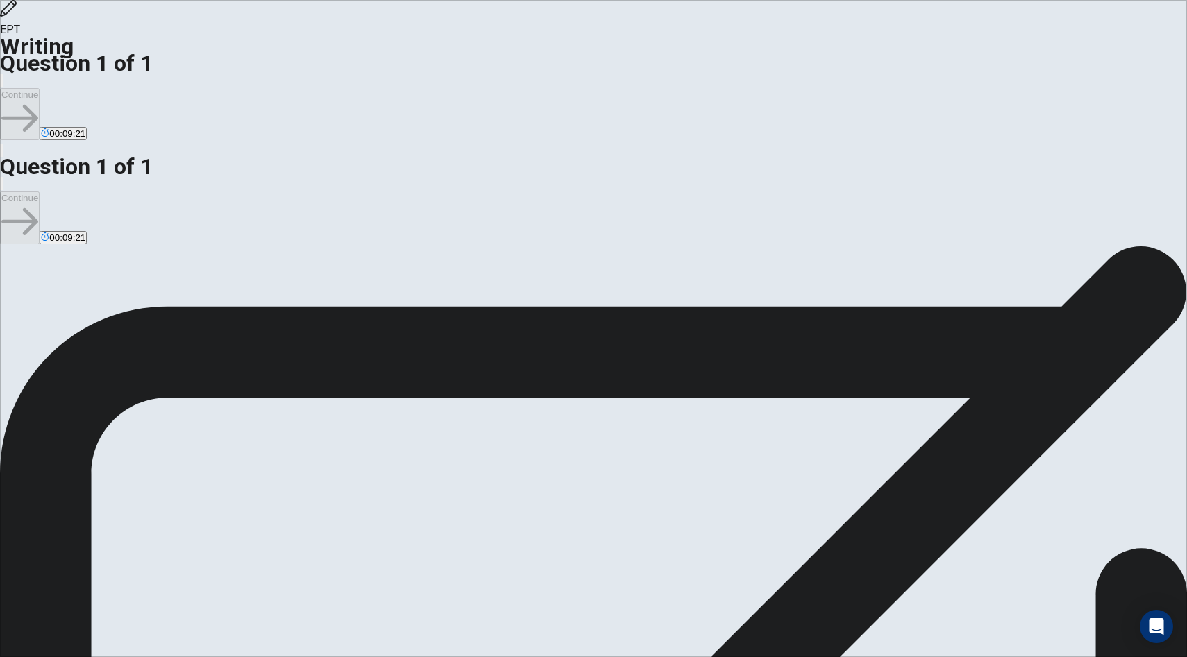
type textarea "x"
type textarea "I strongly believe that we should maintain the tradition of re"
type textarea "x"
type textarea "I strongly believe that we should maintain the tradition of rea"
type textarea "x"
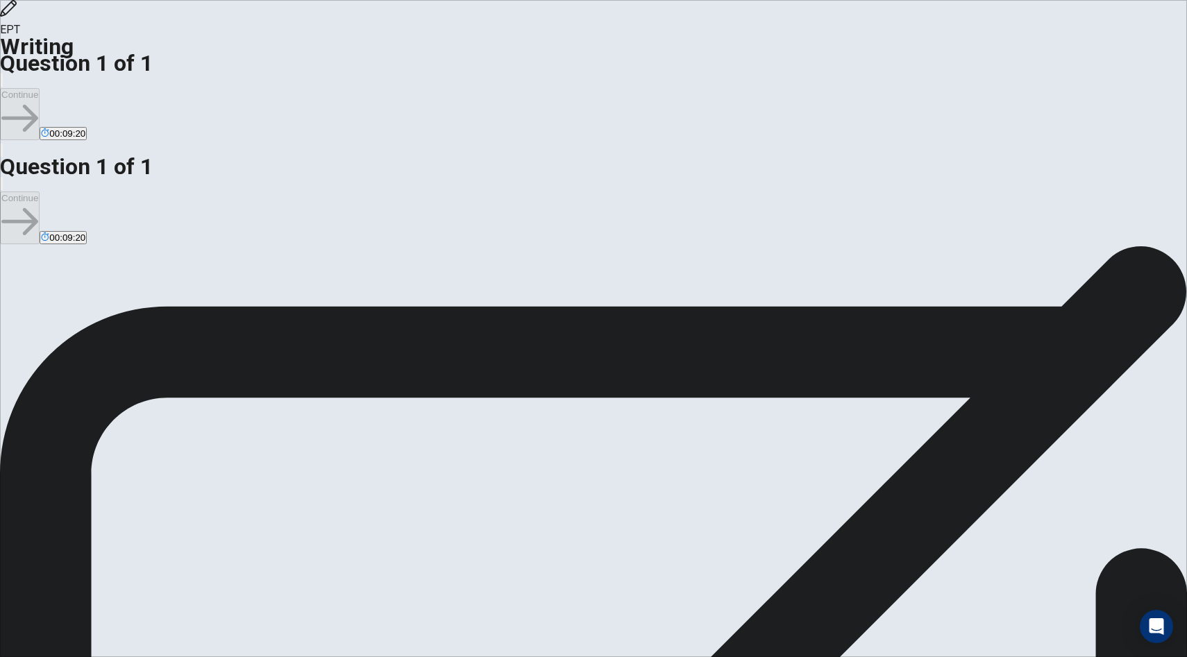
type textarea "I strongly believe that we should maintain the tradition of reas"
type textarea "x"
type textarea "I strongly believe that we should maintain the tradition of reasi"
type textarea "x"
type textarea "I strongly believe that we should maintain the tradition of reas"
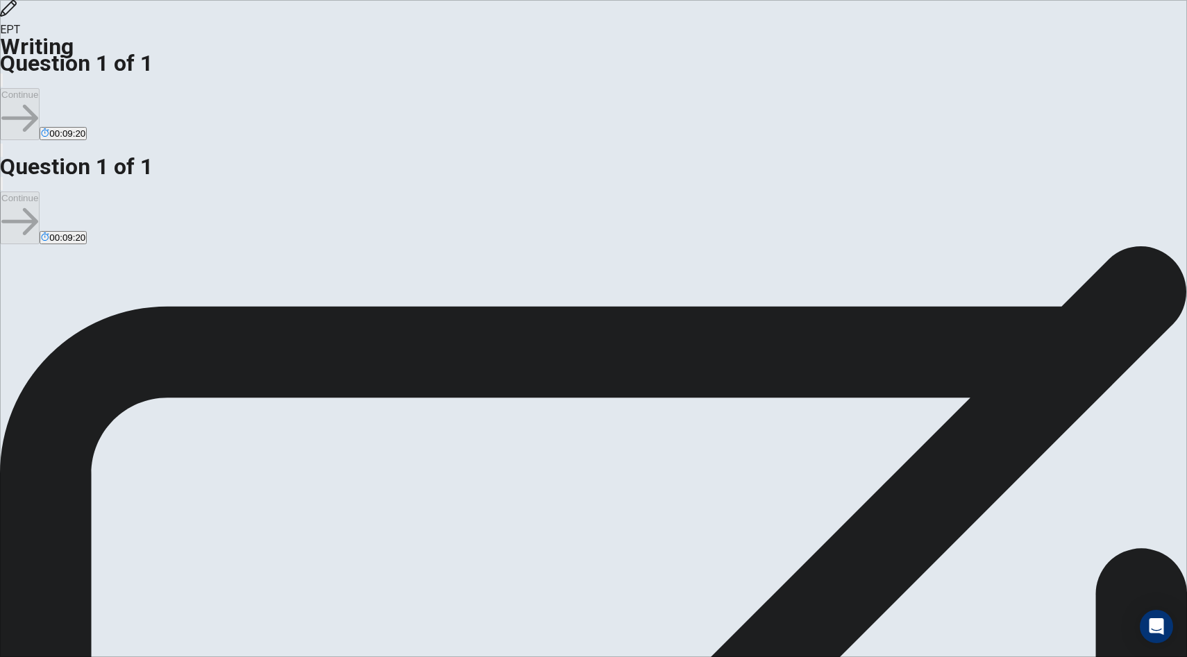
type textarea "x"
type textarea "I strongly believe that we should maintain the tradition of rea"
type textarea "x"
type textarea "I strongly believe that we should maintain the tradition of read"
type textarea "x"
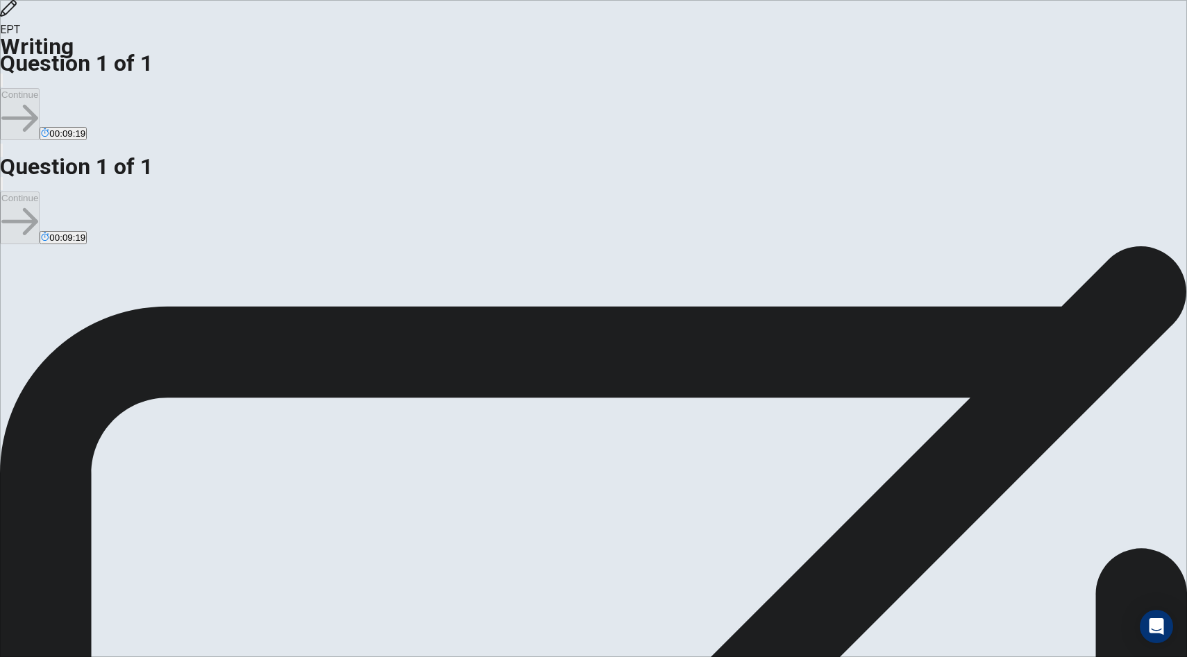
type textarea "I strongly believe that we should maintain the tradition of readi"
type textarea "x"
type textarea "I strongly believe that we should maintain the tradition of readin"
type textarea "x"
type textarea "I strongly believe that we should maintain the tradition of reading"
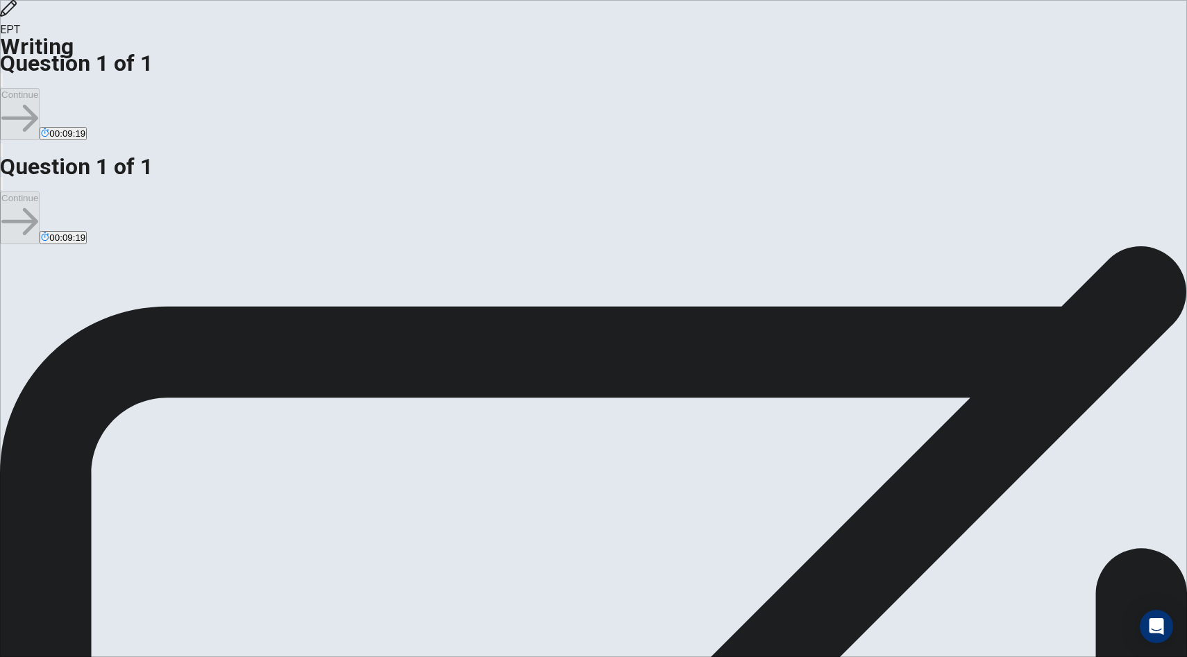
type textarea "x"
type textarea "I strongly believe that we should maintain the tradition of reading"
type textarea "x"
type textarea "I strongly believe that we should maintain the tradition of reading p"
type textarea "x"
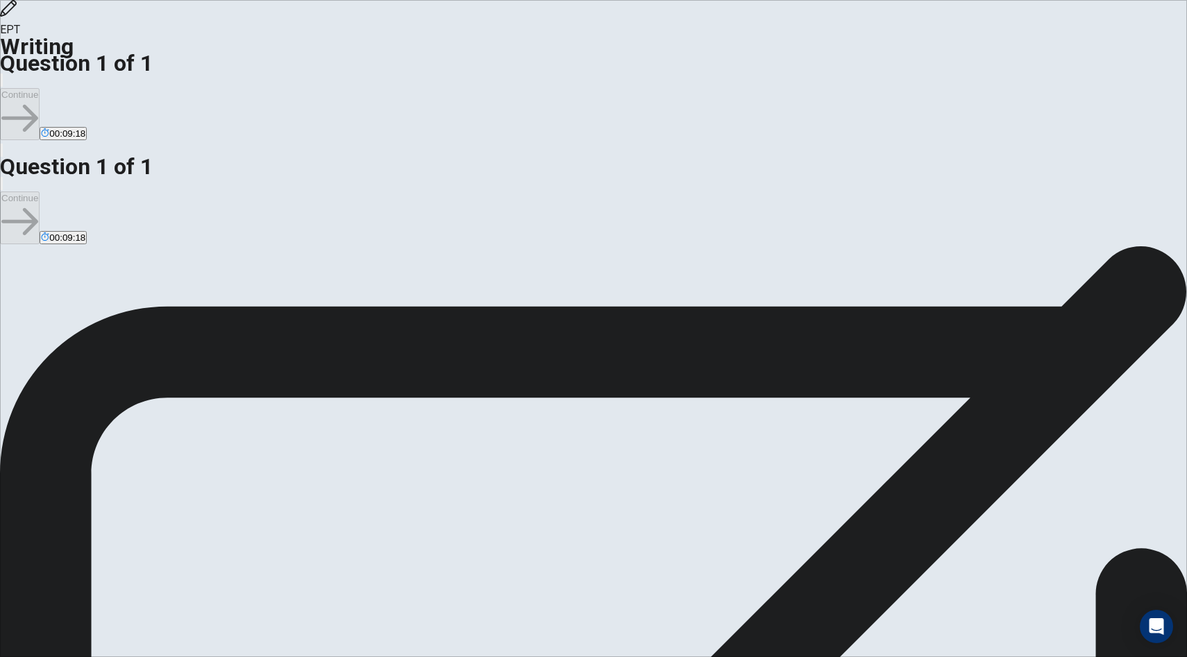
type textarea "I strongly believe that we should maintain the tradition of reading pa"
type textarea "x"
type textarea "I strongly believe that we should maintain the tradition of reading pap"
type textarea "x"
type textarea "I strongly believe that we should maintain the tradition of reading [PERSON_NAM…"
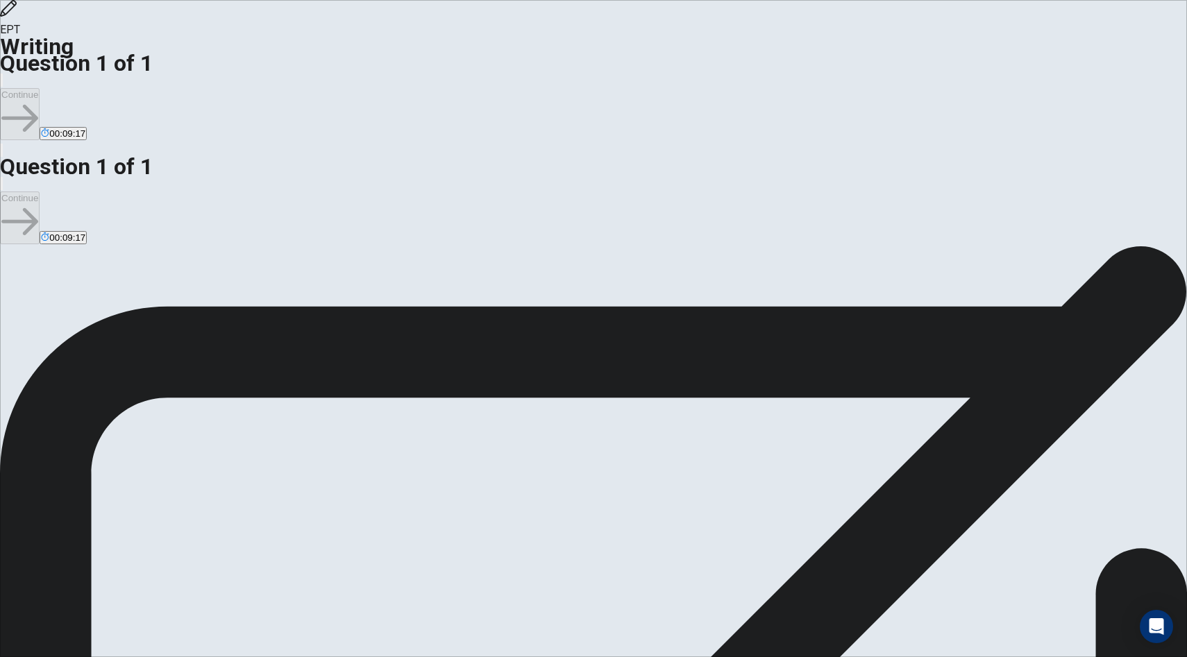
type textarea "x"
type textarea "I strongly believe that we should maintain the tradition of reading paper"
type textarea "x"
type textarea "I strongly believe that we should maintain the tradition of reading paper"
type textarea "x"
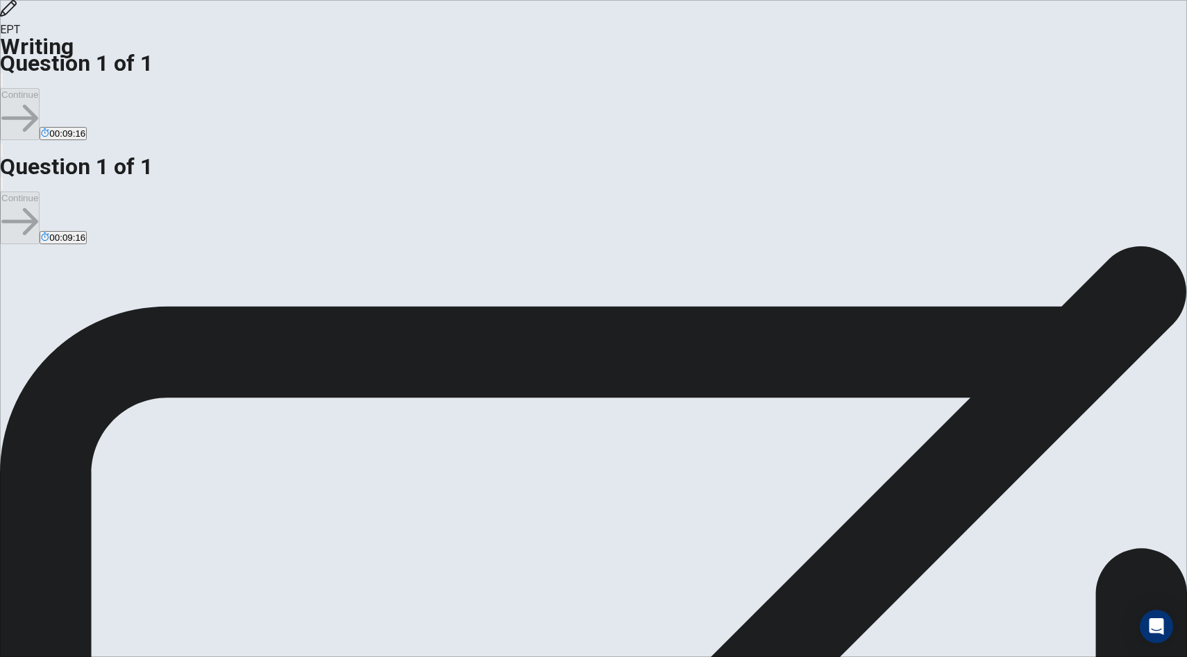
type textarea "I strongly believe that we should maintain the tradition of reading paper b"
type textarea "x"
type textarea "I strongly believe that we should maintain the tradition of reading paper bo"
type textarea "x"
type textarea "I strongly believe that we should maintain the tradition of reading paper boo"
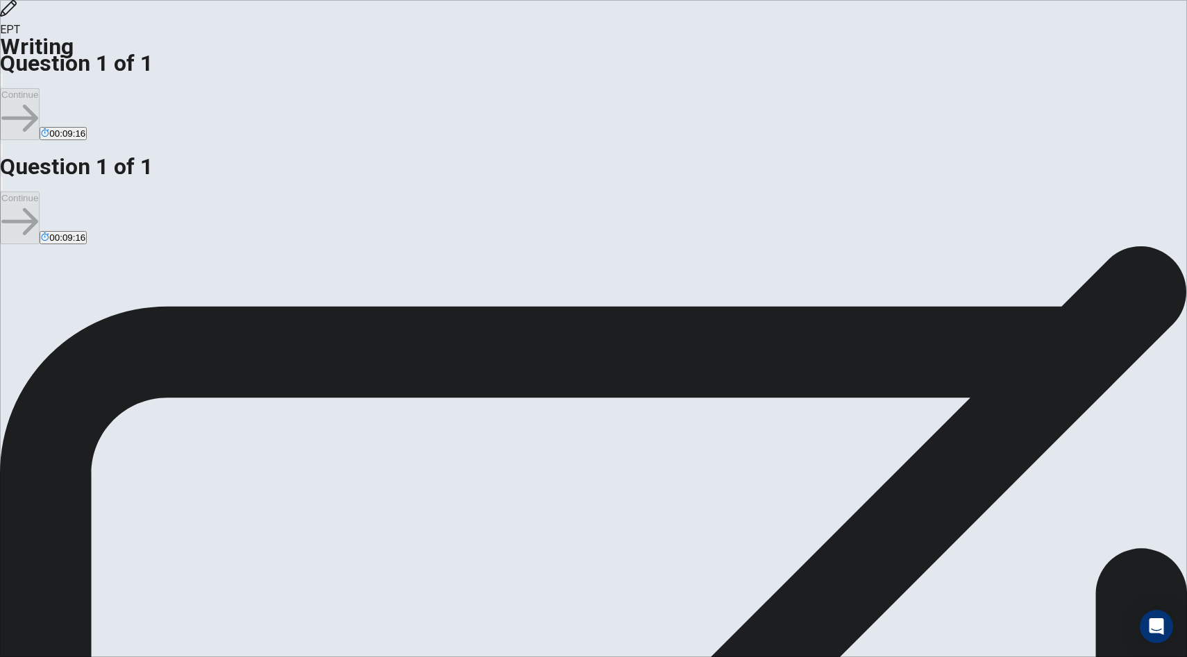
type textarea "x"
type textarea "I strongly believe that we should maintain the tradition of reading paper book"
type textarea "x"
type textarea "I strongly believe that we should maintain the tradition of reading paper books"
type textarea "x"
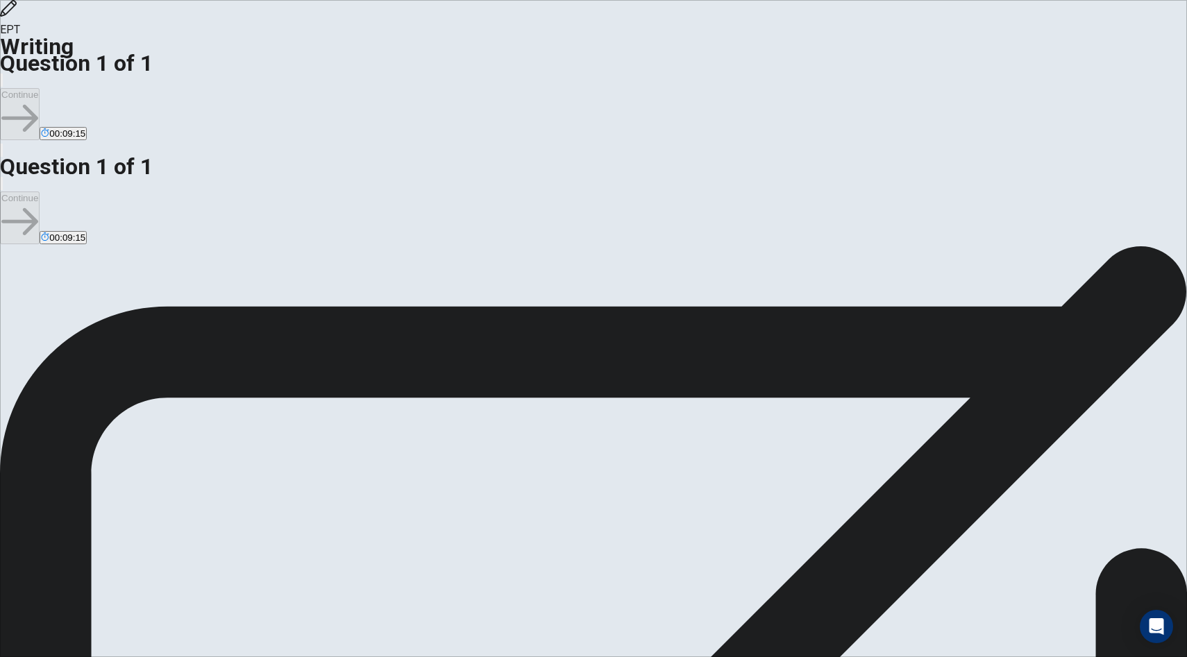
type textarea "I strongly believe that we should maintain the tradition of reading paper books"
type textarea "x"
type textarea "I strongly believe that we should maintain the tradition of reading paper books…"
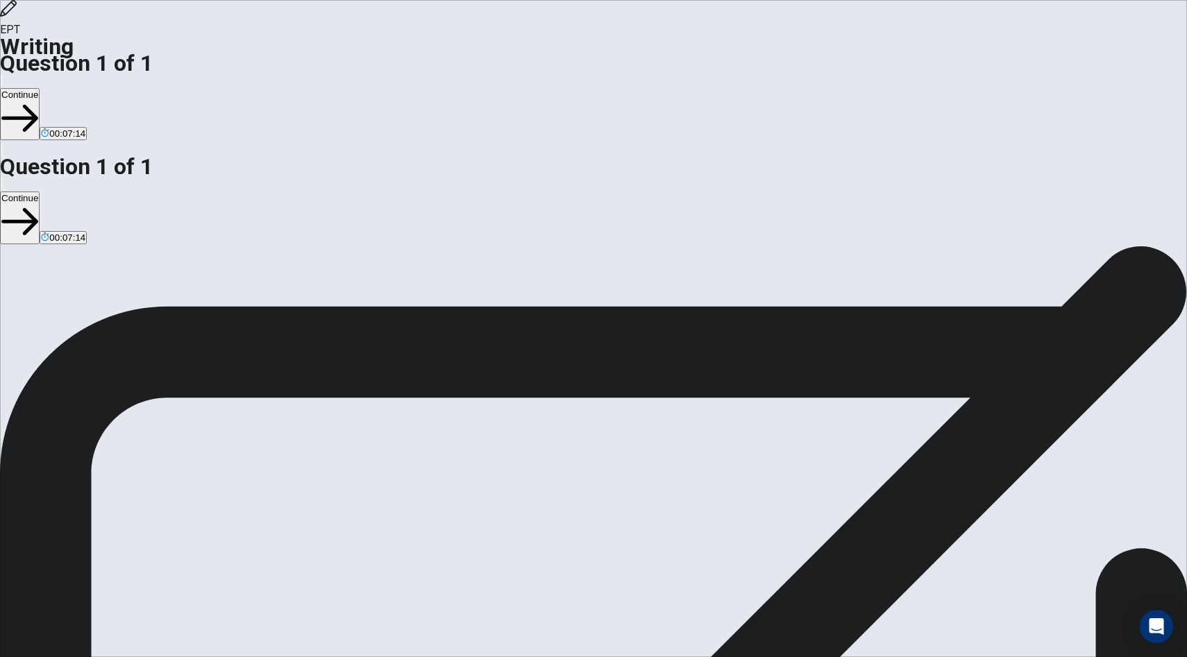
click at [40, 88] on button "Continue" at bounding box center [20, 114] width 40 height 52
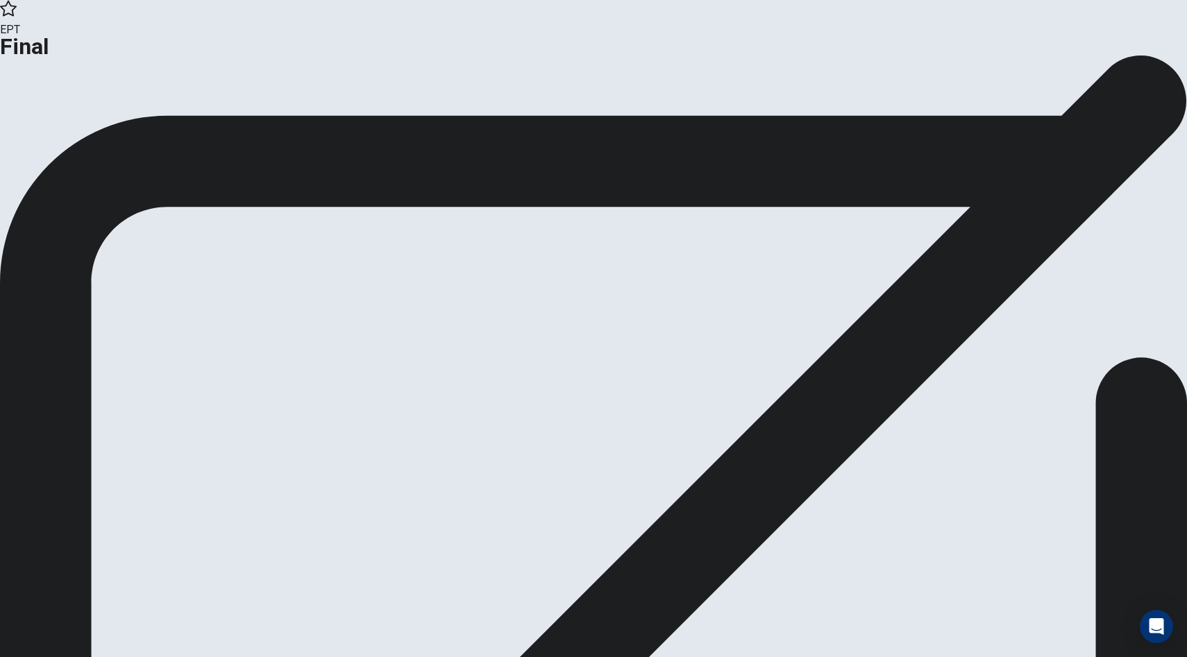
click at [110, 124] on button "Continue" at bounding box center [82, 114] width 56 height 19
